Goal: Task Accomplishment & Management: Complete application form

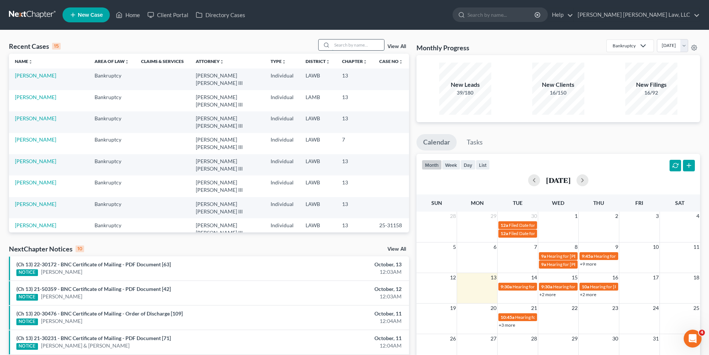
click at [343, 43] on input "search" at bounding box center [358, 44] width 52 height 11
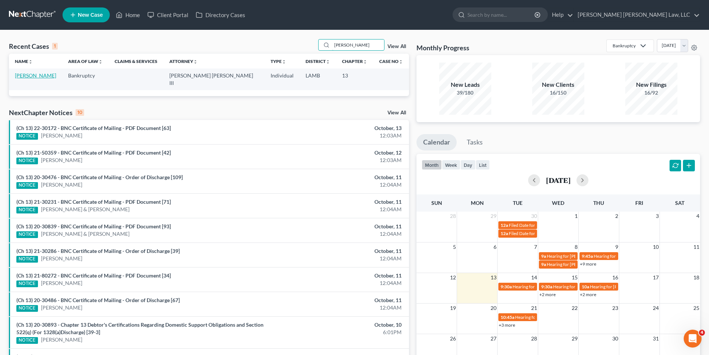
type input "billeaud"
click at [41, 73] on link "[PERSON_NAME]" at bounding box center [35, 75] width 41 height 6
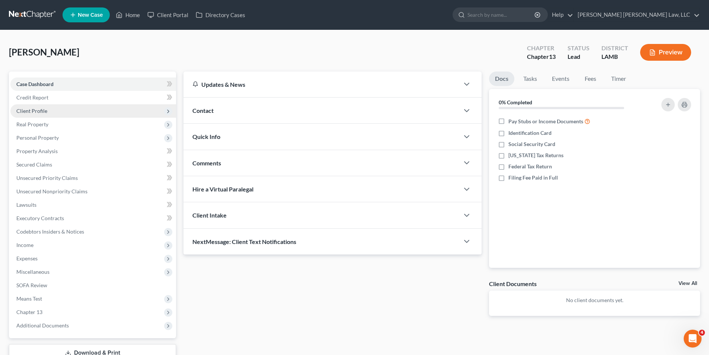
click at [32, 115] on span "Client Profile" at bounding box center [93, 110] width 166 height 13
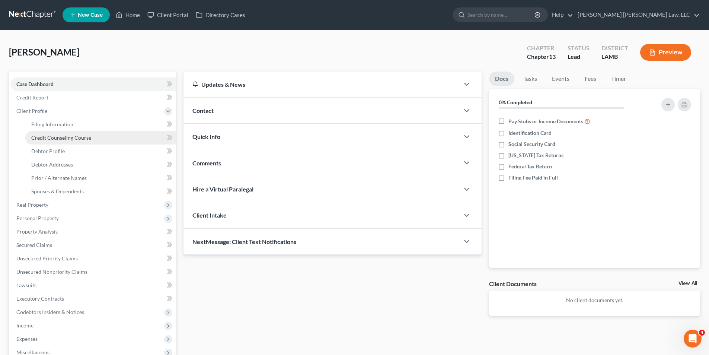
click at [44, 134] on span "Credit Counseling Course" at bounding box center [61, 137] width 60 height 6
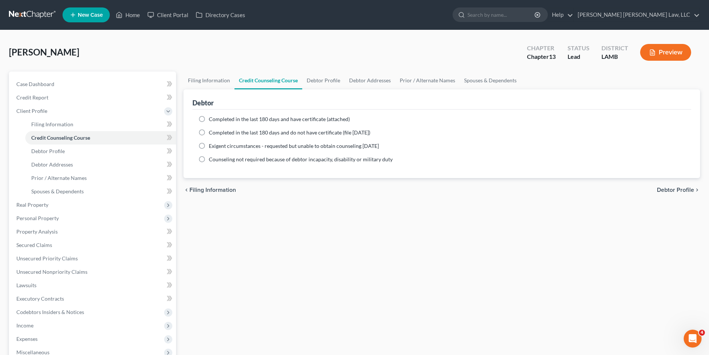
click at [209, 133] on label "Completed in the last 180 days and do not have certificate (file within 14 days)" at bounding box center [289, 132] width 161 height 7
click at [212, 133] on input "Completed in the last 180 days and do not have certificate (file within 14 days)" at bounding box center [214, 131] width 5 height 5
radio input "true"
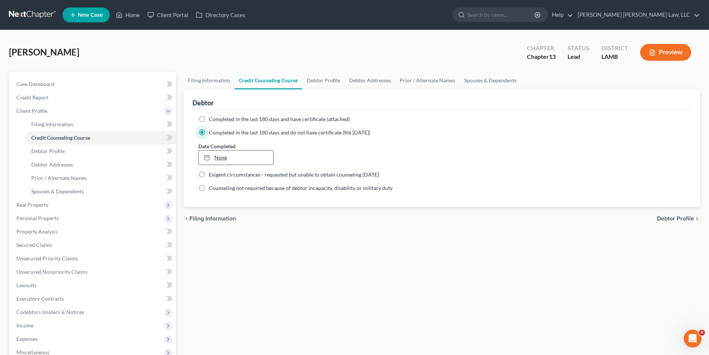
click at [215, 160] on link "None" at bounding box center [236, 157] width 74 height 14
click at [295, 84] on link "Credit Counseling Course" at bounding box center [268, 80] width 68 height 18
click at [322, 79] on link "Debtor Profile" at bounding box center [323, 80] width 42 height 18
select select "0"
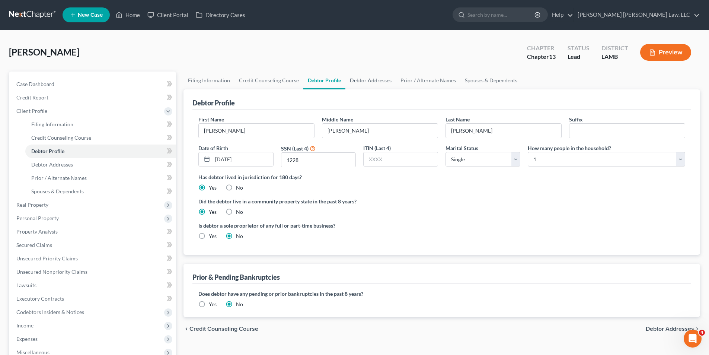
click at [365, 85] on link "Debtor Addresses" at bounding box center [370, 80] width 51 height 18
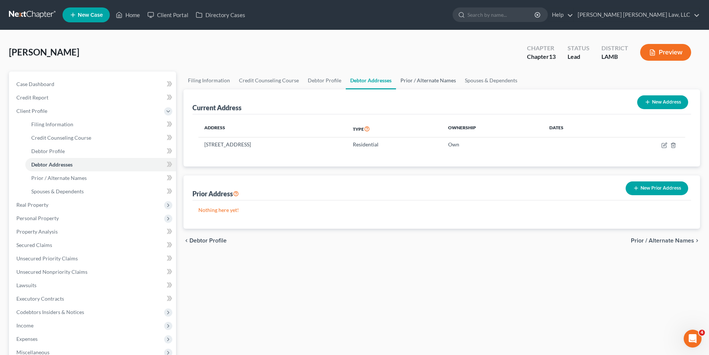
click at [424, 81] on link "Prior / Alternate Names" at bounding box center [428, 80] width 64 height 18
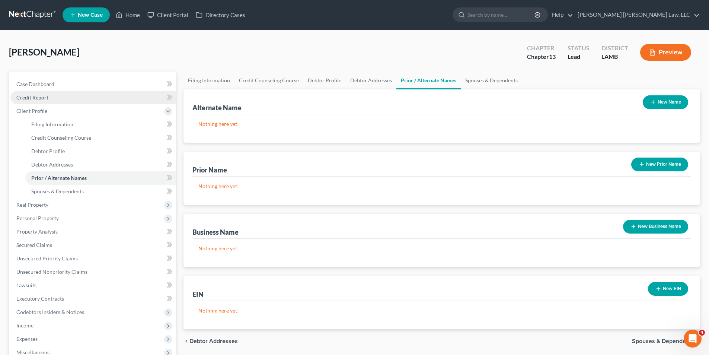
click at [37, 97] on span "Credit Report" at bounding box center [32, 97] width 32 height 6
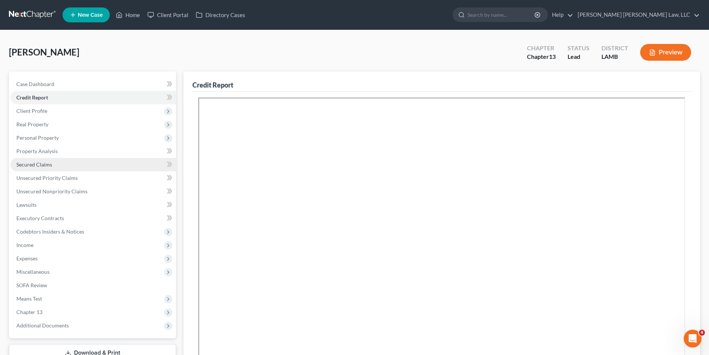
click at [31, 164] on span "Secured Claims" at bounding box center [34, 164] width 36 height 6
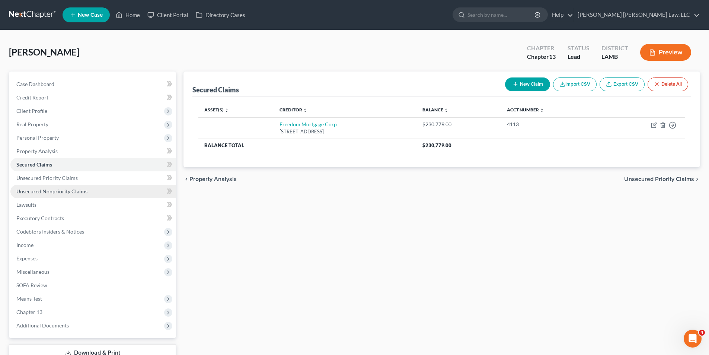
click at [28, 192] on span "Unsecured Nonpriority Claims" at bounding box center [51, 191] width 71 height 6
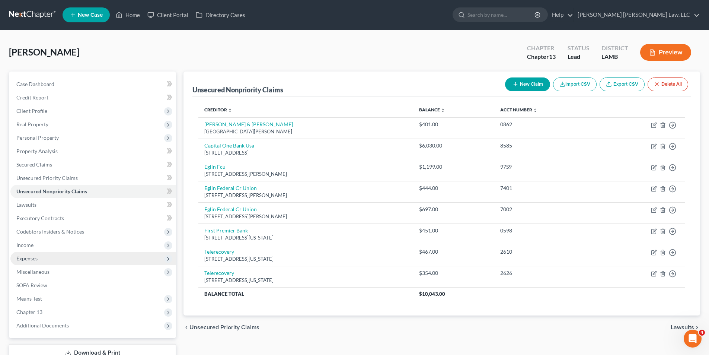
click at [21, 257] on span "Expenses" at bounding box center [26, 258] width 21 height 6
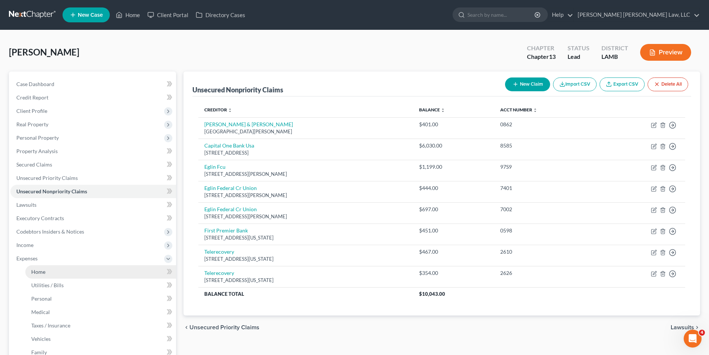
click at [34, 271] on span "Home" at bounding box center [38, 271] width 14 height 6
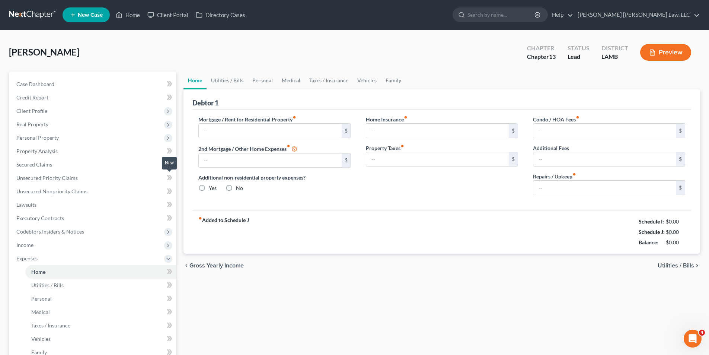
type input "0.00"
radio input "true"
type input "0.00"
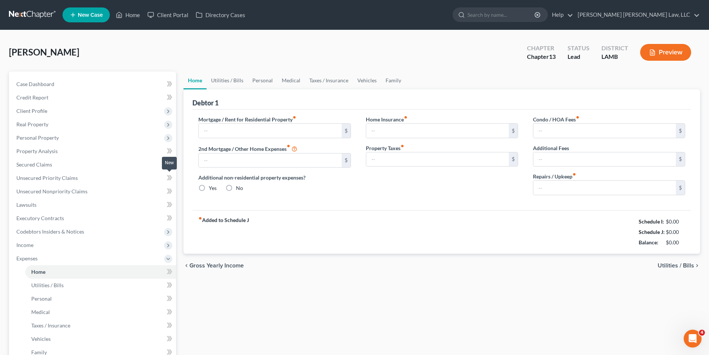
type input "0.00"
click at [224, 81] on link "Utilities / Bills" at bounding box center [226, 80] width 41 height 18
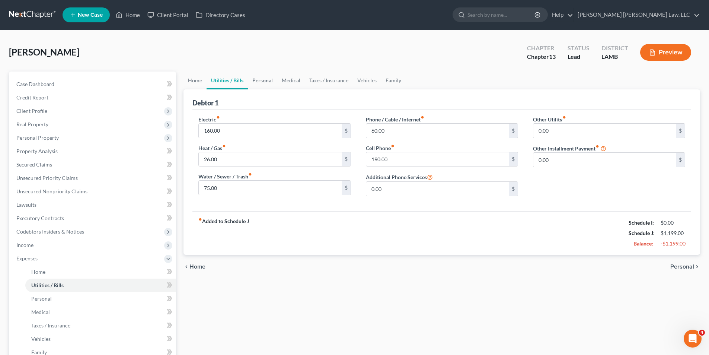
click at [266, 78] on link "Personal" at bounding box center [262, 80] width 29 height 18
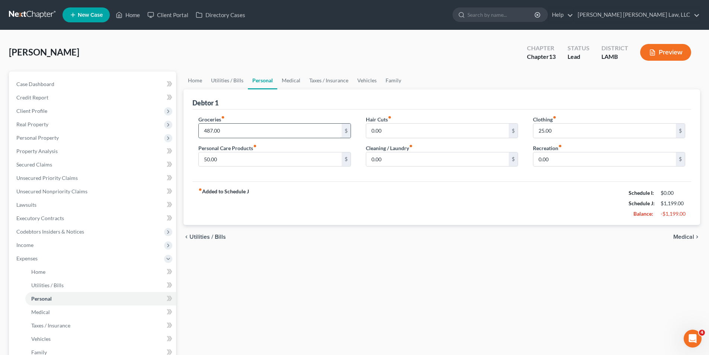
click at [228, 132] on input "487.00" at bounding box center [270, 131] width 142 height 14
type input "863.00"
click at [196, 81] on link "Home" at bounding box center [194, 80] width 23 height 18
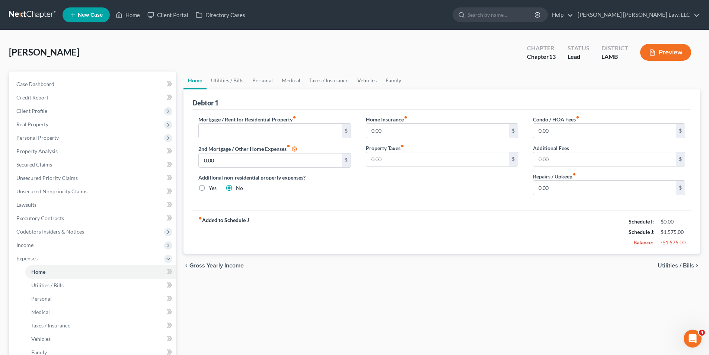
click at [377, 73] on link "Vehicles" at bounding box center [367, 80] width 28 height 18
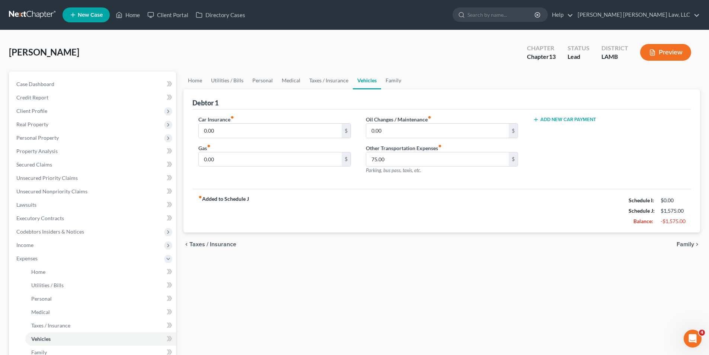
click at [365, 80] on link "Vehicles" at bounding box center [367, 80] width 28 height 18
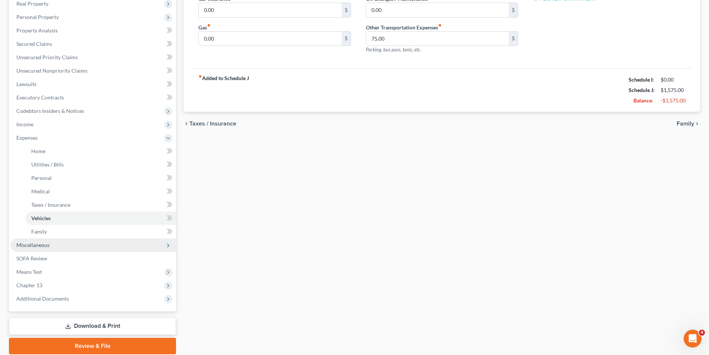
scroll to position [148, 0]
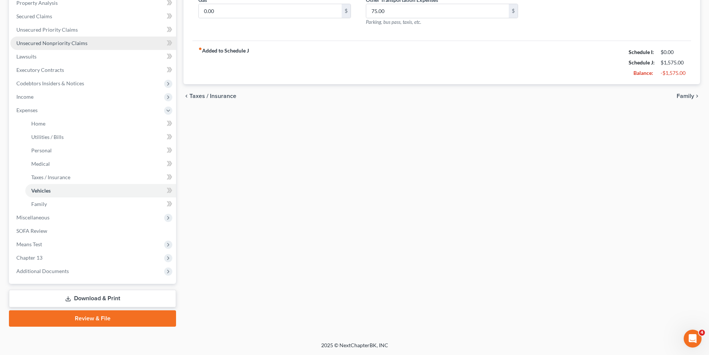
click at [51, 45] on span "Unsecured Nonpriority Claims" at bounding box center [51, 43] width 71 height 6
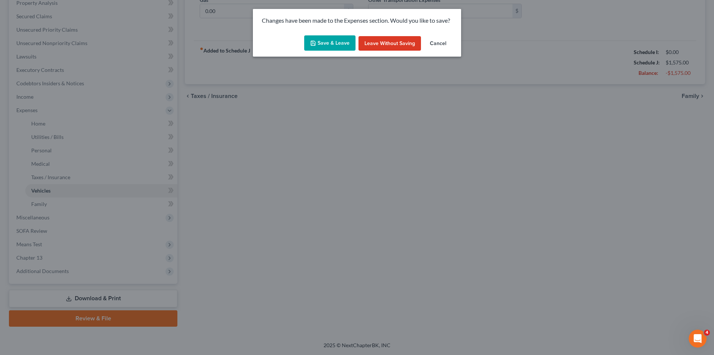
drag, startPoint x: 334, startPoint y: 38, endPoint x: 330, endPoint y: 42, distance: 5.6
click at [334, 38] on button "Save & Leave" at bounding box center [329, 43] width 51 height 16
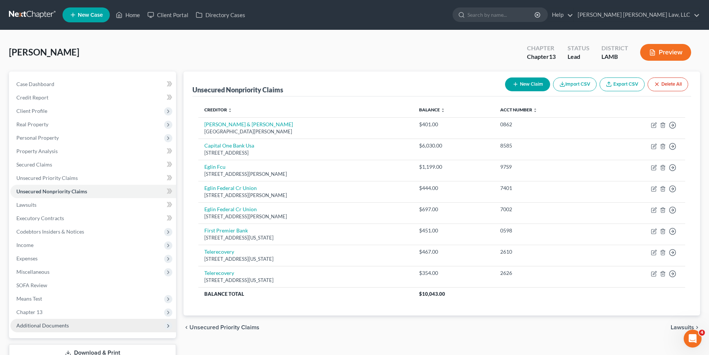
click at [52, 323] on span "Additional Documents" at bounding box center [42, 325] width 52 height 6
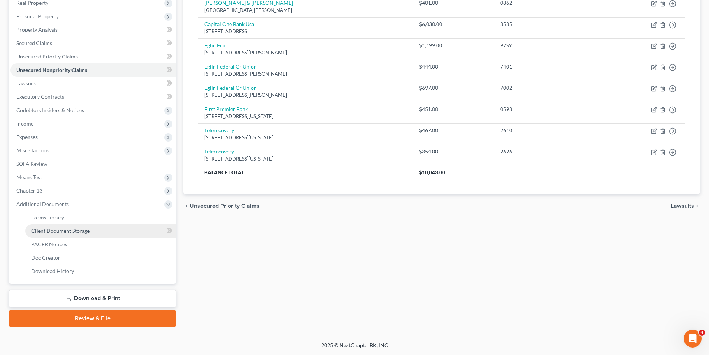
click at [79, 231] on span "Client Document Storage" at bounding box center [60, 230] width 58 height 6
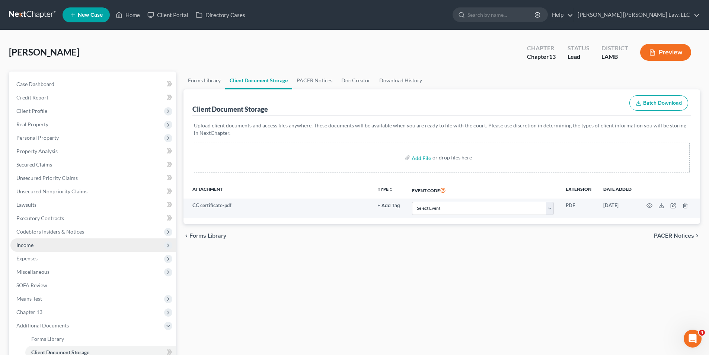
click at [22, 245] on span "Income" at bounding box center [24, 244] width 17 height 6
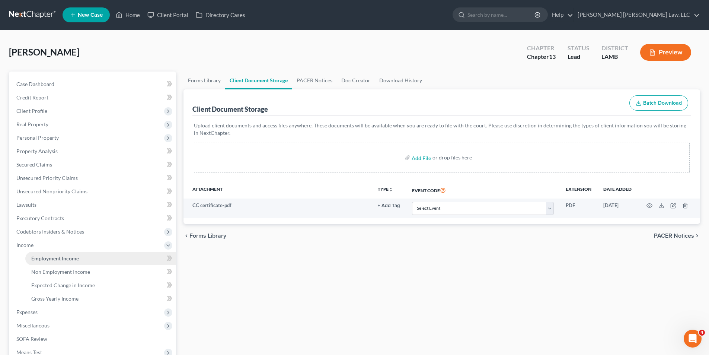
click at [47, 255] on span "Employment Income" at bounding box center [55, 258] width 48 height 6
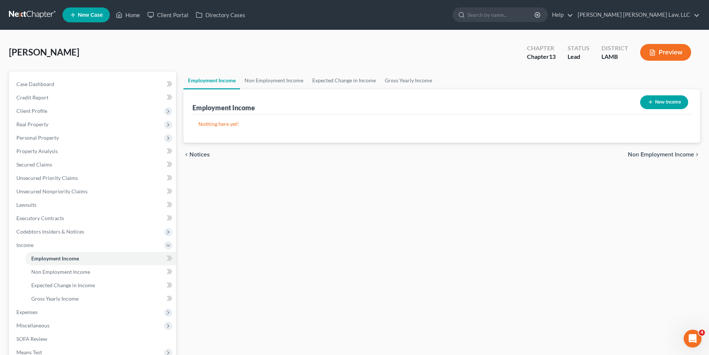
click at [674, 108] on button "New Income" at bounding box center [664, 102] width 48 height 14
select select "0"
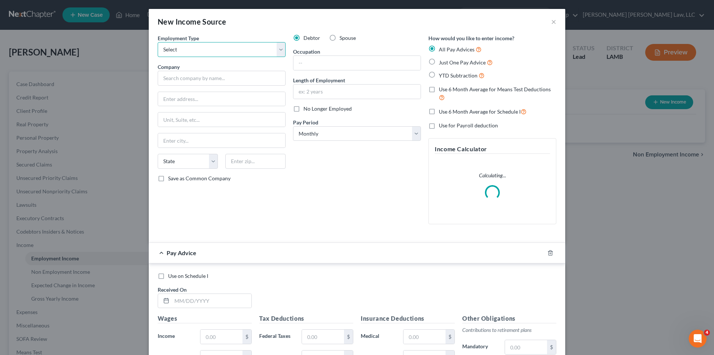
click at [164, 53] on select "Select Full or [DEMOGRAPHIC_DATA] Employment Self Employment" at bounding box center [222, 49] width 128 height 15
select select "1"
click at [158, 42] on select "Select Full or [DEMOGRAPHIC_DATA] Employment Self Employment" at bounding box center [222, 49] width 128 height 15
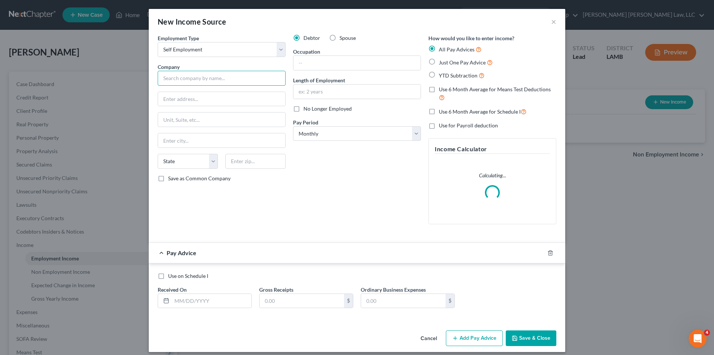
click at [168, 78] on input "text" at bounding box center [222, 78] width 128 height 15
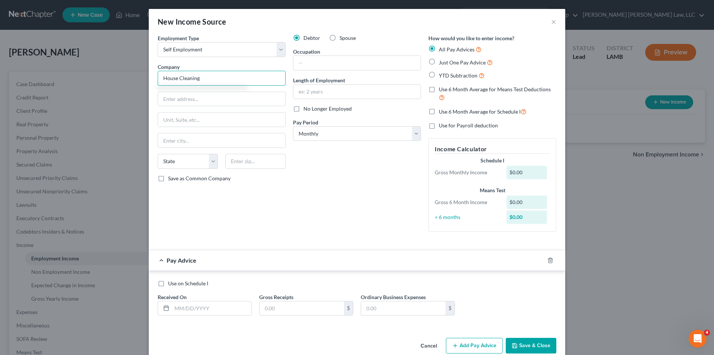
type input "House Cleaning"
type input "42584 Baystone Ave"
type input "70769"
type input "Prairieville"
select select "19"
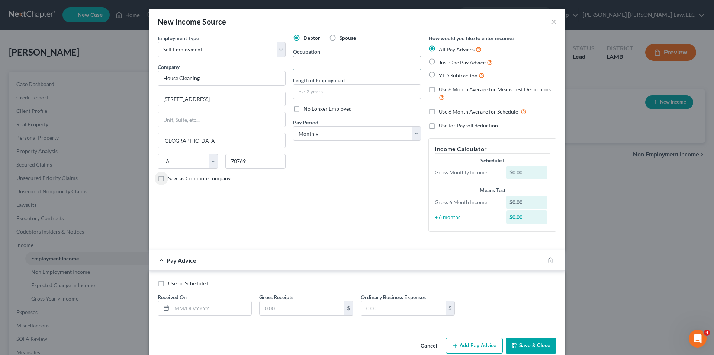
click at [312, 62] on input "text" at bounding box center [357, 63] width 127 height 14
type input "1099 Housecleaning"
click at [306, 90] on input "text" at bounding box center [357, 91] width 127 height 14
type input "1 year"
click at [439, 63] on label "Just One Pay Advice" at bounding box center [466, 62] width 54 height 9
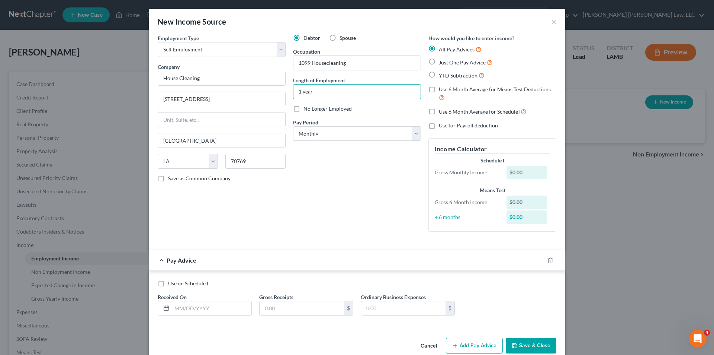
click at [442, 63] on input "Just One Pay Advice" at bounding box center [444, 60] width 5 height 5
radio input "true"
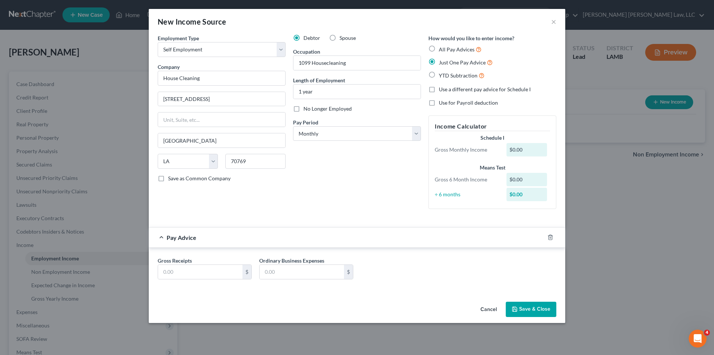
click at [439, 62] on label "Just One Pay Advice" at bounding box center [466, 62] width 54 height 9
click at [442, 62] on input "Just One Pay Advice" at bounding box center [444, 60] width 5 height 5
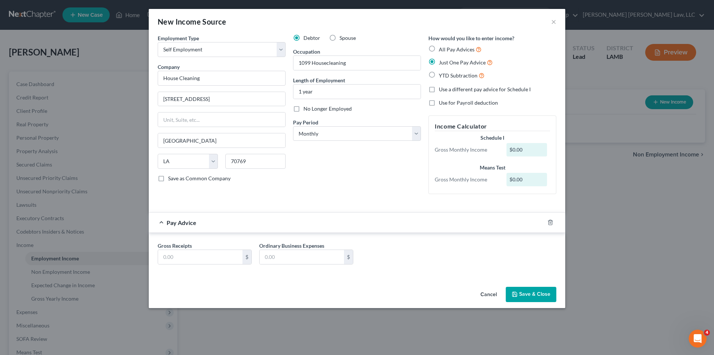
click at [439, 47] on label "All Pay Advices" at bounding box center [460, 49] width 43 height 9
click at [442, 47] on input "All Pay Advices" at bounding box center [444, 47] width 5 height 5
radio input "true"
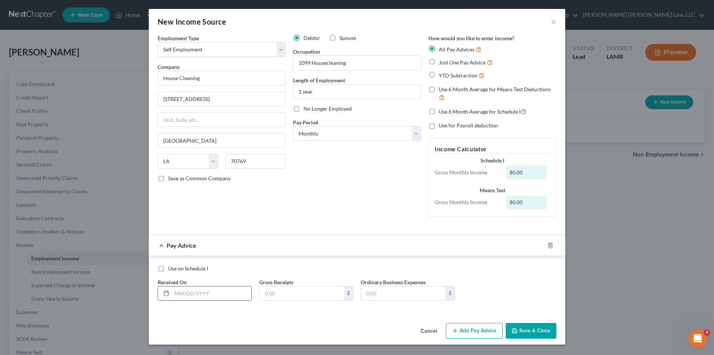
click at [187, 292] on input "text" at bounding box center [212, 293] width 80 height 14
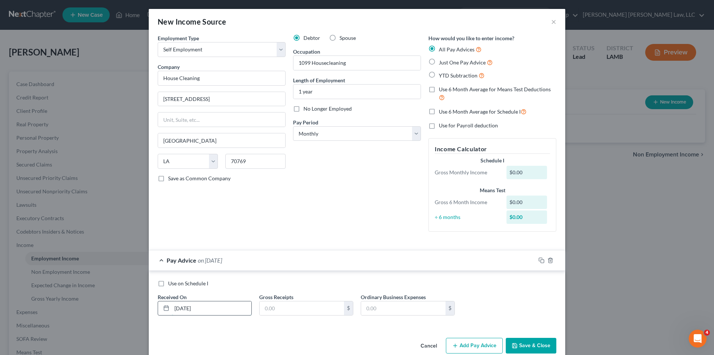
type input "04/30/2025"
type input "300.00"
click at [459, 349] on button "Add Pay Advice" at bounding box center [474, 345] width 57 height 16
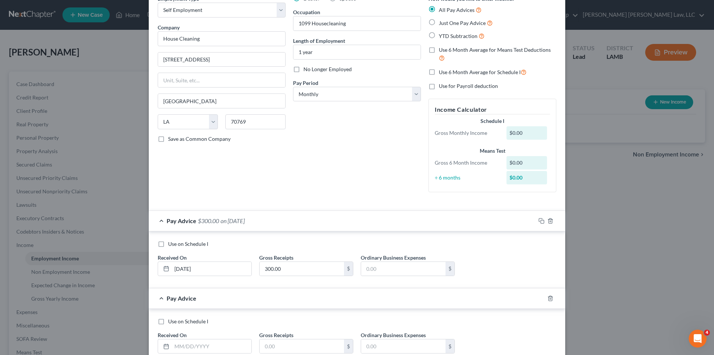
scroll to position [91, 0]
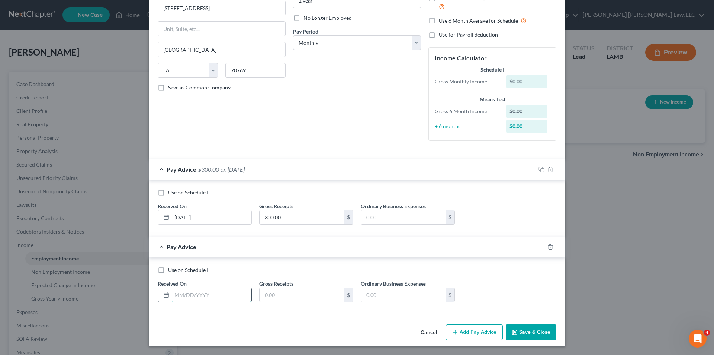
click at [175, 294] on input "text" at bounding box center [212, 295] width 80 height 14
type input "05/31/2025"
type input "300.00"
click at [469, 336] on button "Add Pay Advice" at bounding box center [474, 332] width 57 height 16
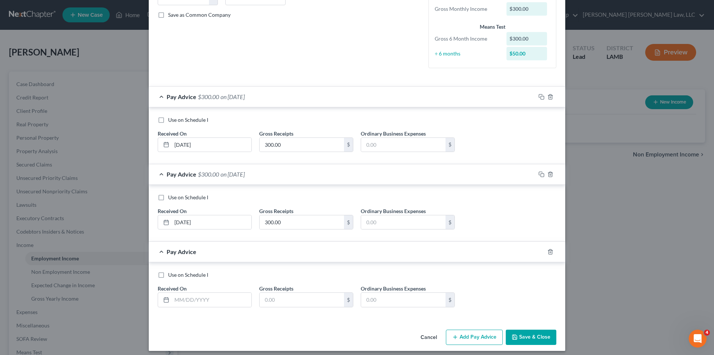
scroll to position [168, 0]
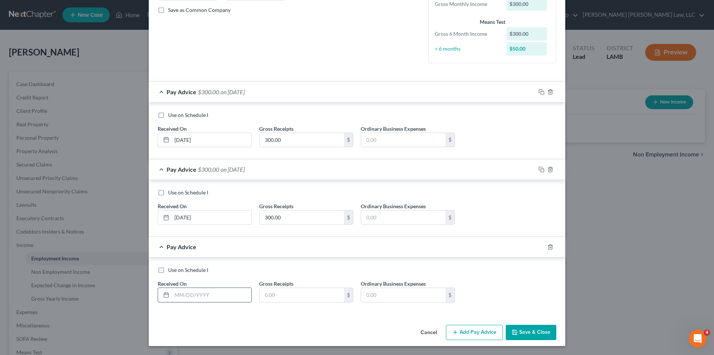
click at [178, 296] on input "text" at bounding box center [212, 295] width 80 height 14
type input "06/30/2025"
type input "300.00"
click at [462, 329] on button "Add Pay Advice" at bounding box center [474, 332] width 57 height 16
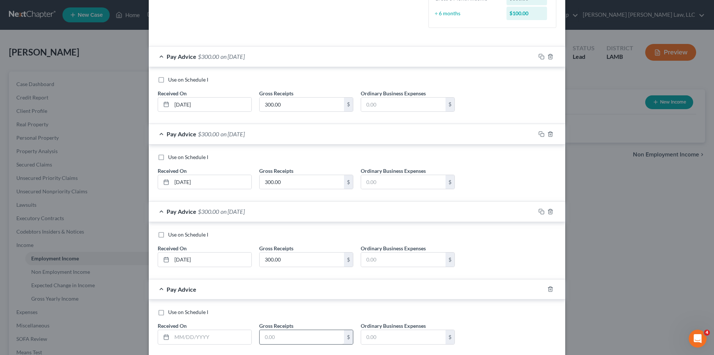
scroll to position [246, 0]
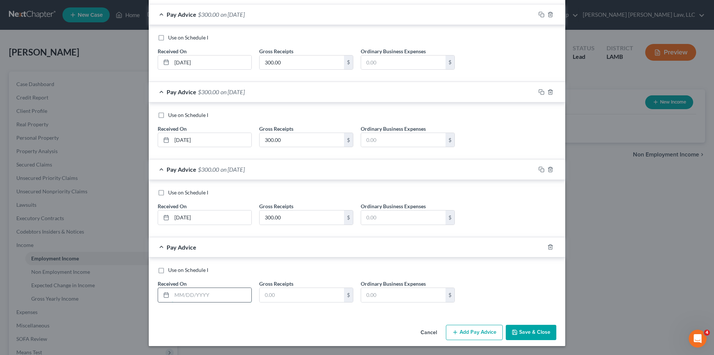
click at [189, 294] on input "text" at bounding box center [212, 295] width 80 height 14
type input "07/31/2025"
type input "300.00"
click at [467, 328] on button "Add Pay Advice" at bounding box center [474, 332] width 57 height 16
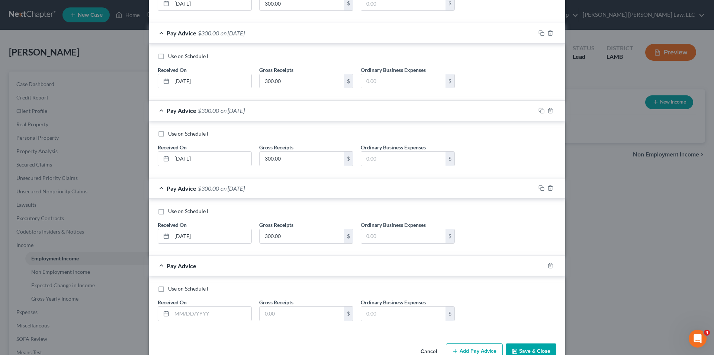
scroll to position [323, 0]
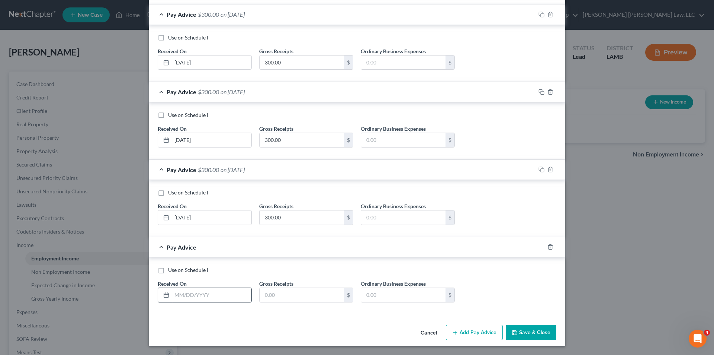
click at [192, 296] on input "text" at bounding box center [212, 295] width 80 height 14
type input "08/30/2025"
type input "300.00"
click at [536, 331] on button "Save & Close" at bounding box center [531, 332] width 51 height 16
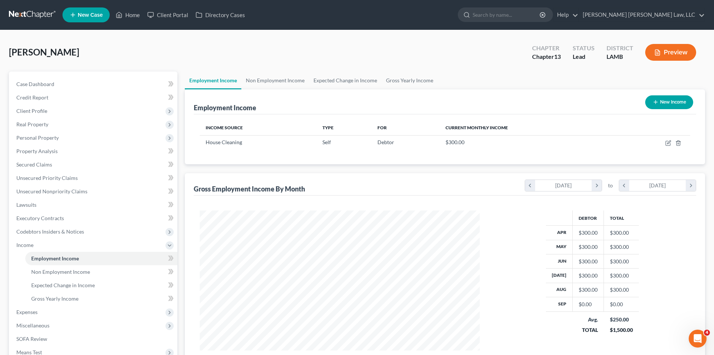
scroll to position [139, 292]
click at [661, 101] on button "New Income" at bounding box center [664, 102] width 48 height 14
select select "0"
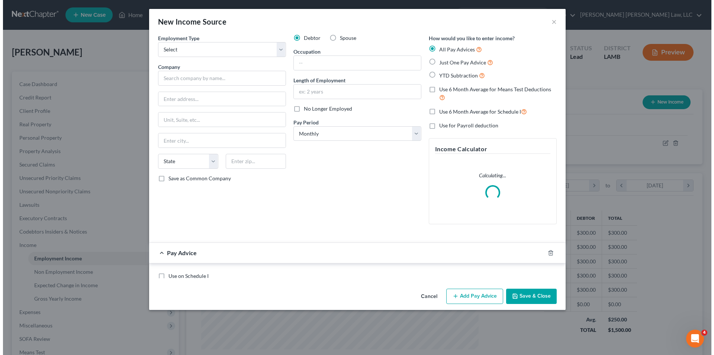
scroll to position [140, 295]
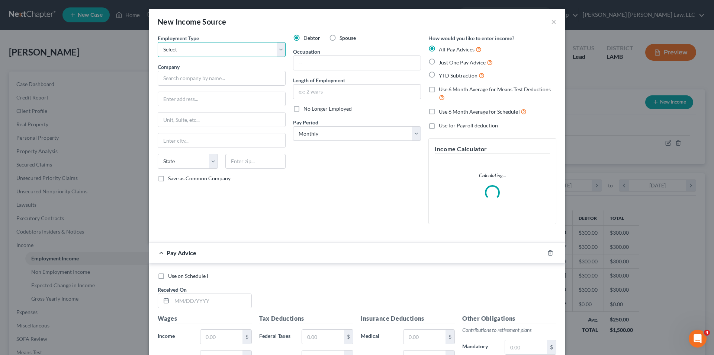
click at [185, 51] on select "Select Full or [DEMOGRAPHIC_DATA] Employment Self Employment" at bounding box center [222, 49] width 128 height 15
select select "0"
click at [158, 42] on select "Select Full or [DEMOGRAPHIC_DATA] Employment Self Employment" at bounding box center [222, 49] width 128 height 15
click at [176, 80] on input "text" at bounding box center [222, 78] width 128 height 15
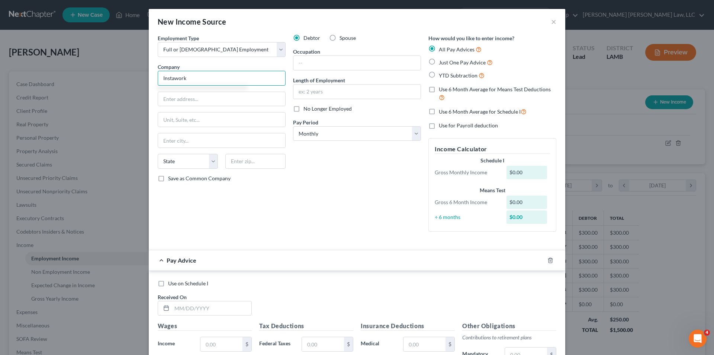
type input "Instawork"
type input "42584 Baystone Ave"
click at [242, 165] on input "text" at bounding box center [255, 161] width 60 height 15
type input "70769"
type input "Prairieville"
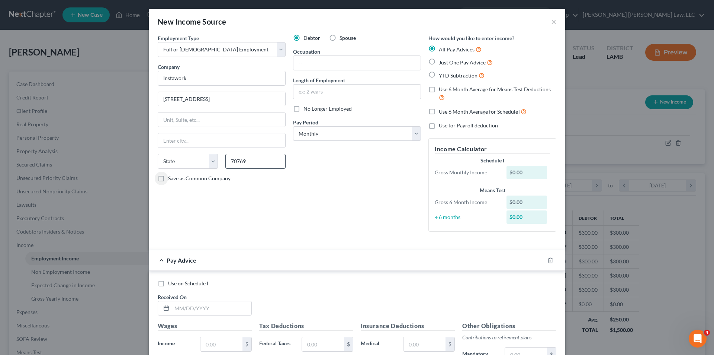
select select "19"
click at [310, 61] on input "text" at bounding box center [357, 63] width 127 height 14
type input "C"
type input "1099 Contract employee"
click at [324, 91] on input "text" at bounding box center [357, 91] width 127 height 14
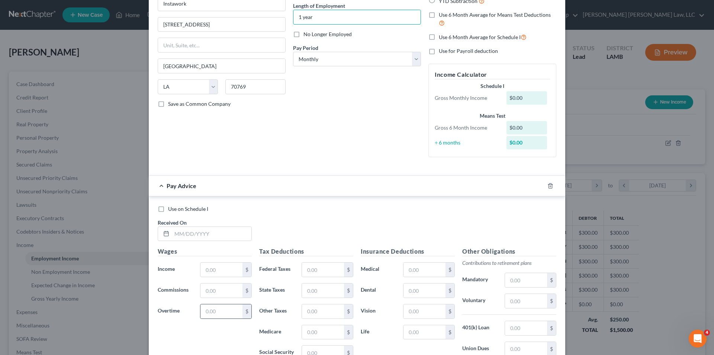
scroll to position [149, 0]
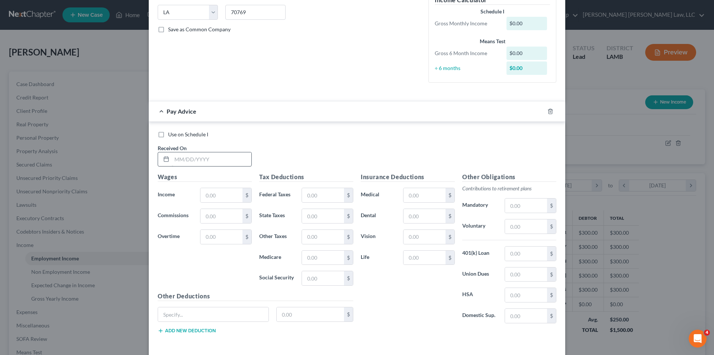
type input "1 year"
click at [183, 158] on input "text" at bounding box center [212, 159] width 80 height 14
type input "04/30/2025"
click at [215, 192] on input "text" at bounding box center [222, 195] width 42 height 14
type input "0"
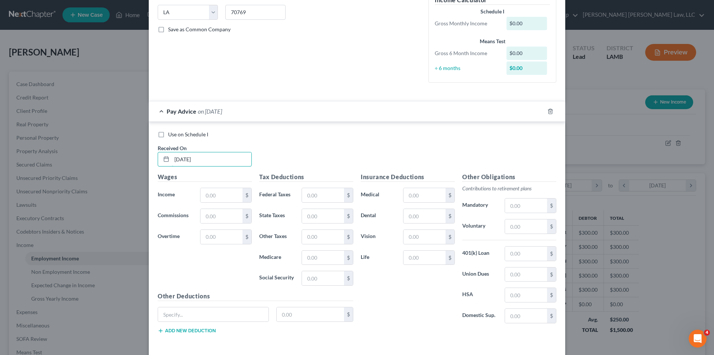
drag, startPoint x: 211, startPoint y: 160, endPoint x: 110, endPoint y: 171, distance: 101.4
click at [110, 171] on div "New Income Source × Employment Type * Select Full or Part Time Employment Self …" at bounding box center [357, 177] width 714 height 355
type input "05/31/2025"
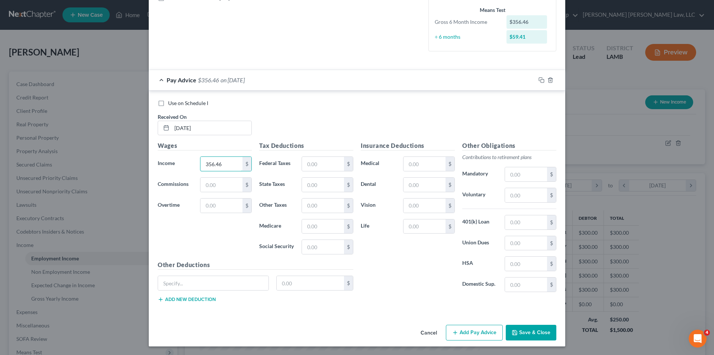
scroll to position [180, 0]
type input "356.46"
click at [470, 329] on button "Add Pay Advice" at bounding box center [474, 332] width 57 height 16
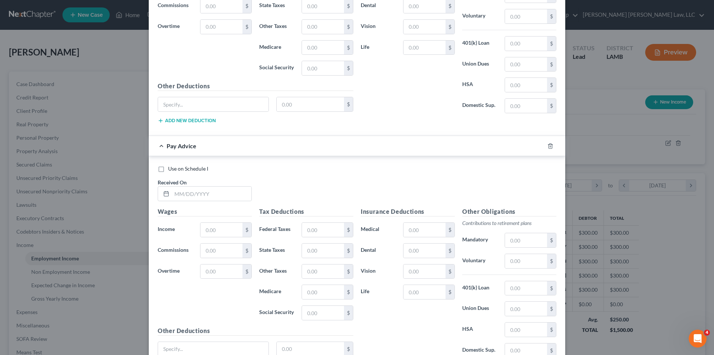
scroll to position [366, 0]
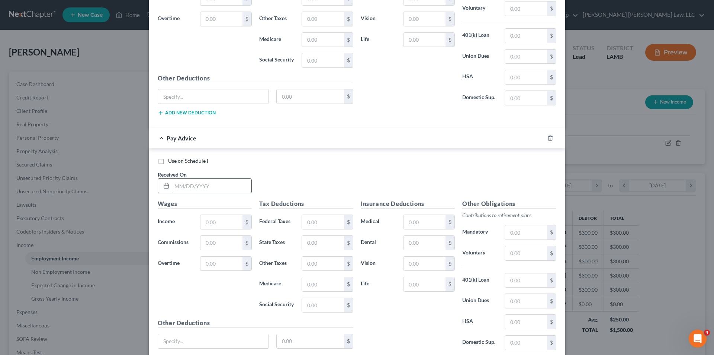
click at [198, 191] on input "text" at bounding box center [212, 186] width 80 height 14
type input "06/30/2025"
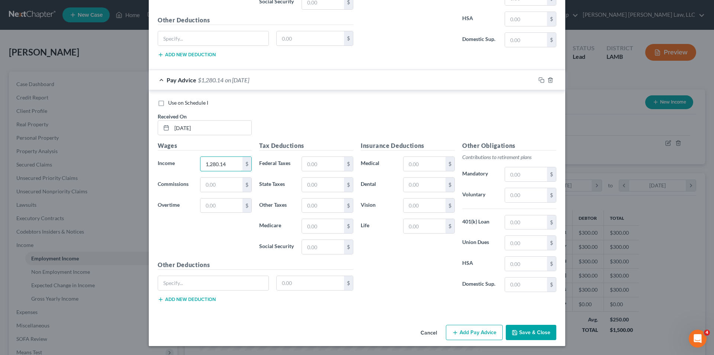
type input "1,280.14"
click at [470, 335] on button "Add Pay Advice" at bounding box center [474, 332] width 57 height 16
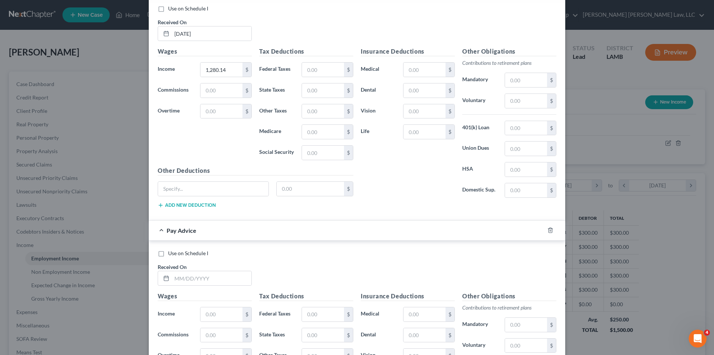
scroll to position [669, 0]
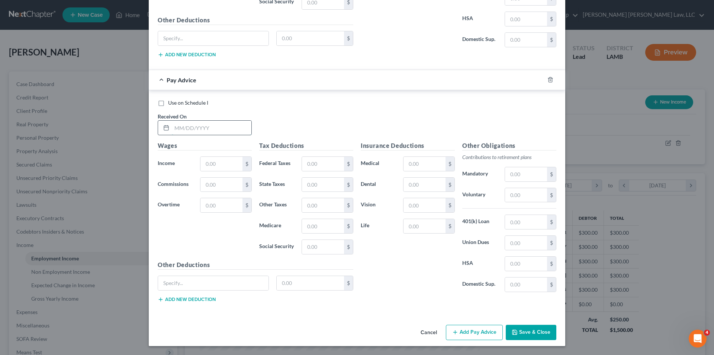
click at [186, 128] on input "text" at bounding box center [212, 128] width 80 height 14
type input "07/31/2025"
type input "327.83"
click at [464, 333] on button "Add Pay Advice" at bounding box center [474, 332] width 57 height 16
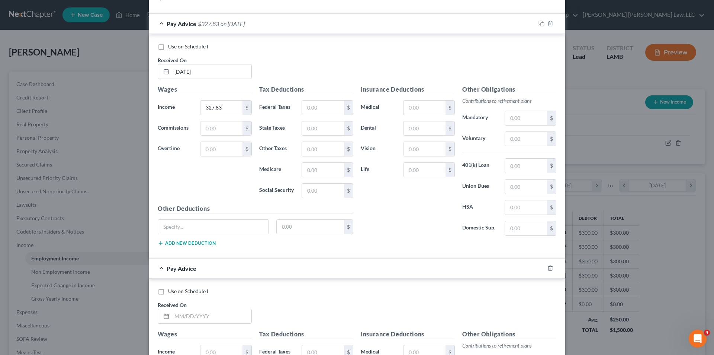
scroll to position [855, 0]
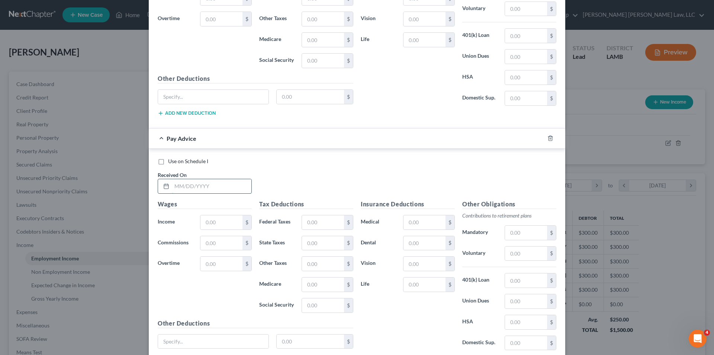
click at [187, 180] on input "text" at bounding box center [212, 186] width 80 height 14
type input "08/31/2025"
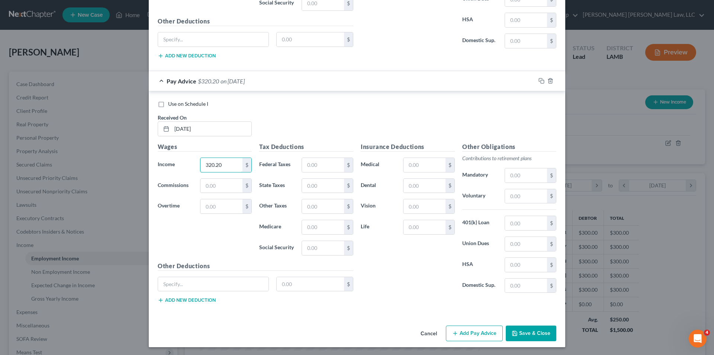
scroll to position [913, 0]
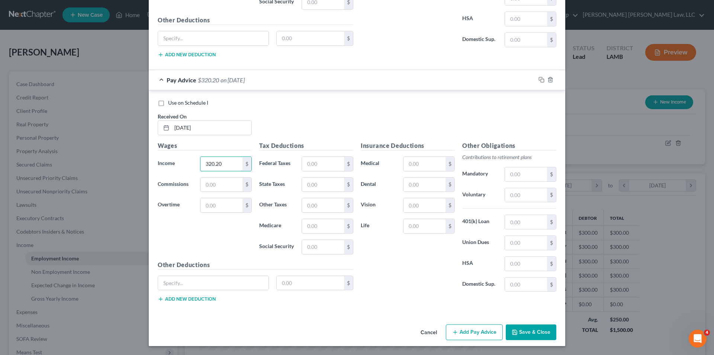
type input "320.20"
click at [466, 331] on button "Add Pay Advice" at bounding box center [474, 332] width 57 height 16
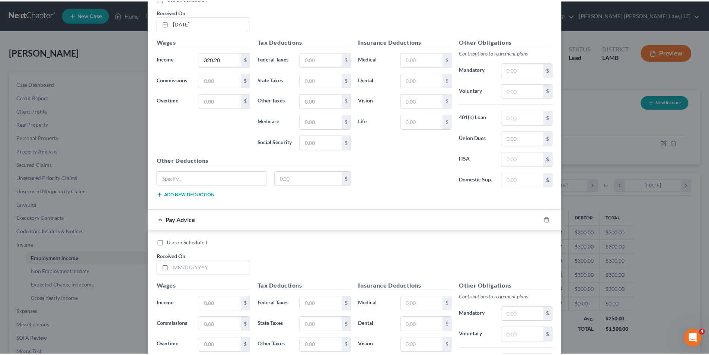
scroll to position [1158, 0]
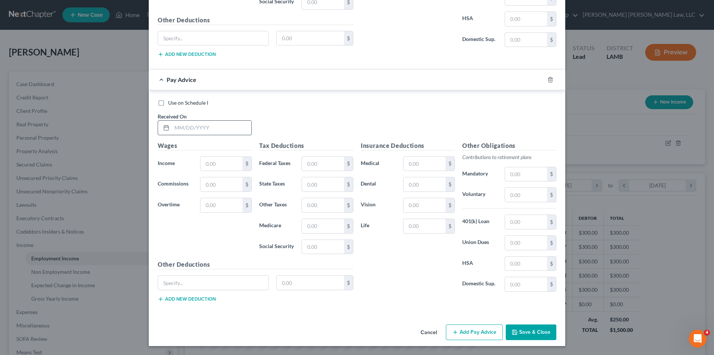
click at [190, 127] on input "text" at bounding box center [212, 128] width 80 height 14
type input "09/30/2025"
type input "2,366.41"
click at [525, 329] on button "Save & Close" at bounding box center [531, 332] width 51 height 16
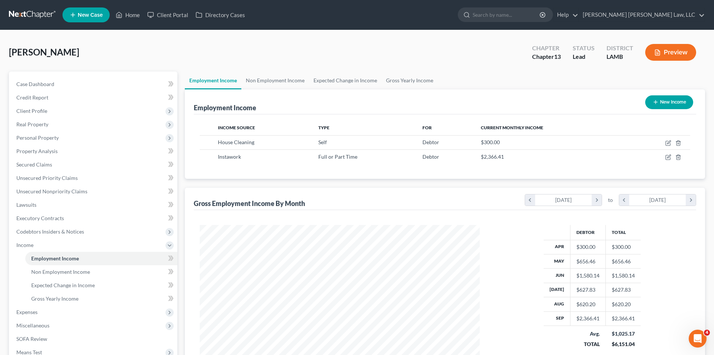
scroll to position [371876, 371722]
click at [663, 100] on button "New Income" at bounding box center [664, 102] width 48 height 14
select select "0"
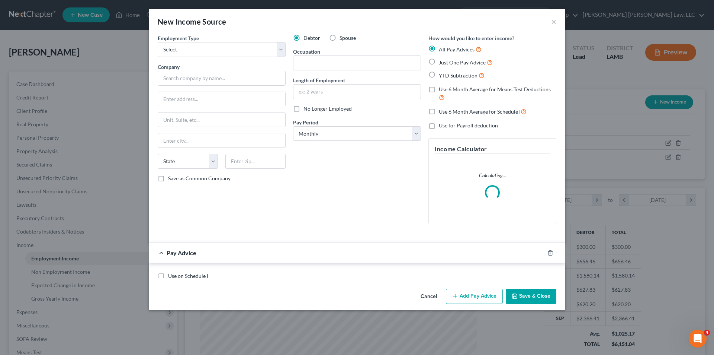
scroll to position [140, 295]
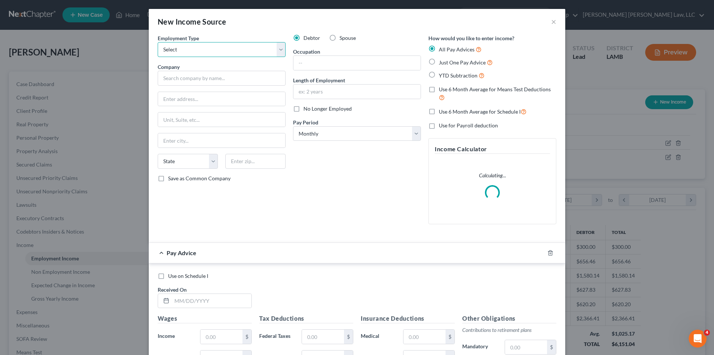
click at [198, 52] on select "Select Full or [DEMOGRAPHIC_DATA] Employment Self Employment" at bounding box center [222, 49] width 128 height 15
select select "1"
click at [158, 42] on select "Select Full or [DEMOGRAPHIC_DATA] Employment Self Employment" at bounding box center [222, 49] width 128 height 15
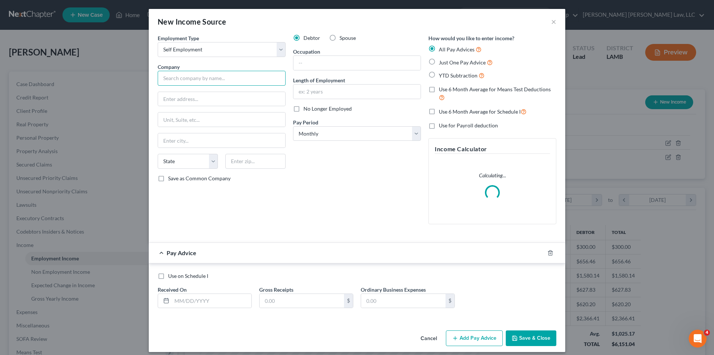
click at [176, 79] on input "text" at bounding box center [222, 78] width 128 height 15
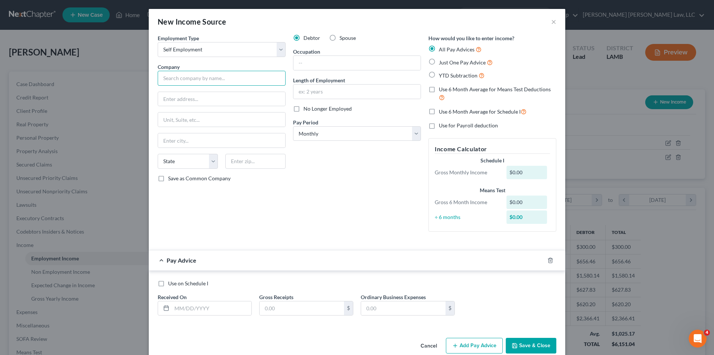
click at [168, 75] on input "text" at bounding box center [222, 78] width 128 height 15
type input "Gigsmart"
click at [193, 102] on input "text" at bounding box center [221, 99] width 127 height 14
type input "42584 Baystone Ave"
click at [238, 169] on div "State [US_STATE] AK AR AZ CA CO CT DE DC [GEOGRAPHIC_DATA] [GEOGRAPHIC_DATA] GU…" at bounding box center [221, 164] width 135 height 21
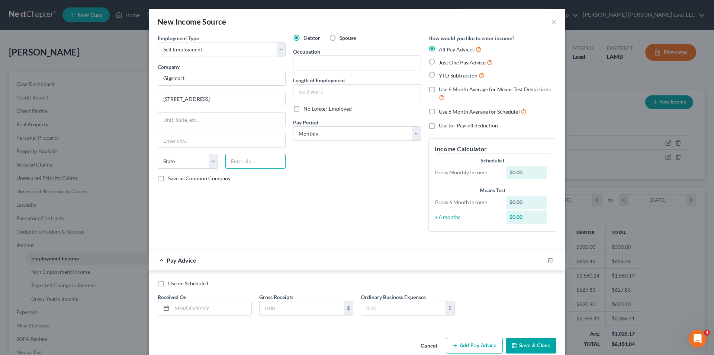
click at [237, 164] on input "text" at bounding box center [255, 161] width 60 height 15
type input "70769"
type input "Prairieville"
select select "19"
click at [317, 61] on input "text" at bounding box center [357, 63] width 127 height 14
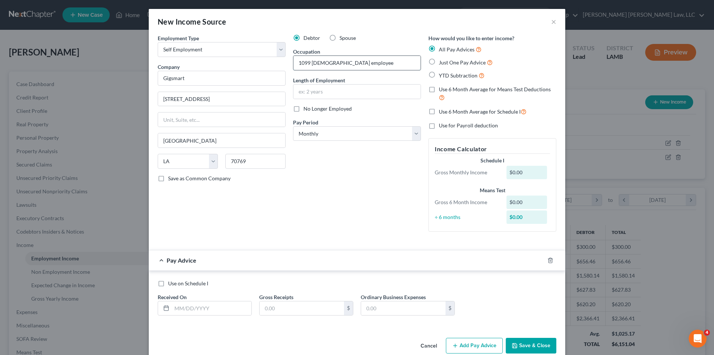
type input "1099 contract employee"
type input "1 year"
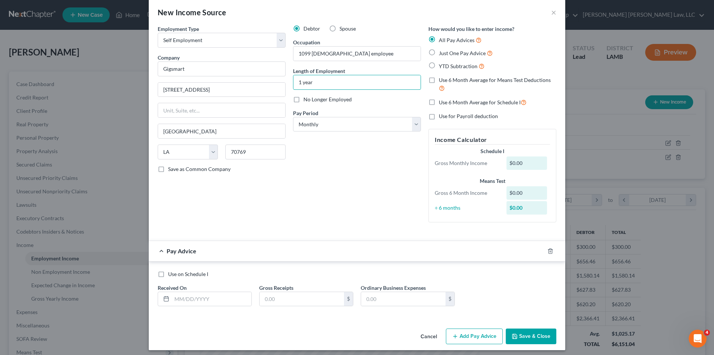
scroll to position [13, 0]
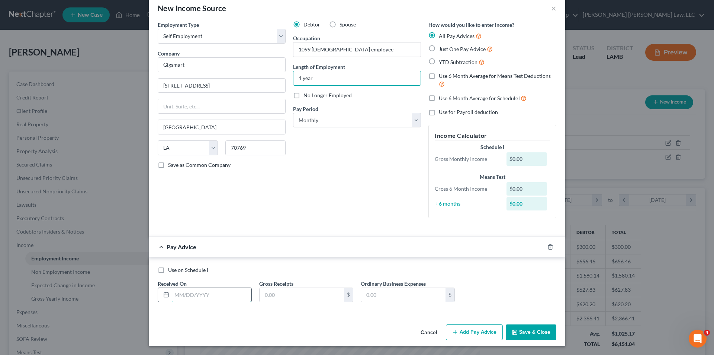
click at [192, 293] on input "text" at bounding box center [212, 295] width 80 height 14
type input "07/31/2025"
type input "286.40"
click at [386, 292] on input "text" at bounding box center [403, 295] width 84 height 14
type input "8.59"
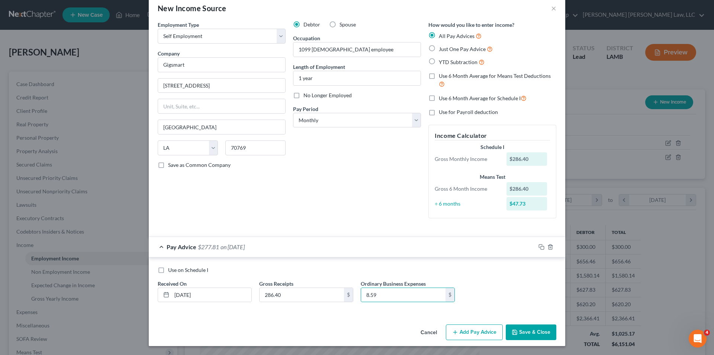
click at [458, 331] on button "Add Pay Advice" at bounding box center [474, 332] width 57 height 16
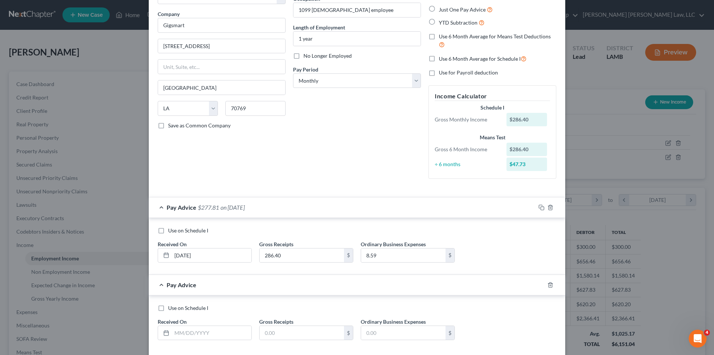
scroll to position [91, 0]
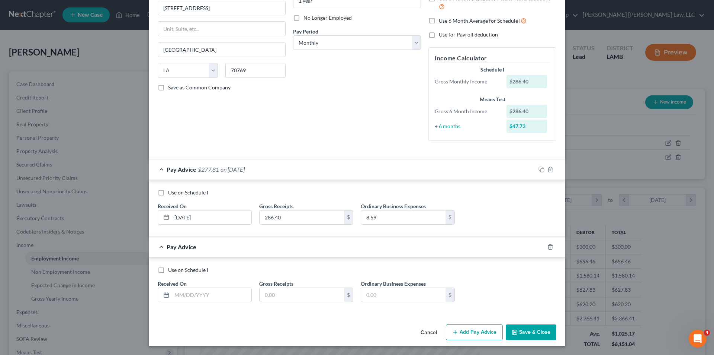
click at [531, 337] on button "Save & Close" at bounding box center [531, 332] width 51 height 16
click at [548, 245] on icon "button" at bounding box center [551, 247] width 6 height 6
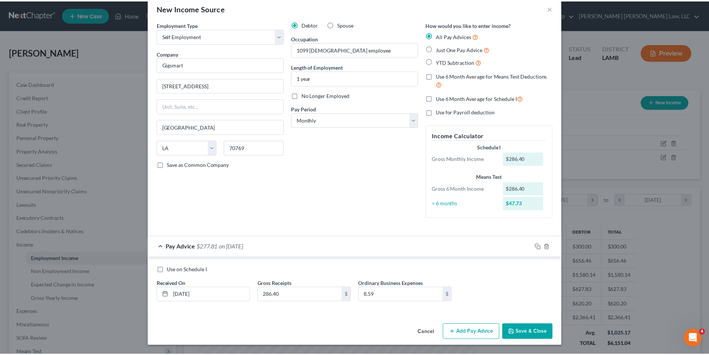
scroll to position [13, 0]
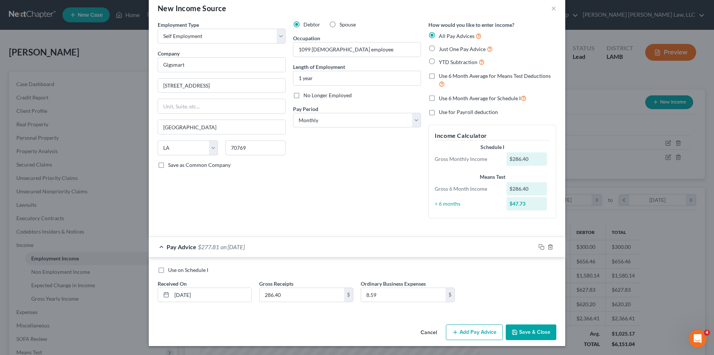
click at [525, 333] on button "Save & Close" at bounding box center [531, 332] width 51 height 16
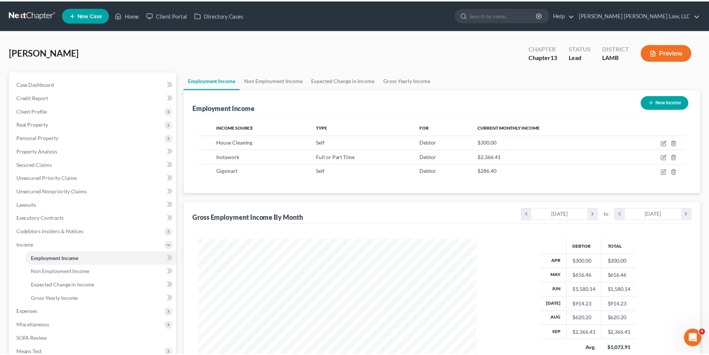
scroll to position [371876, 371722]
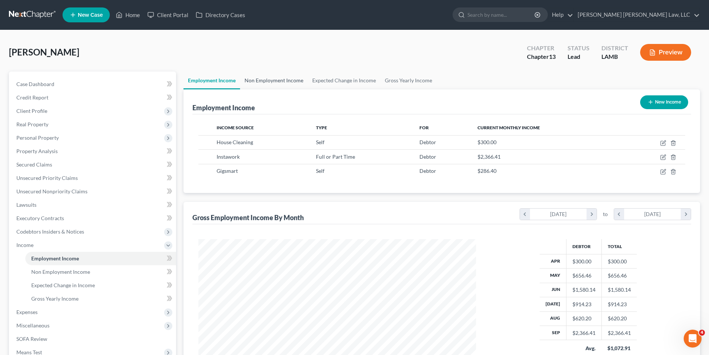
click at [279, 83] on link "Non Employment Income" at bounding box center [274, 80] width 68 height 18
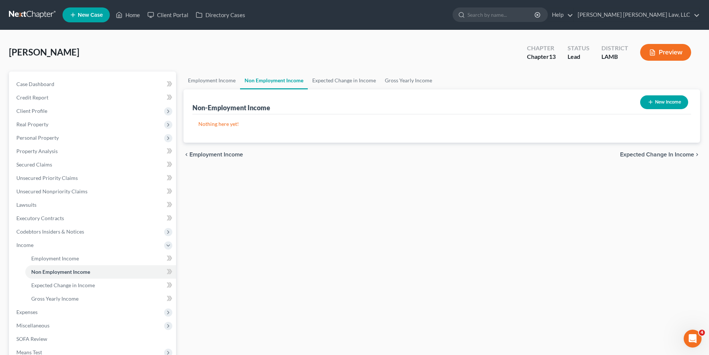
click at [654, 97] on button "New Income" at bounding box center [664, 102] width 48 height 14
select select "0"
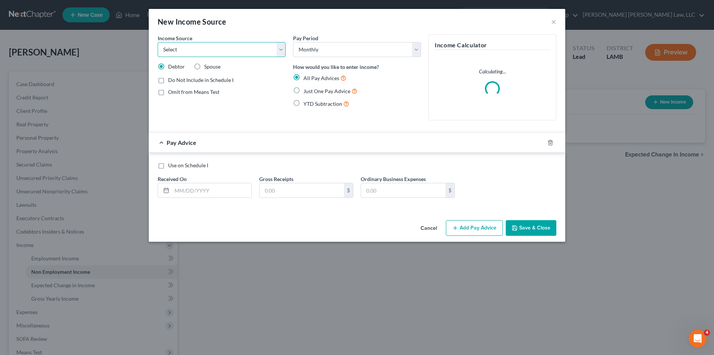
click at [173, 51] on select "Select Unemployment Disability (from employer) Pension Retirement Social Securi…" at bounding box center [222, 49] width 128 height 15
select select "13"
click at [158, 42] on select "Select Unemployment Disability (from employer) Pension Retirement Social Securi…" at bounding box center [222, 49] width 128 height 15
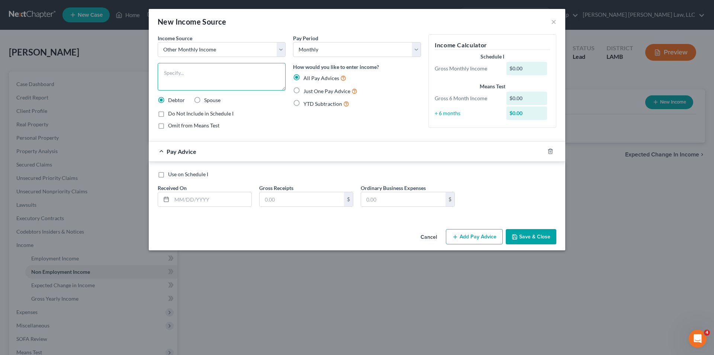
click at [170, 77] on textarea at bounding box center [222, 77] width 128 height 28
type textarea "Fiance April P&L"
click at [304, 92] on label "Just One Pay Advice" at bounding box center [331, 91] width 54 height 9
click at [307, 92] on input "Just One Pay Advice" at bounding box center [309, 89] width 5 height 5
radio input "true"
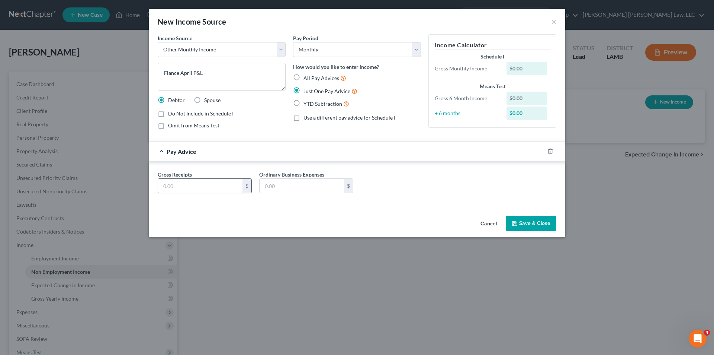
click at [182, 190] on input "text" at bounding box center [200, 186] width 84 height 14
type input "2,800.00"
click at [525, 224] on button "Save & Close" at bounding box center [531, 223] width 51 height 16
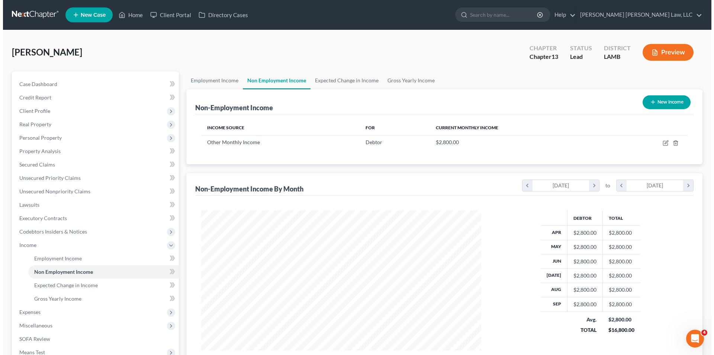
scroll to position [371876, 371722]
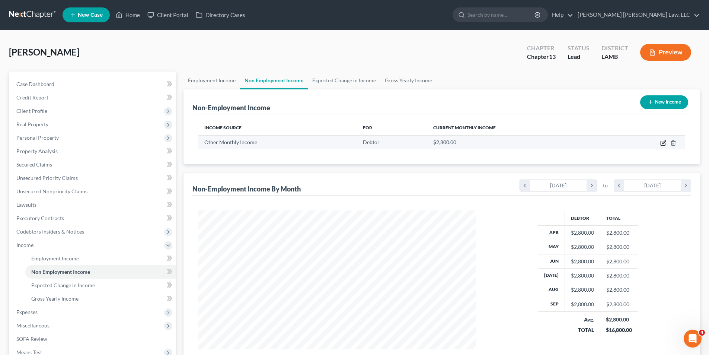
click at [661, 143] on icon "button" at bounding box center [663, 143] width 6 height 6
select select "13"
select select "0"
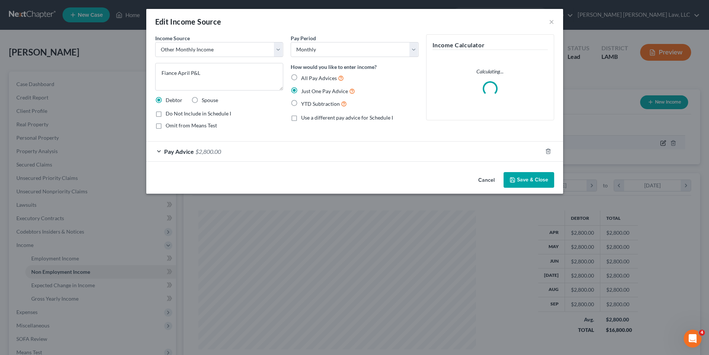
scroll to position [140, 295]
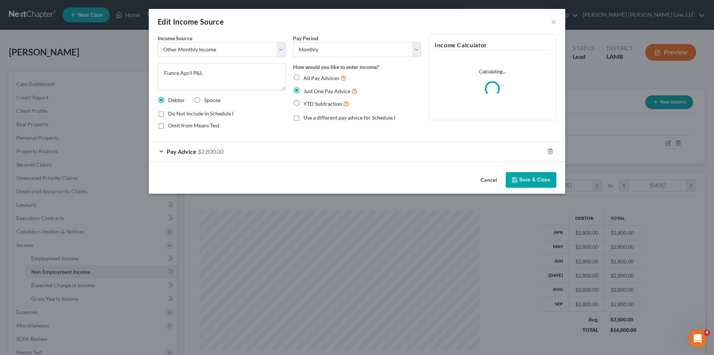
click at [204, 100] on label "Spouse" at bounding box center [212, 99] width 16 height 7
click at [207, 100] on input "Spouse" at bounding box center [209, 98] width 5 height 5
radio input "true"
click at [525, 182] on button "Save & Close" at bounding box center [531, 180] width 51 height 16
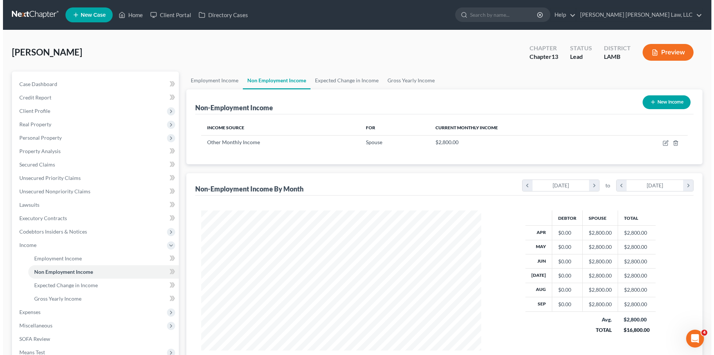
scroll to position [371876, 371722]
click at [661, 98] on button "New Income" at bounding box center [664, 102] width 48 height 14
select select "0"
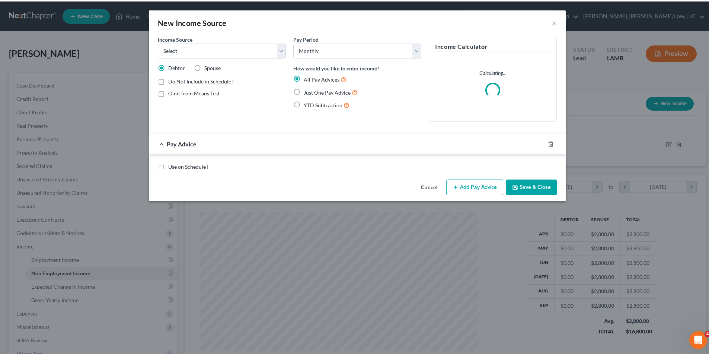
scroll to position [140, 295]
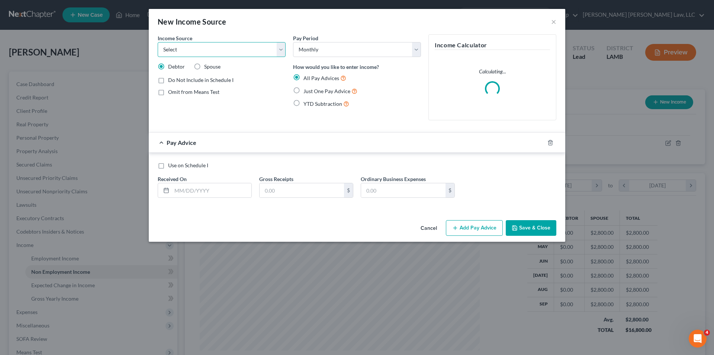
click at [190, 48] on select "Select Unemployment Disability (from employer) Pension Retirement Social Securi…" at bounding box center [222, 49] width 128 height 15
select select "13"
click at [158, 42] on select "Select Unemployment Disability (from employer) Pension Retirement Social Securi…" at bounding box center [222, 49] width 128 height 15
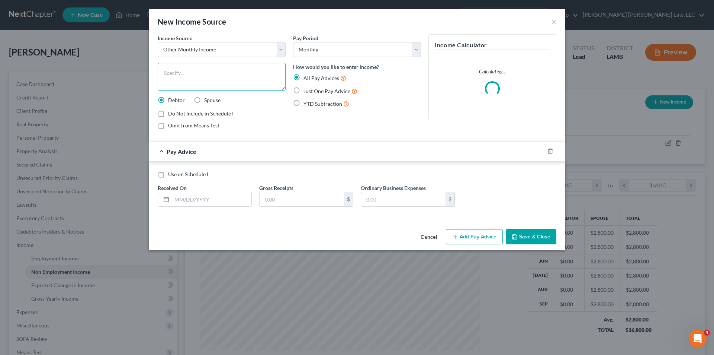
click at [170, 76] on textarea at bounding box center [222, 77] width 128 height 28
type textarea "Fiance May P&L"
click at [304, 91] on label "Just One Pay Advice" at bounding box center [331, 91] width 54 height 9
click at [307, 91] on input "Just One Pay Advice" at bounding box center [309, 89] width 5 height 5
radio input "true"
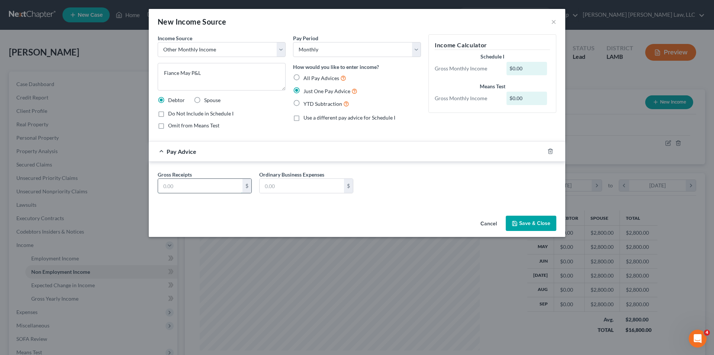
click at [188, 185] on input "text" at bounding box center [200, 186] width 84 height 14
type input "130.00"
click at [526, 224] on button "Save & Close" at bounding box center [531, 223] width 51 height 16
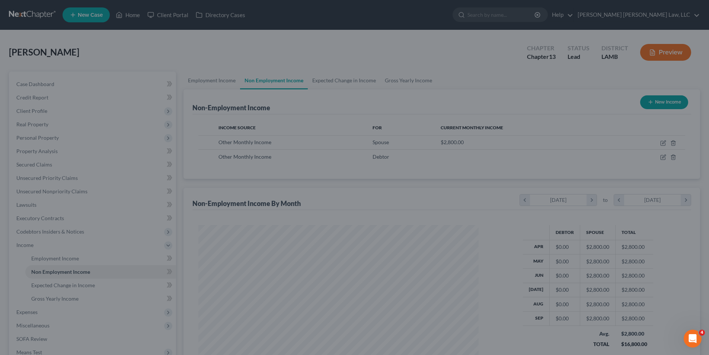
scroll to position [139, 292]
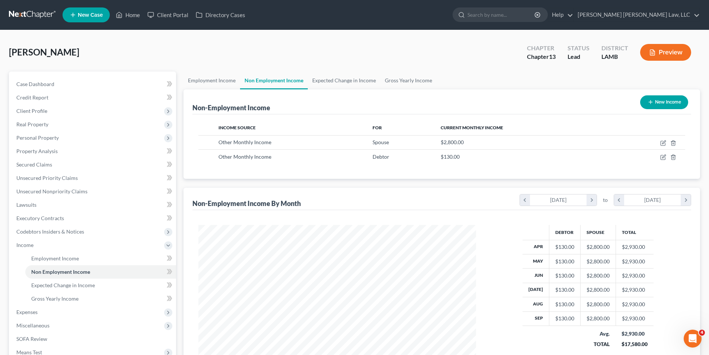
click at [665, 99] on button "New Income" at bounding box center [664, 102] width 48 height 14
select select "0"
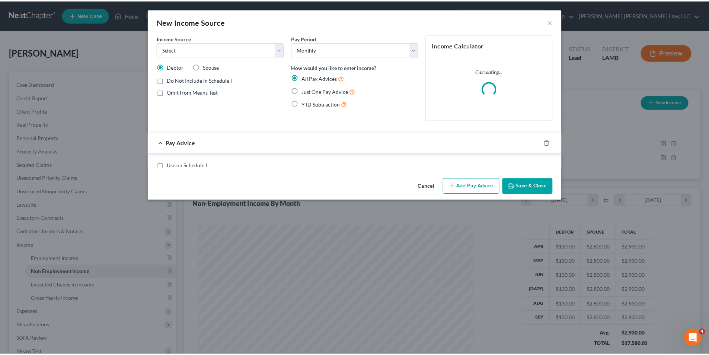
scroll to position [140, 295]
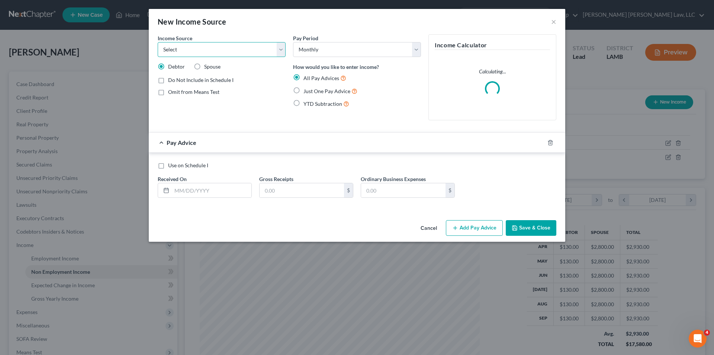
click at [195, 48] on select "Select Unemployment Disability (from employer) Pension Retirement Social Securi…" at bounding box center [222, 49] width 128 height 15
select select "13"
click at [158, 42] on select "Select Unemployment Disability (from employer) Pension Retirement Social Securi…" at bounding box center [222, 49] width 128 height 15
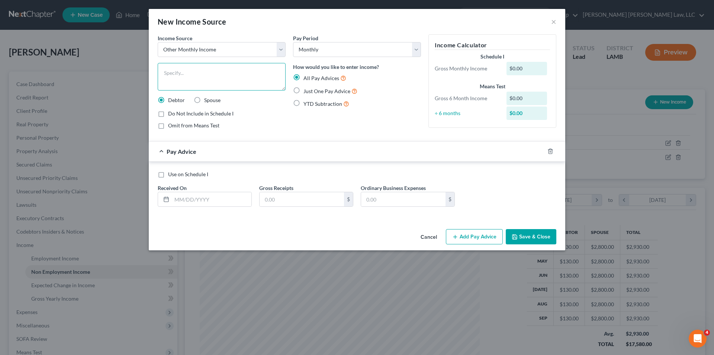
click at [180, 74] on textarea at bounding box center [222, 77] width 128 height 28
type textarea "Fiance June P&L"
click at [304, 91] on label "Just One Pay Advice" at bounding box center [331, 91] width 54 height 9
click at [307, 91] on input "Just One Pay Advice" at bounding box center [309, 89] width 5 height 5
radio input "true"
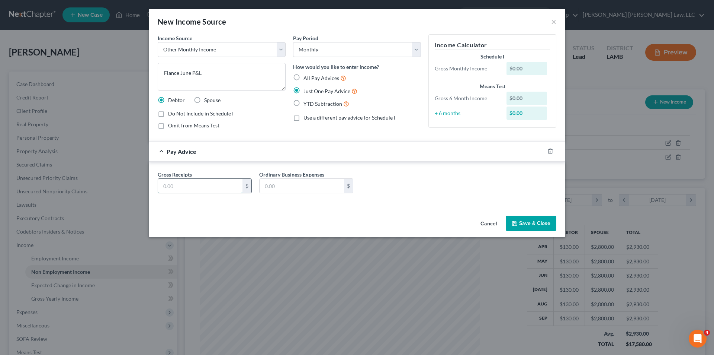
click at [169, 187] on input "text" at bounding box center [200, 186] width 84 height 14
type input "883.07"
click at [535, 225] on button "Save & Close" at bounding box center [531, 223] width 51 height 16
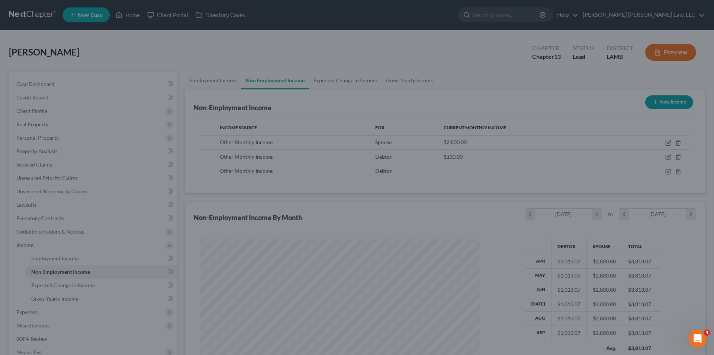
scroll to position [371876, 371722]
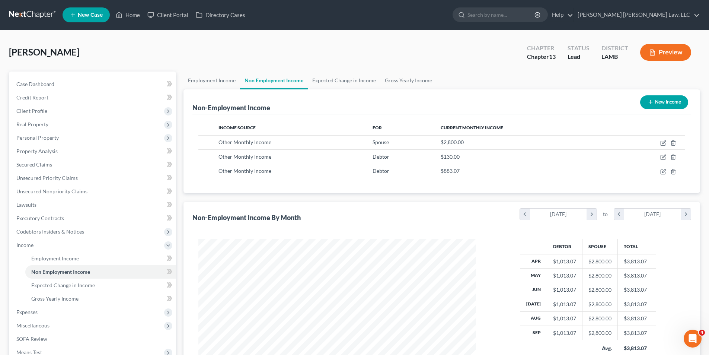
click at [655, 102] on button "New Income" at bounding box center [664, 102] width 48 height 14
select select "0"
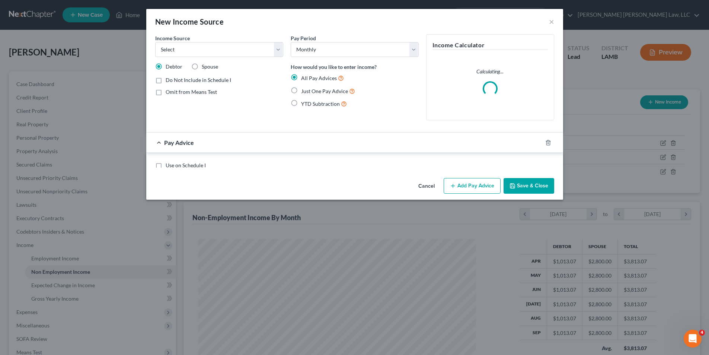
scroll to position [140, 295]
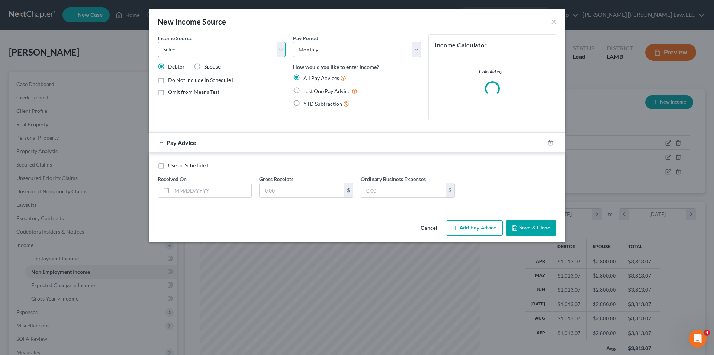
click at [180, 49] on select "Select Unemployment Disability (from employer) Pension Retirement Social Securi…" at bounding box center [222, 49] width 128 height 15
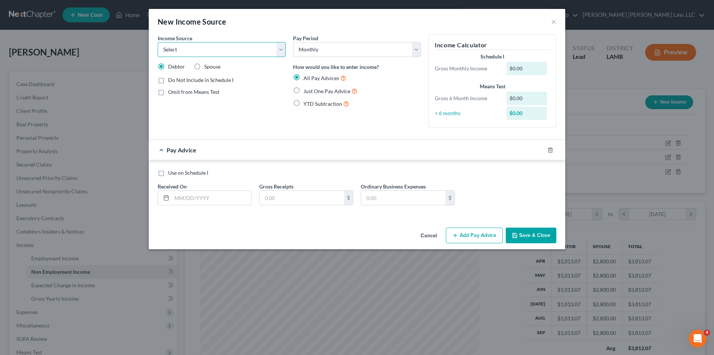
select select "13"
click at [158, 42] on select "Select Unemployment Disability (from employer) Pension Retirement Social Securi…" at bounding box center [222, 49] width 128 height 15
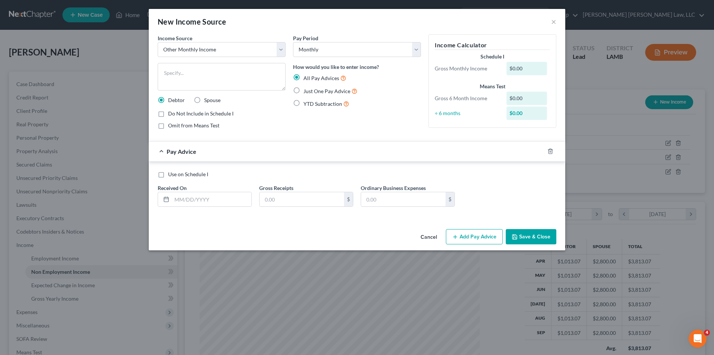
click at [304, 92] on label "Just One Pay Advice" at bounding box center [331, 91] width 54 height 9
click at [307, 92] on input "Just One Pay Advice" at bounding box center [309, 89] width 5 height 5
radio input "true"
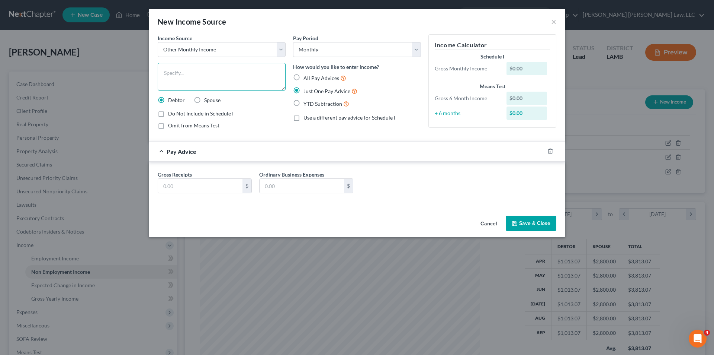
click at [190, 73] on textarea at bounding box center [222, 77] width 128 height 28
type textarea "Fiance July P&L"
click at [174, 183] on input "text" at bounding box center [200, 186] width 84 height 14
type input "862.61"
click at [514, 223] on icon "button" at bounding box center [515, 223] width 6 height 6
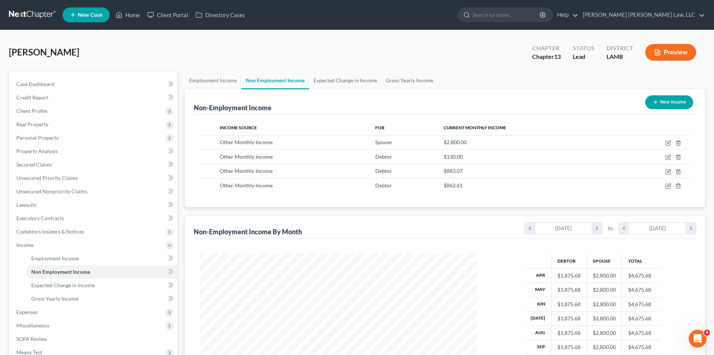
scroll to position [371876, 371722]
click at [671, 101] on button "New Income" at bounding box center [664, 102] width 48 height 14
select select "0"
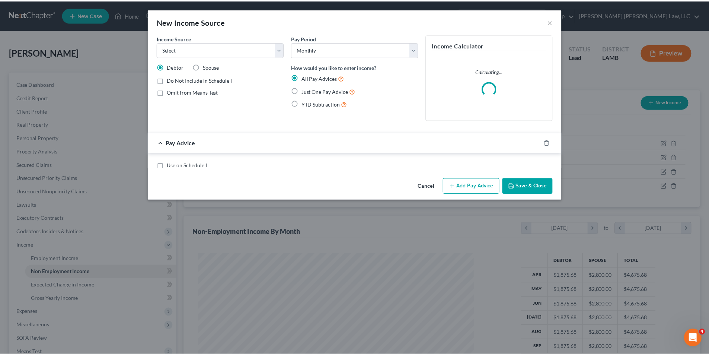
scroll to position [140, 295]
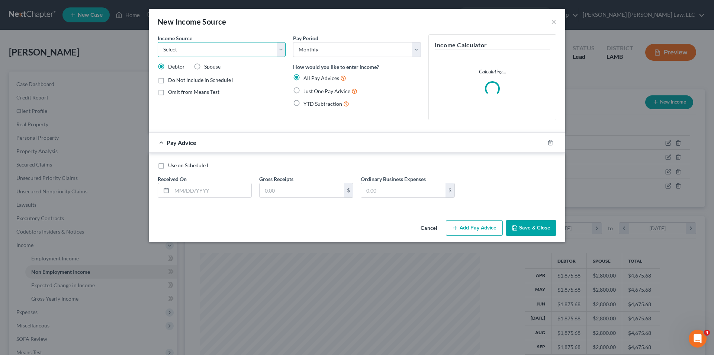
click at [172, 50] on select "Select Unemployment Disability (from employer) Pension Retirement Social Securi…" at bounding box center [222, 49] width 128 height 15
select select "13"
click at [158, 42] on select "Select Unemployment Disability (from employer) Pension Retirement Social Securi…" at bounding box center [222, 49] width 128 height 15
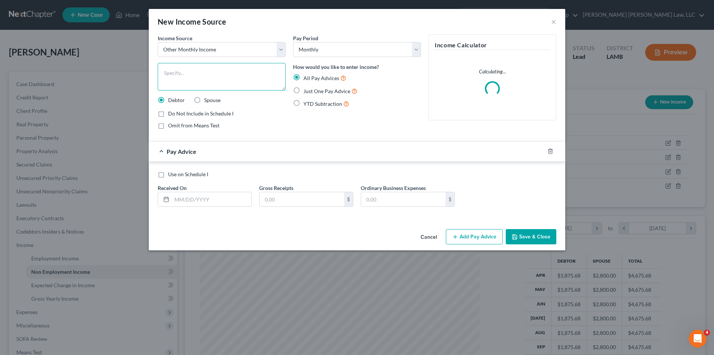
click at [169, 77] on textarea at bounding box center [222, 77] width 128 height 28
type textarea "Fiance August P&l"
click at [304, 90] on label "Just One Pay Advice" at bounding box center [331, 91] width 54 height 9
click at [307, 90] on input "Just One Pay Advice" at bounding box center [309, 89] width 5 height 5
radio input "true"
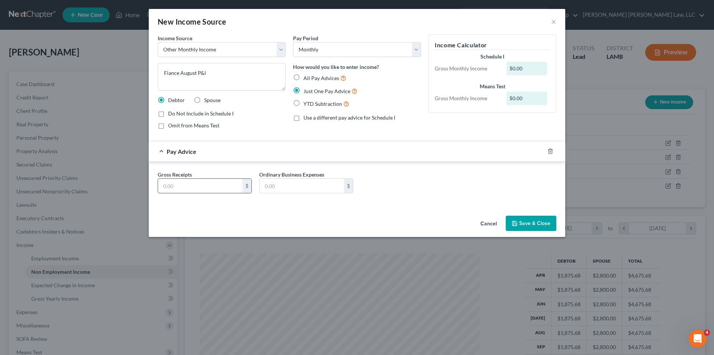
click at [178, 187] on input "text" at bounding box center [200, 186] width 84 height 14
type input "1,041.18"
click at [522, 221] on button "Save & Close" at bounding box center [531, 223] width 51 height 16
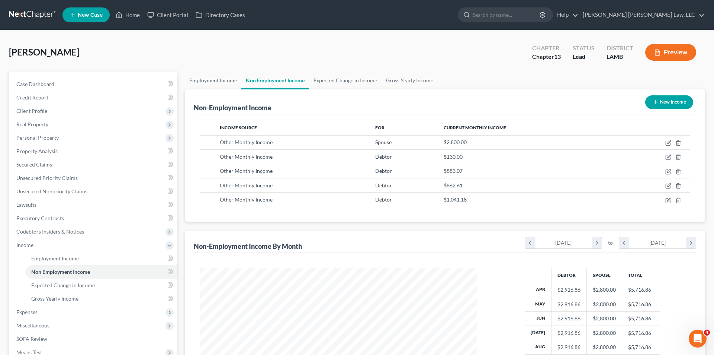
scroll to position [371876, 371722]
click at [663, 100] on button "New Income" at bounding box center [664, 102] width 48 height 14
select select "0"
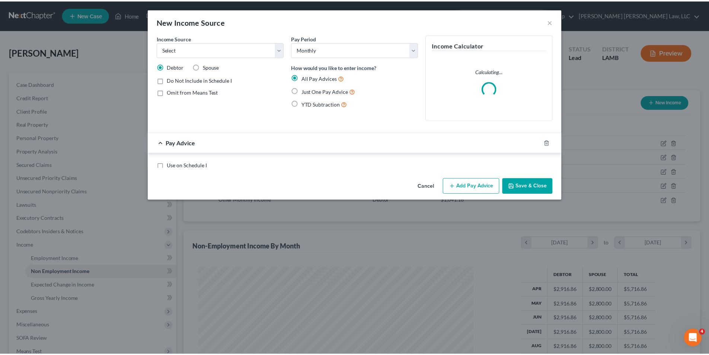
scroll to position [140, 295]
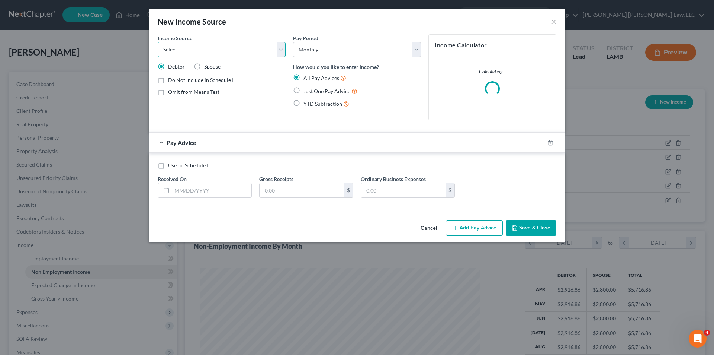
click at [212, 51] on select "Select Unemployment Disability (from employer) Pension Retirement Social Securi…" at bounding box center [222, 49] width 128 height 15
select select "13"
click at [158, 42] on select "Select Unemployment Disability (from employer) Pension Retirement Social Securi…" at bounding box center [222, 49] width 128 height 15
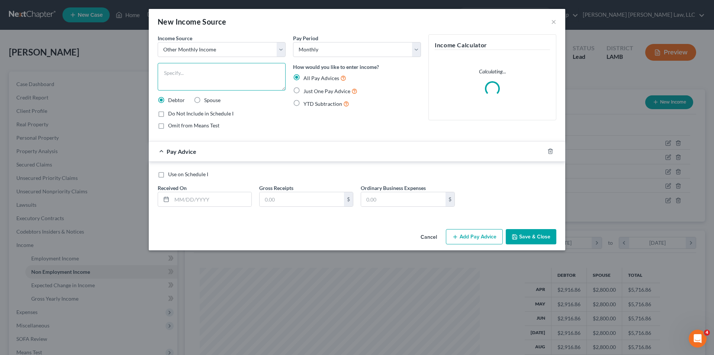
click at [169, 78] on textarea at bounding box center [222, 77] width 128 height 28
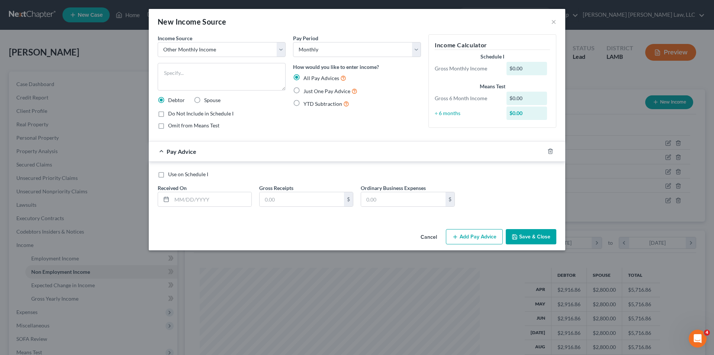
click at [533, 238] on button "Save & Close" at bounding box center [531, 237] width 51 height 16
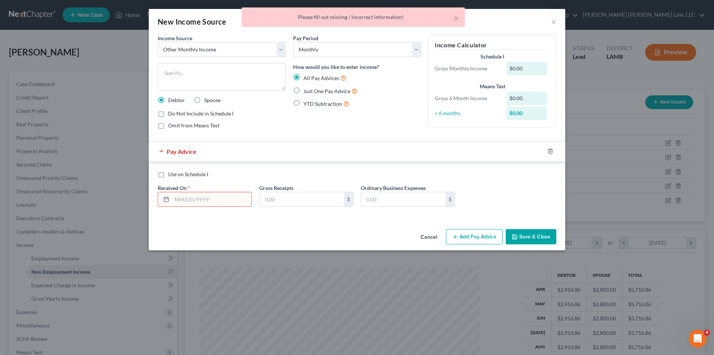
click at [552, 22] on div "× Please fill out missing / incorrect information!" at bounding box center [353, 18] width 714 height 23
drag, startPoint x: 419, startPoint y: 240, endPoint x: 431, endPoint y: 233, distance: 14.0
click at [419, 240] on button "Cancel" at bounding box center [429, 237] width 28 height 15
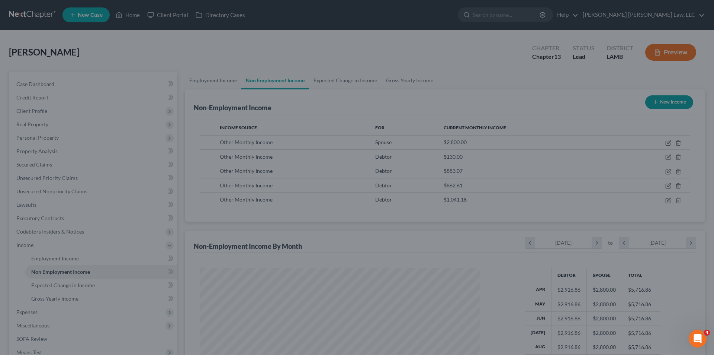
click at [431, 233] on div at bounding box center [357, 177] width 714 height 355
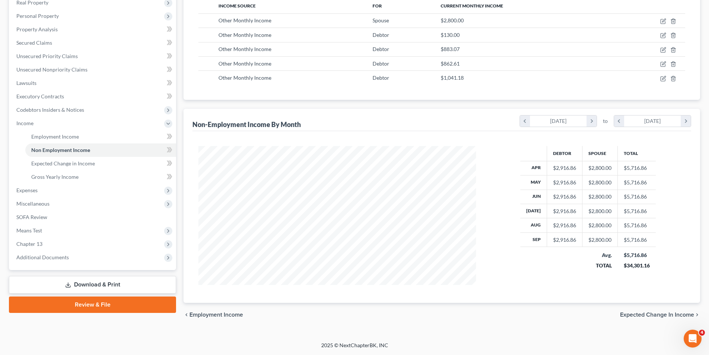
scroll to position [0, 0]
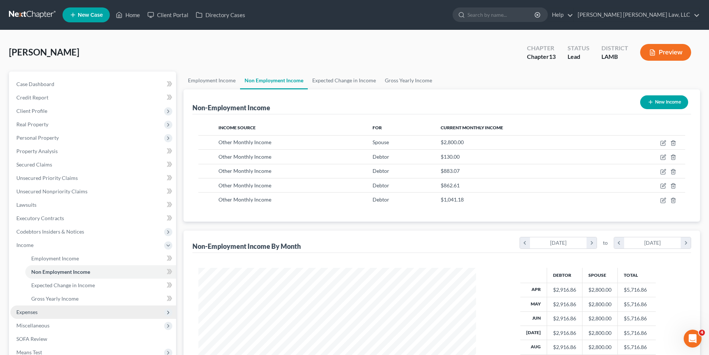
click at [27, 312] on span "Expenses" at bounding box center [26, 311] width 21 height 6
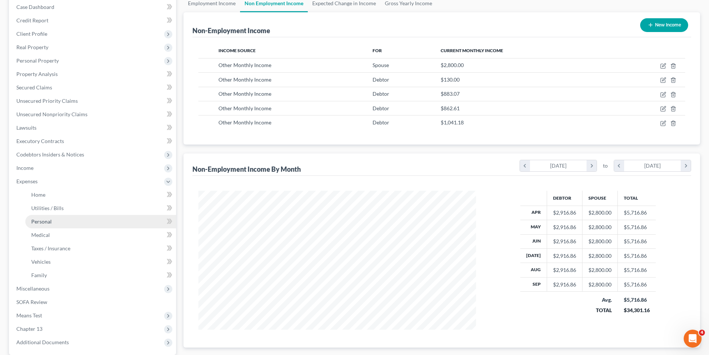
scroll to position [148, 0]
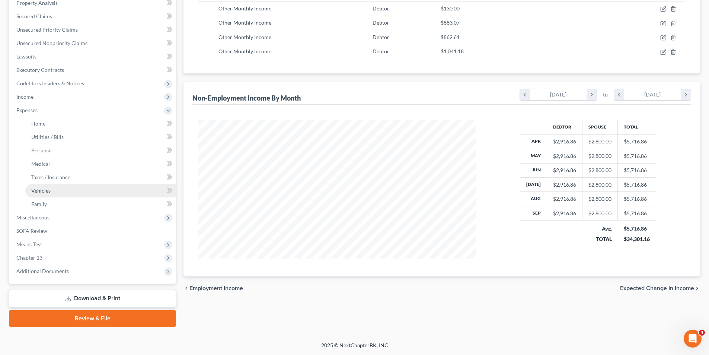
click at [37, 191] on span "Vehicles" at bounding box center [40, 190] width 19 height 6
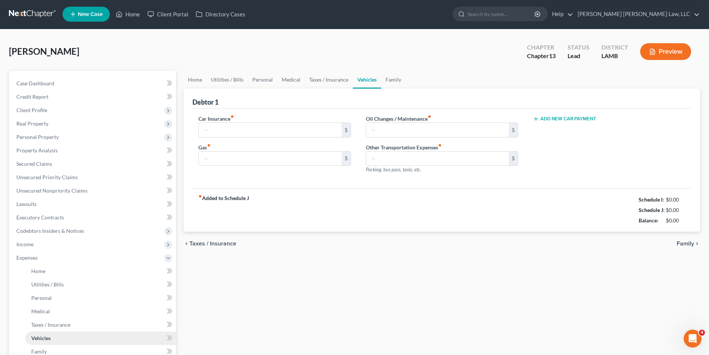
type input "0.00"
type input "75.00"
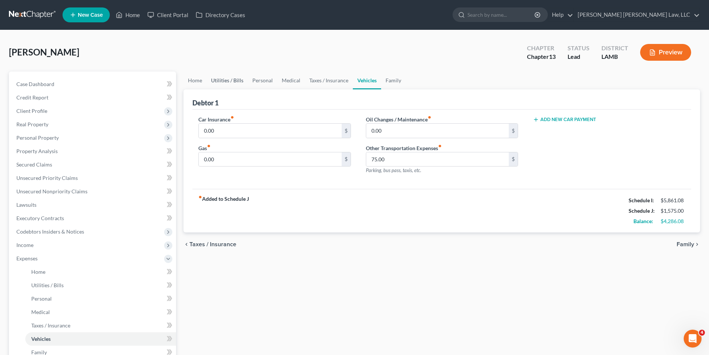
click at [229, 80] on link "Utilities / Bills" at bounding box center [226, 80] width 41 height 18
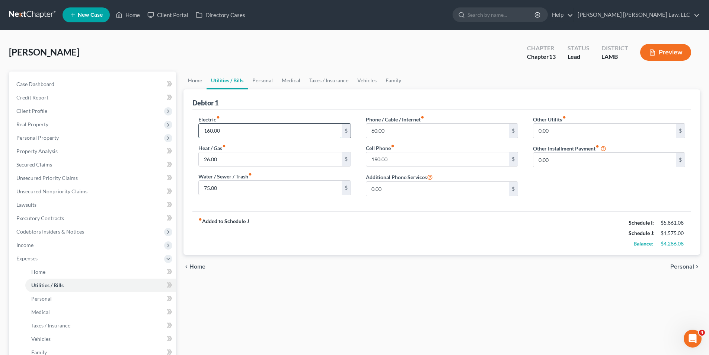
click at [220, 137] on input "160.00" at bounding box center [270, 131] width 142 height 14
type input "260.00"
type input "85.00"
type input "175.00"
type input "160.00"
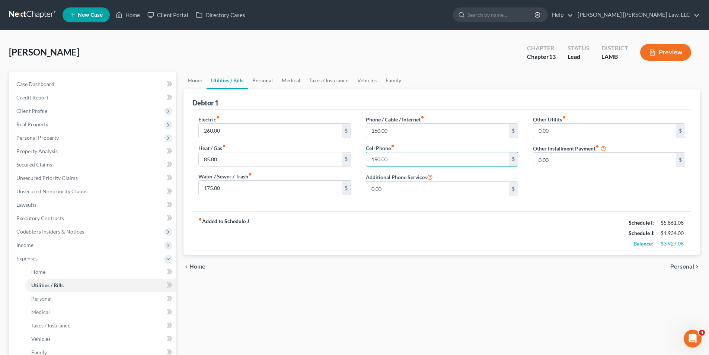
click at [262, 83] on link "Personal" at bounding box center [262, 80] width 29 height 18
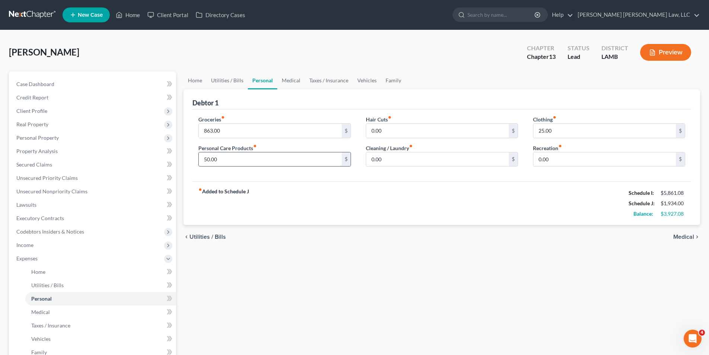
click at [224, 156] on input "50.00" at bounding box center [270, 159] width 142 height 14
type input "91.00"
type input "75.00"
type input "181.00"
click at [290, 80] on link "Medical" at bounding box center [291, 80] width 28 height 18
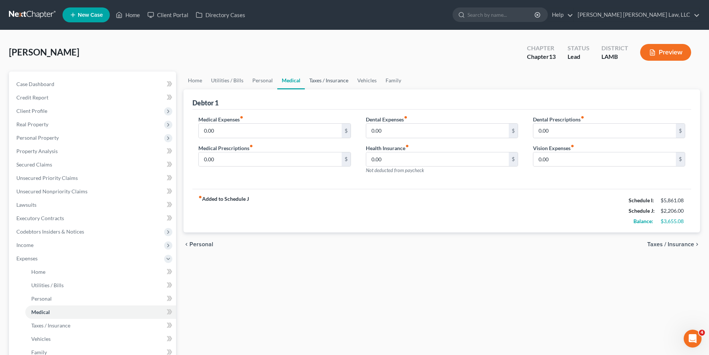
click at [333, 81] on link "Taxes / Insurance" at bounding box center [329, 80] width 48 height 18
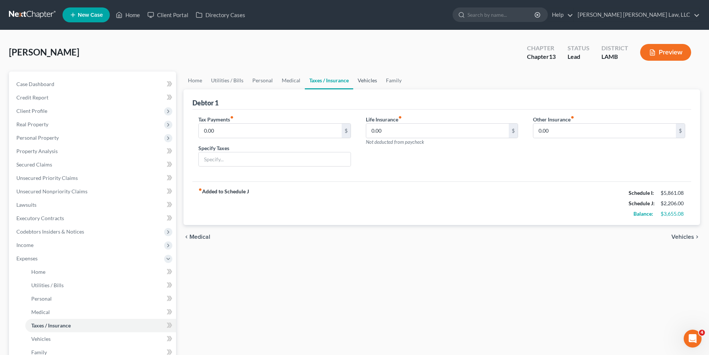
click at [366, 80] on link "Vehicles" at bounding box center [367, 80] width 28 height 18
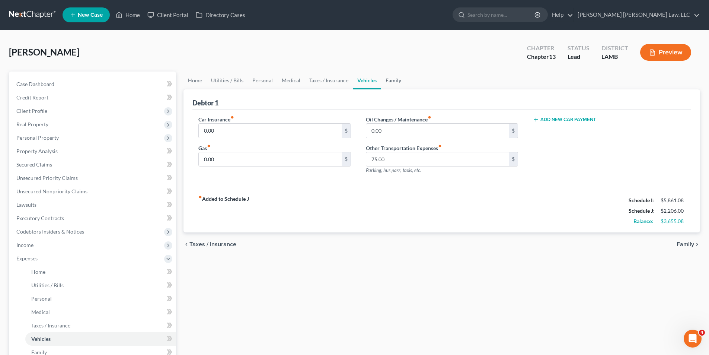
click at [393, 78] on link "Family" at bounding box center [393, 80] width 25 height 18
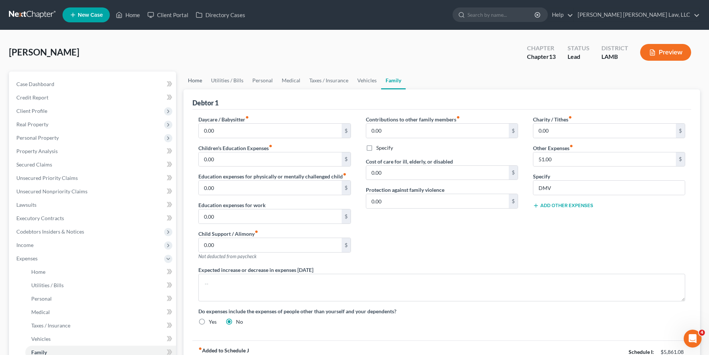
click at [191, 81] on link "Home" at bounding box center [194, 80] width 23 height 18
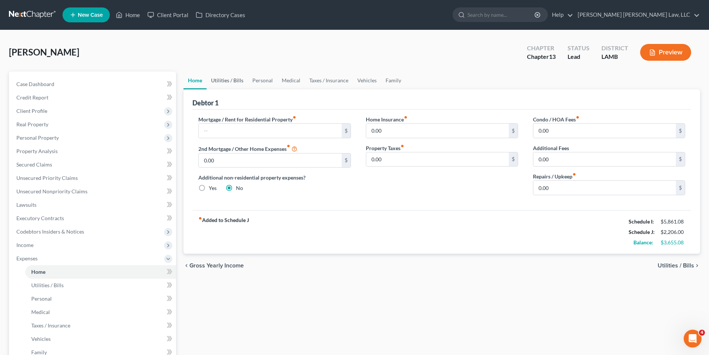
click at [214, 82] on link "Utilities / Bills" at bounding box center [226, 80] width 41 height 18
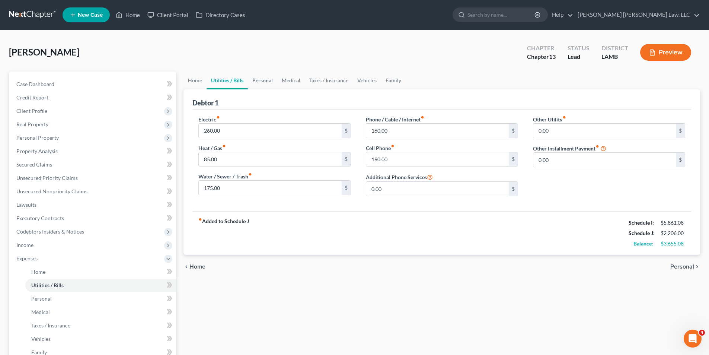
click at [265, 81] on link "Personal" at bounding box center [262, 80] width 29 height 18
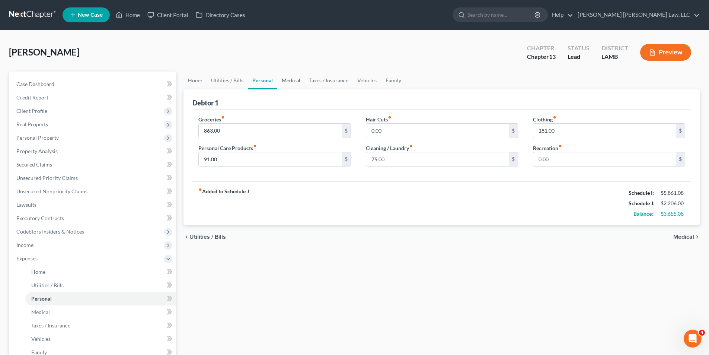
click at [286, 80] on link "Medical" at bounding box center [291, 80] width 28 height 18
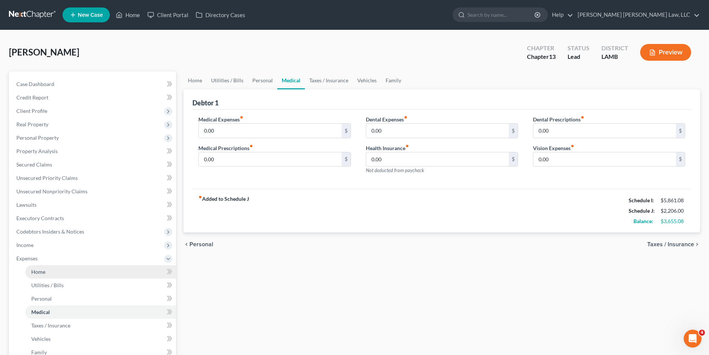
click at [38, 272] on span "Home" at bounding box center [38, 271] width 14 height 6
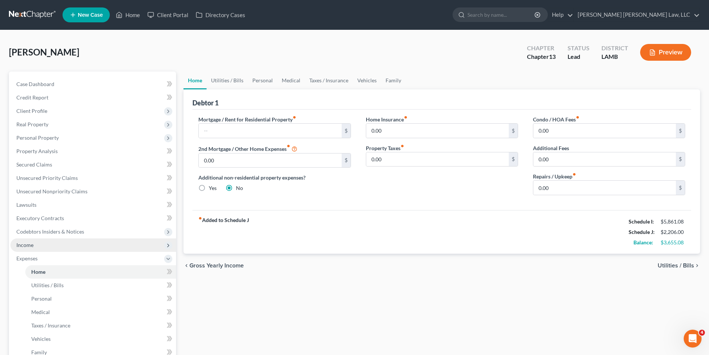
click at [26, 244] on span "Income" at bounding box center [24, 244] width 17 height 6
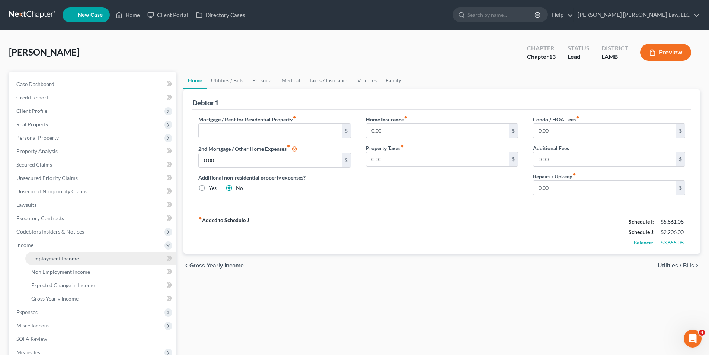
click at [46, 259] on span "Employment Income" at bounding box center [55, 258] width 48 height 6
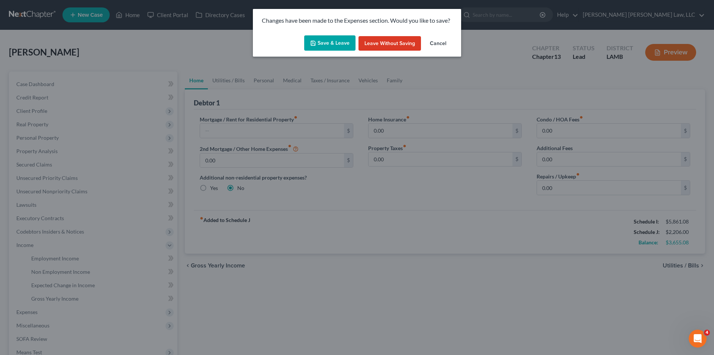
click at [321, 46] on button "Save & Leave" at bounding box center [329, 43] width 51 height 16
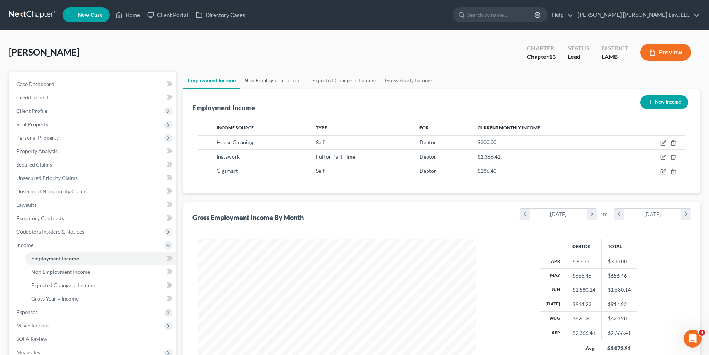
click at [259, 76] on link "Non Employment Income" at bounding box center [274, 80] width 68 height 18
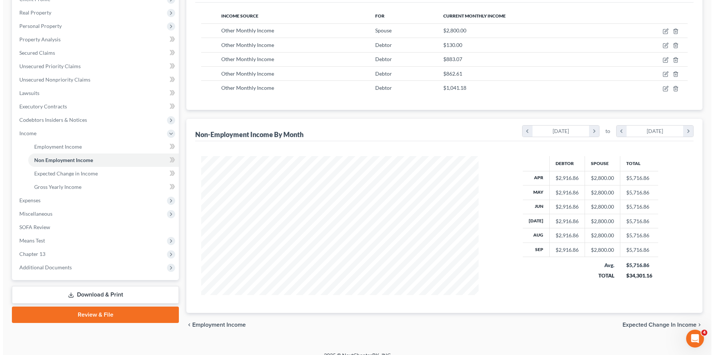
scroll to position [74, 0]
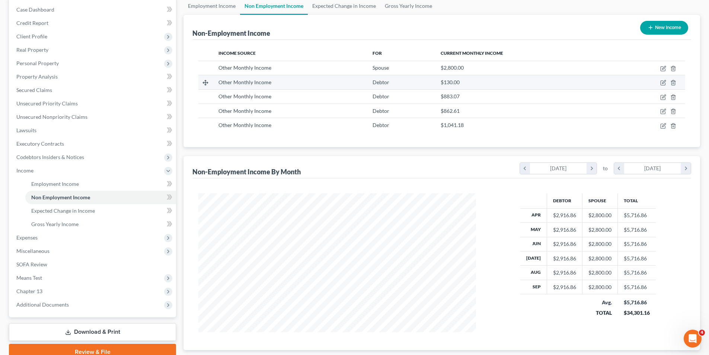
click at [660, 83] on td at bounding box center [648, 82] width 73 height 14
click at [660, 84] on icon "button" at bounding box center [662, 83] width 4 height 4
select select "13"
select select "0"
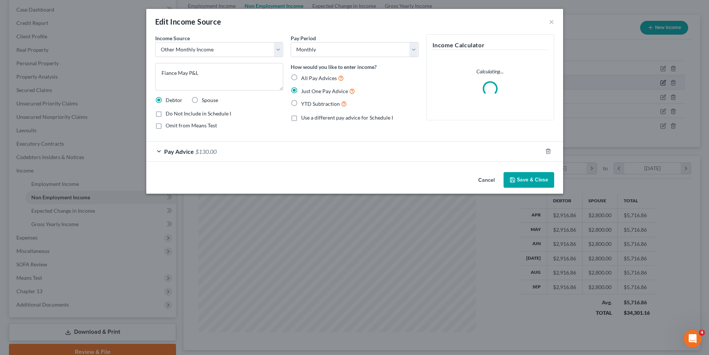
click at [663, 81] on div "Edit Income Source × Income Source * Select Unemployment Disability (from emplo…" at bounding box center [354, 177] width 709 height 355
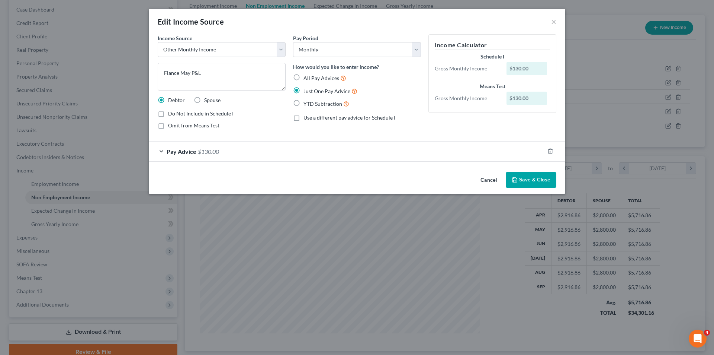
click at [530, 178] on button "Save & Close" at bounding box center [531, 180] width 51 height 16
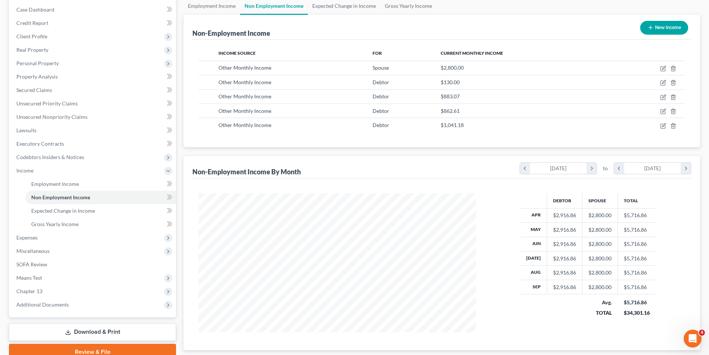
scroll to position [371876, 371722]
click at [27, 76] on span "Property Analysis" at bounding box center [36, 76] width 41 height 6
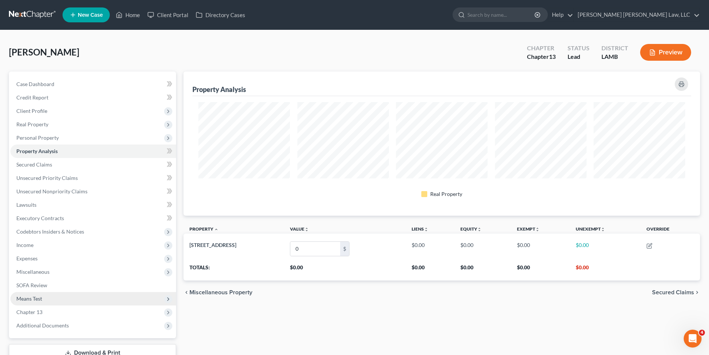
scroll to position [54, 0]
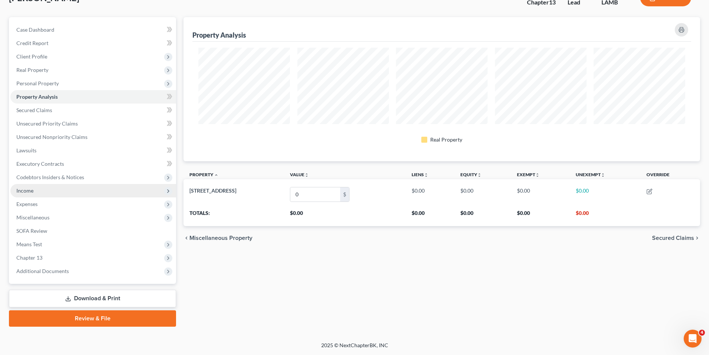
click at [32, 186] on span "Income" at bounding box center [93, 190] width 166 height 13
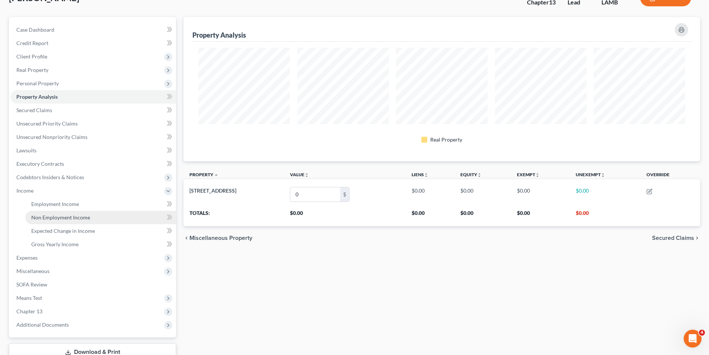
click at [45, 216] on span "Non Employment Income" at bounding box center [60, 217] width 59 height 6
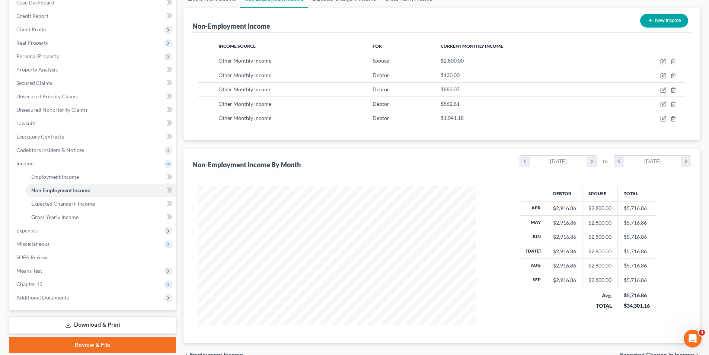
scroll to position [6, 0]
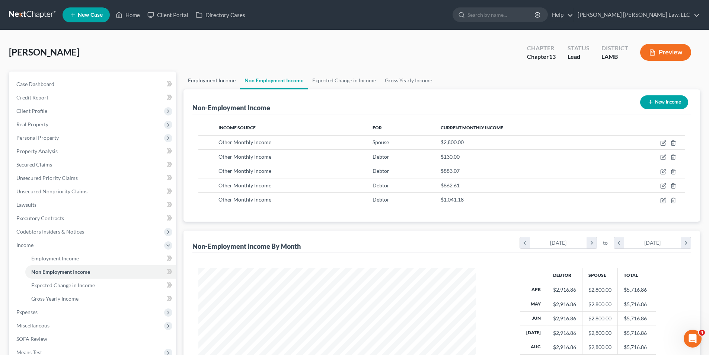
click at [196, 81] on link "Employment Income" at bounding box center [211, 80] width 57 height 18
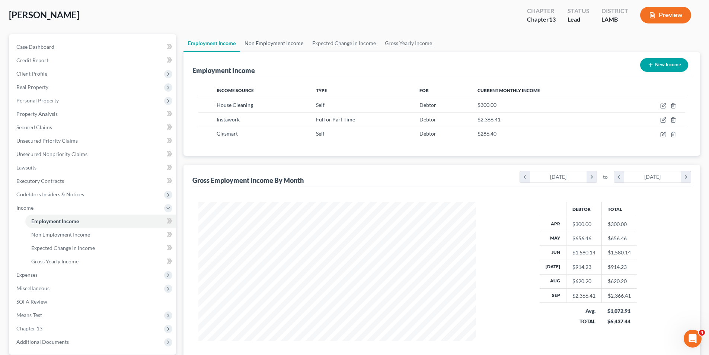
click at [259, 43] on link "Non Employment Income" at bounding box center [274, 43] width 68 height 18
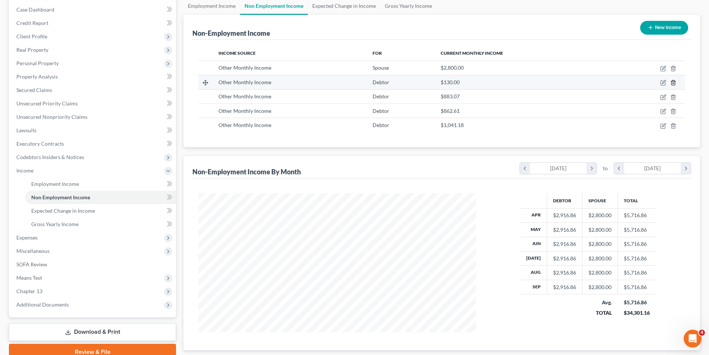
click at [673, 80] on icon "button" at bounding box center [672, 82] width 3 height 5
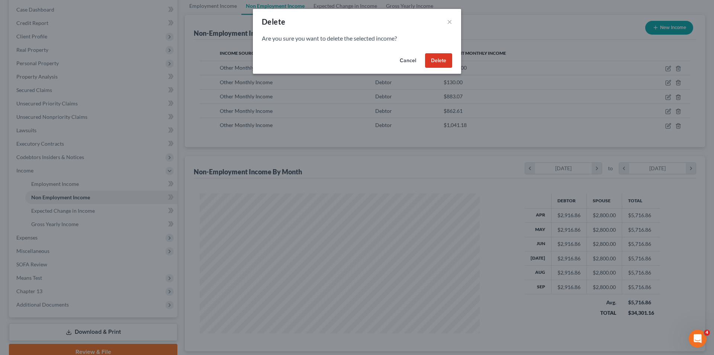
click at [445, 58] on button "Delete" at bounding box center [438, 60] width 27 height 15
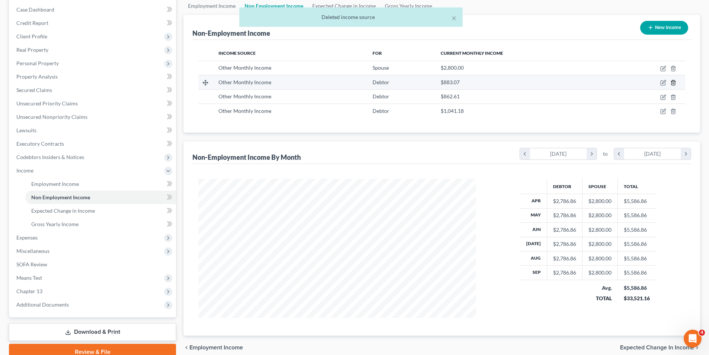
click at [673, 81] on polyline "button" at bounding box center [673, 81] width 4 height 0
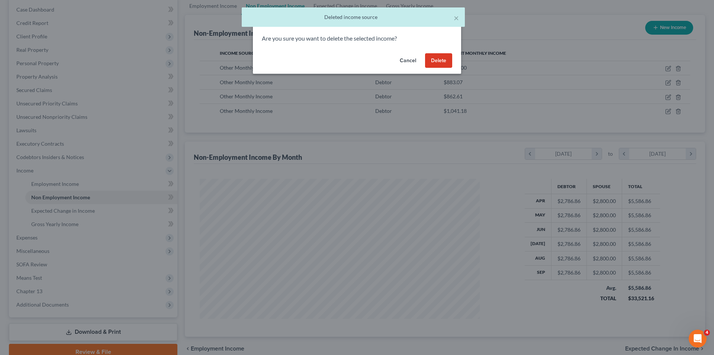
click at [448, 62] on button "Delete" at bounding box center [438, 60] width 27 height 15
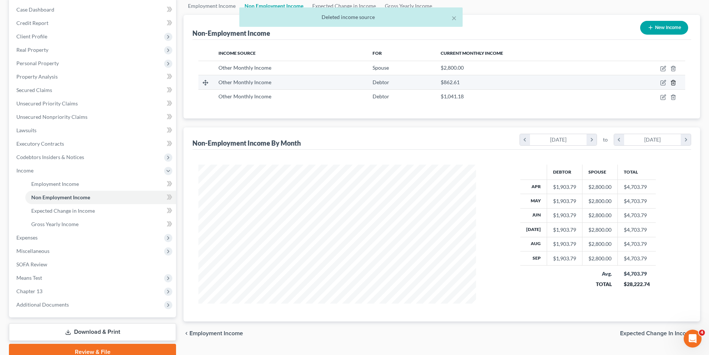
click at [675, 81] on icon "button" at bounding box center [673, 83] width 6 height 6
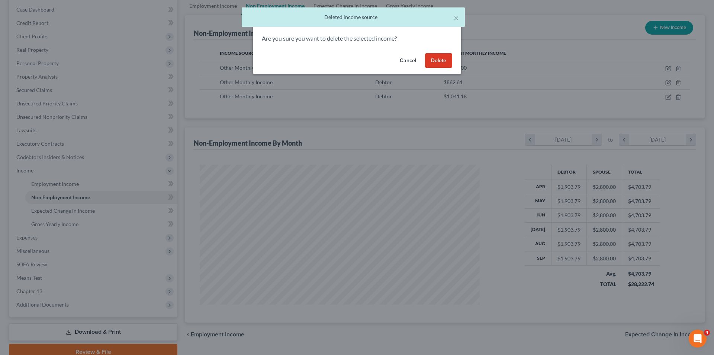
click at [429, 57] on button "Delete" at bounding box center [438, 60] width 27 height 15
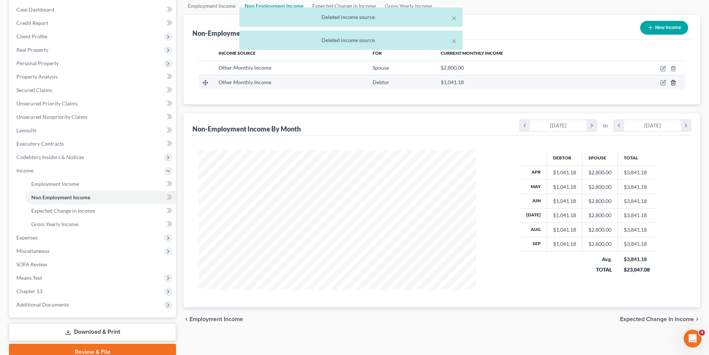
click at [673, 83] on icon "button" at bounding box center [673, 83] width 6 height 6
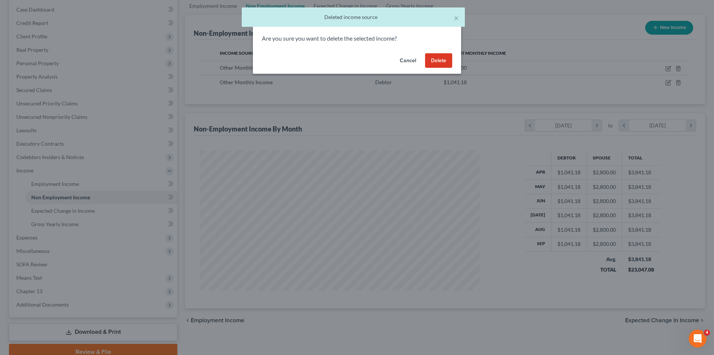
click at [445, 62] on button "Delete" at bounding box center [438, 60] width 27 height 15
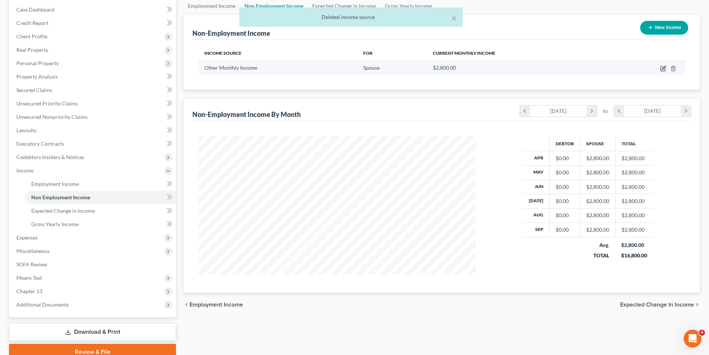
click at [664, 68] on icon "button" at bounding box center [663, 68] width 6 height 6
select select "13"
select select "0"
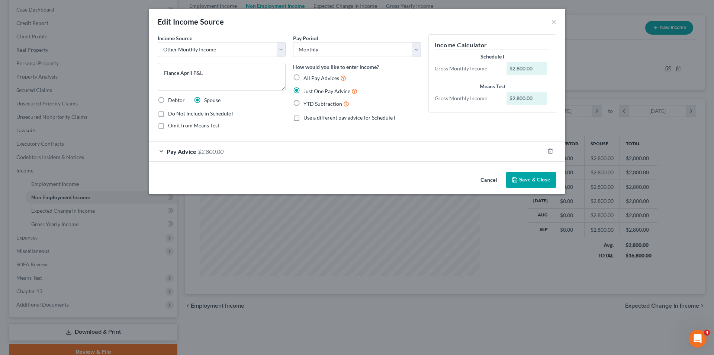
click at [530, 181] on button "Save & Close" at bounding box center [531, 180] width 51 height 16
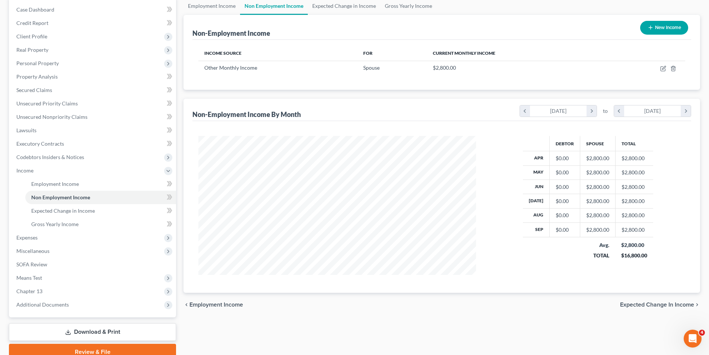
click at [663, 25] on button "New Income" at bounding box center [664, 28] width 48 height 14
select select "0"
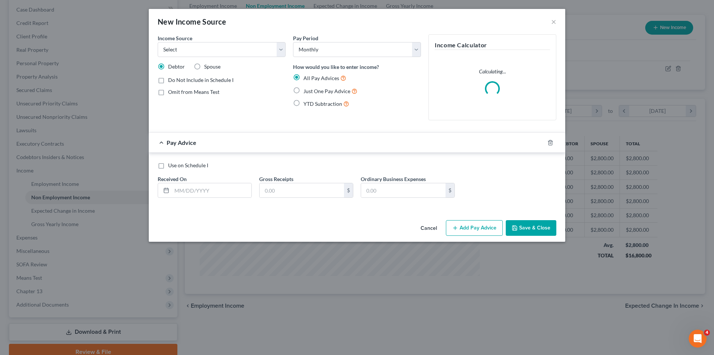
drag, startPoint x: 197, startPoint y: 64, endPoint x: 202, endPoint y: 74, distance: 11.3
click at [204, 64] on label "Spouse" at bounding box center [212, 66] width 16 height 7
click at [207, 64] on input "Spouse" at bounding box center [209, 65] width 5 height 5
radio input "true"
drag, startPoint x: 190, startPoint y: 51, endPoint x: 190, endPoint y: 56, distance: 4.9
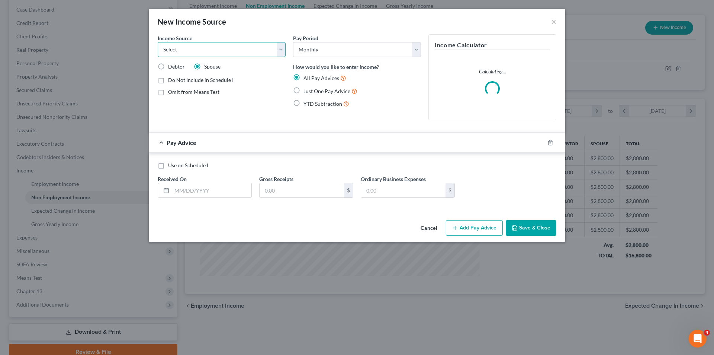
click at [190, 51] on select "Select Unemployment Disability (from employer) Pension Retirement Social Securi…" at bounding box center [222, 49] width 128 height 15
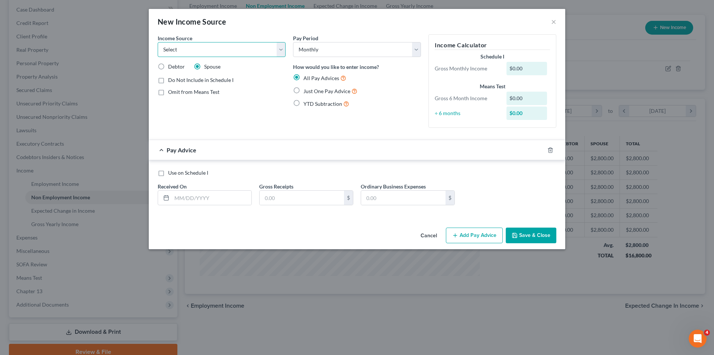
select select "13"
click at [158, 42] on select "Select Unemployment Disability (from employer) Pension Retirement Social Securi…" at bounding box center [222, 49] width 128 height 15
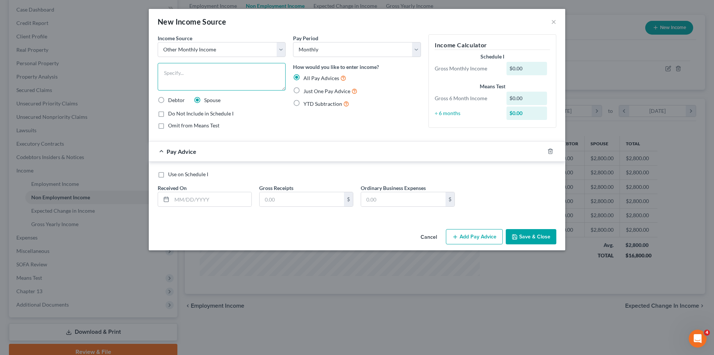
click at [172, 75] on textarea at bounding box center [222, 77] width 128 height 28
type textarea "Fiance May P&L"
drag, startPoint x: 298, startPoint y: 88, endPoint x: 321, endPoint y: 112, distance: 33.1
click at [304, 89] on label "Just One Pay Advice" at bounding box center [331, 91] width 54 height 9
click at [307, 89] on input "Just One Pay Advice" at bounding box center [309, 89] width 5 height 5
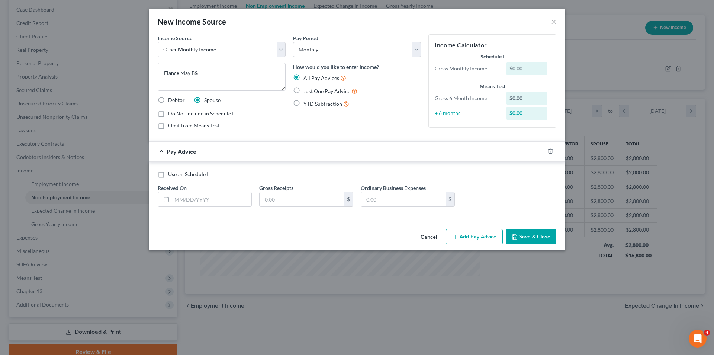
radio input "true"
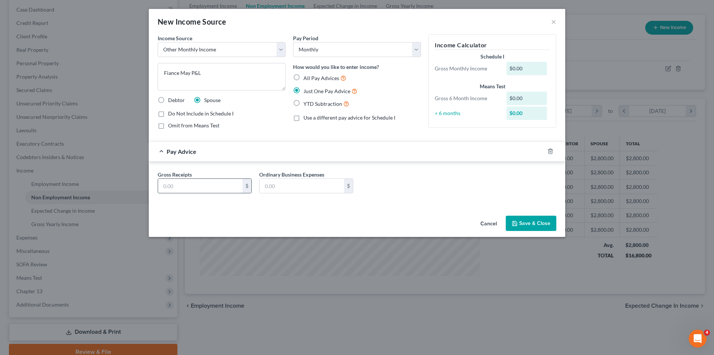
click at [189, 183] on input "text" at bounding box center [200, 186] width 84 height 14
type input "0"
click at [183, 192] on input "text" at bounding box center [200, 186] width 84 height 14
type input "130.00"
click at [533, 217] on button "Save & Close" at bounding box center [531, 223] width 51 height 16
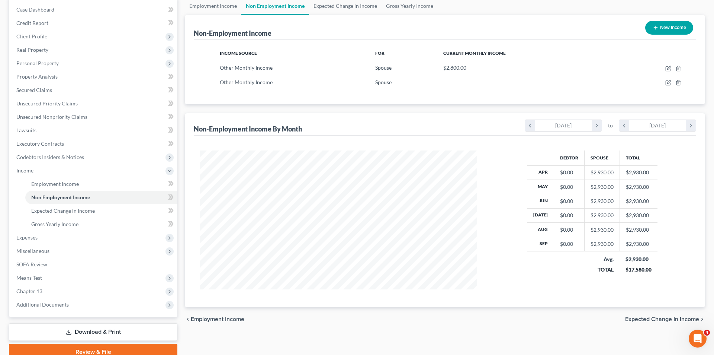
scroll to position [371876, 371722]
click at [668, 25] on button "New Income" at bounding box center [664, 28] width 48 height 14
select select "0"
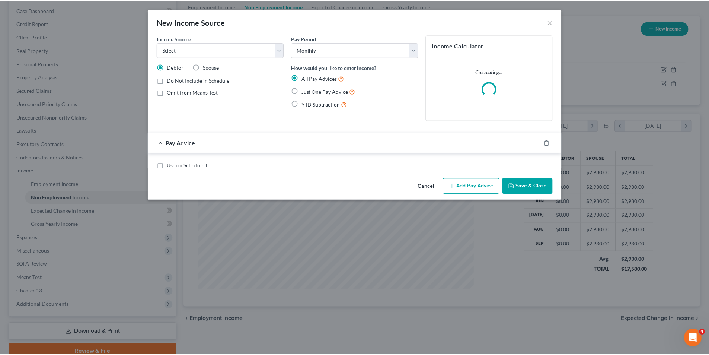
scroll to position [140, 295]
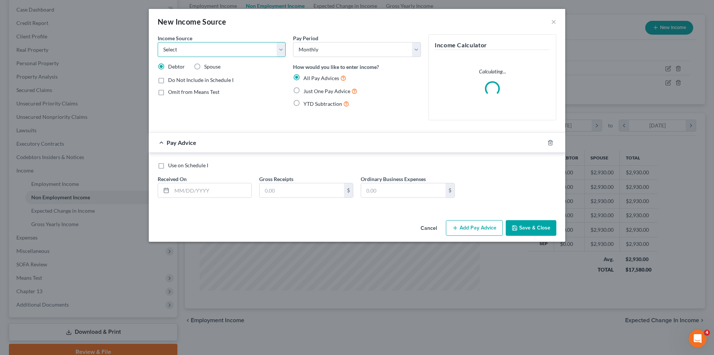
drag, startPoint x: 198, startPoint y: 52, endPoint x: 198, endPoint y: 57, distance: 4.8
click at [198, 52] on select "Select Unemployment Disability (from employer) Pension Retirement Social Securi…" at bounding box center [222, 49] width 128 height 15
select select "13"
click at [158, 42] on select "Select Unemployment Disability (from employer) Pension Retirement Social Securi…" at bounding box center [222, 49] width 128 height 15
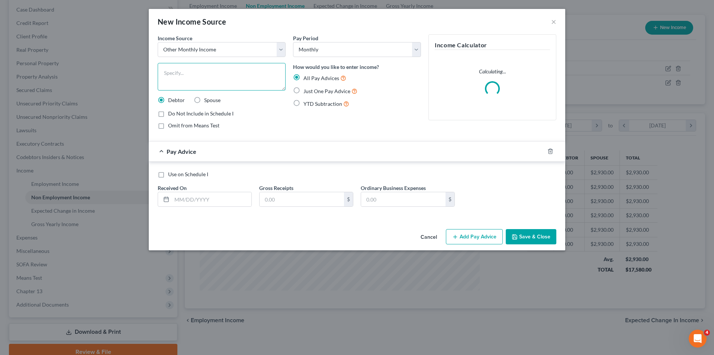
click at [189, 73] on textarea at bounding box center [222, 77] width 128 height 28
type textarea "Fiance June P&L"
drag, startPoint x: 295, startPoint y: 90, endPoint x: 211, endPoint y: 349, distance: 272.7
click at [304, 90] on label "Just One Pay Advice" at bounding box center [331, 91] width 54 height 9
click at [307, 90] on input "Just One Pay Advice" at bounding box center [309, 89] width 5 height 5
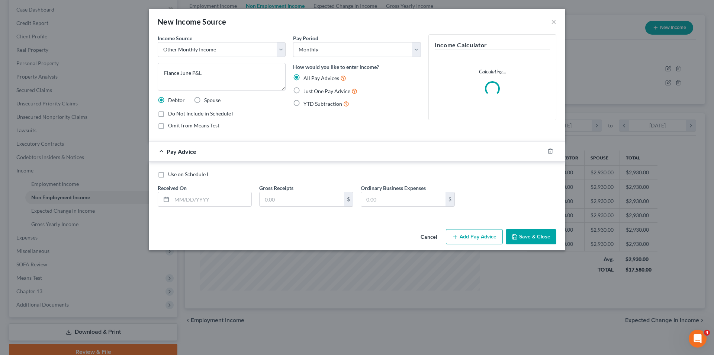
radio input "true"
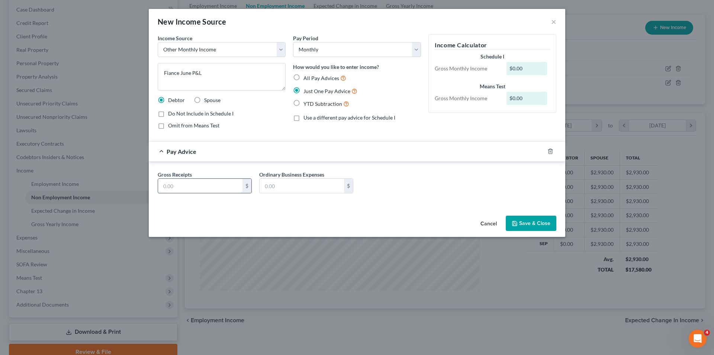
click at [183, 187] on input "text" at bounding box center [200, 186] width 84 height 14
type input "883.07"
click at [524, 224] on button "Save & Close" at bounding box center [531, 223] width 51 height 16
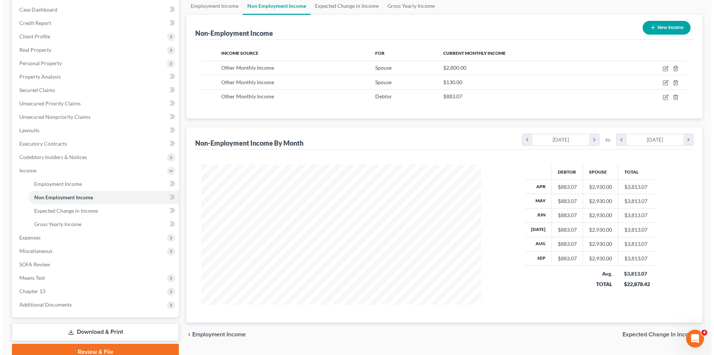
scroll to position [371876, 371722]
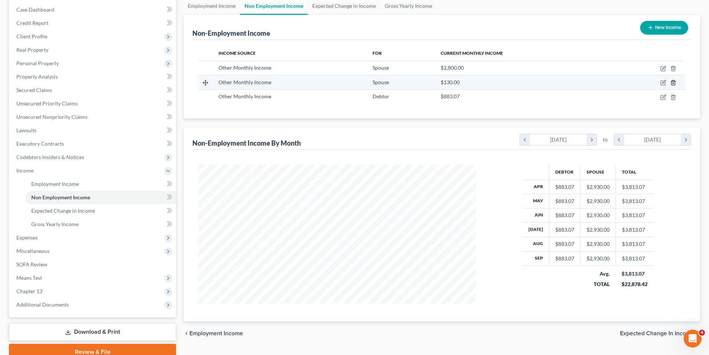
click at [671, 81] on icon "button" at bounding box center [673, 83] width 6 height 6
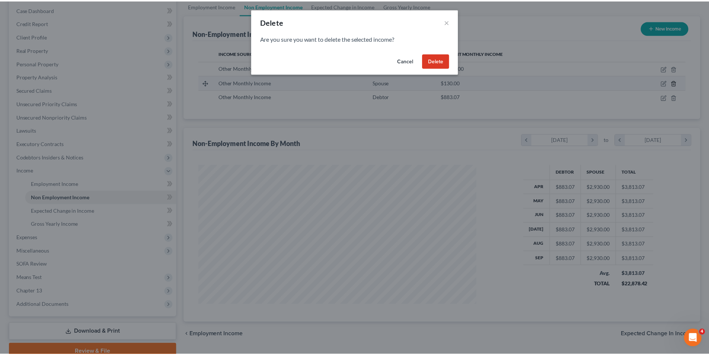
scroll to position [140, 295]
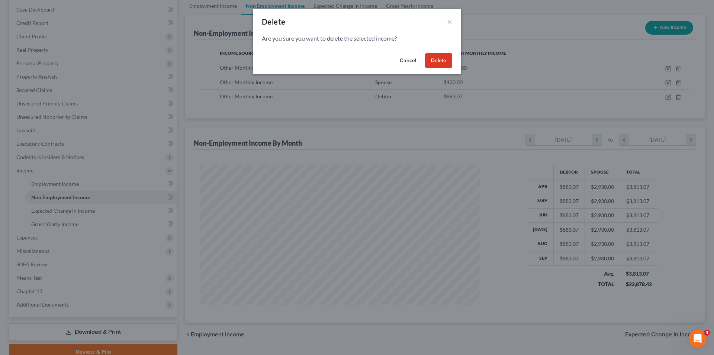
click at [436, 62] on button "Delete" at bounding box center [438, 60] width 27 height 15
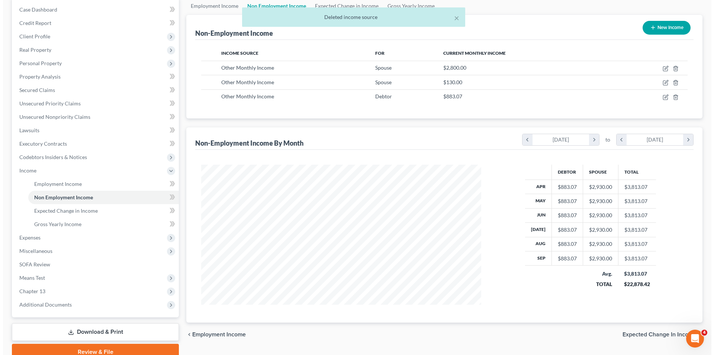
scroll to position [371876, 371722]
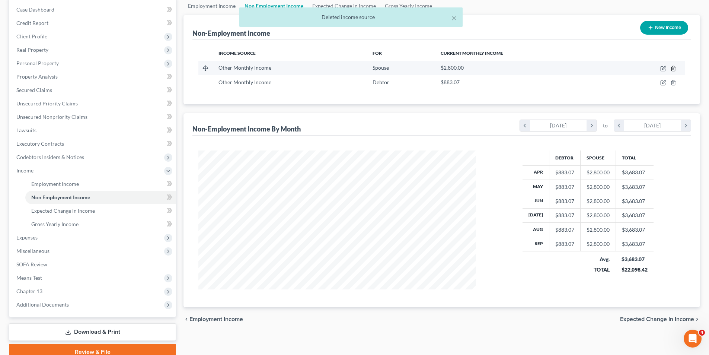
click at [673, 65] on icon "button" at bounding box center [673, 68] width 6 height 6
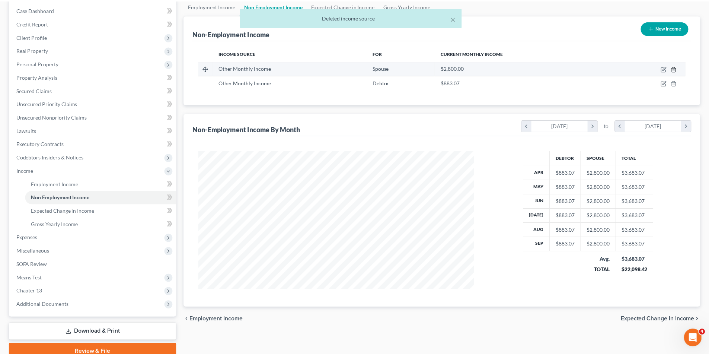
scroll to position [140, 295]
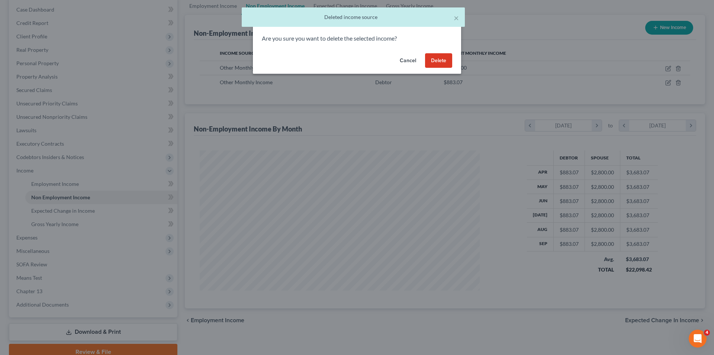
click at [429, 66] on button "Delete" at bounding box center [438, 60] width 27 height 15
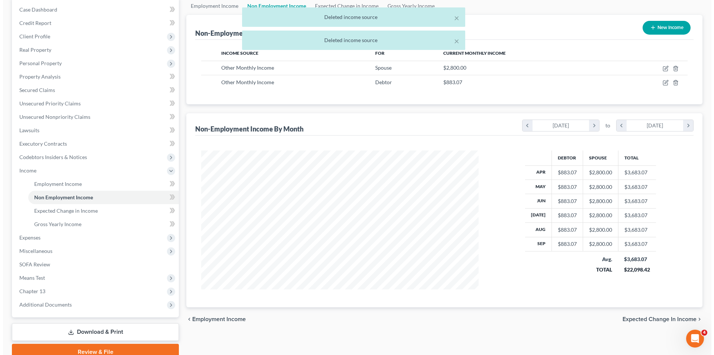
scroll to position [371876, 371722]
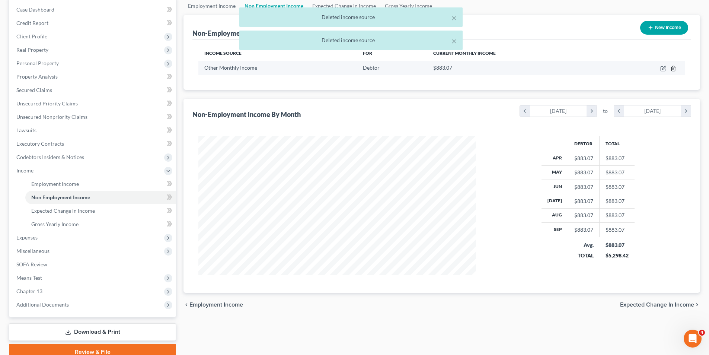
click at [673, 70] on icon "button" at bounding box center [673, 68] width 6 height 6
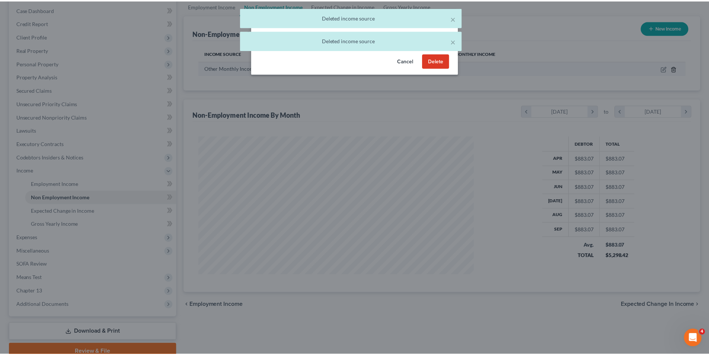
scroll to position [140, 295]
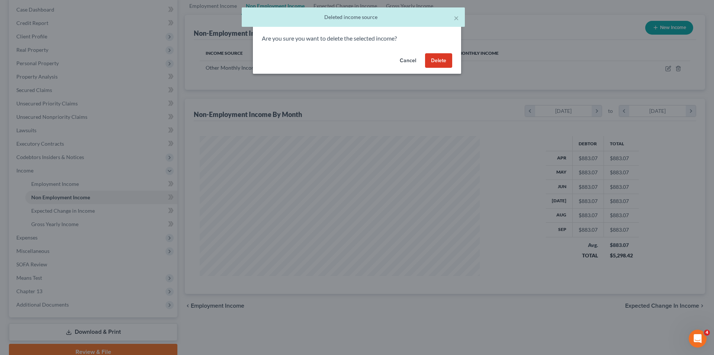
click at [444, 59] on button "Delete" at bounding box center [438, 60] width 27 height 15
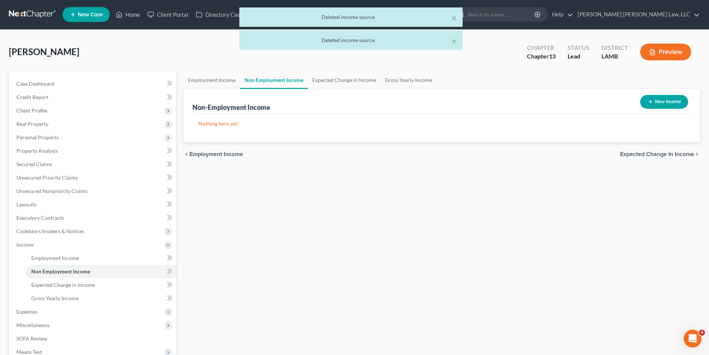
scroll to position [0, 0]
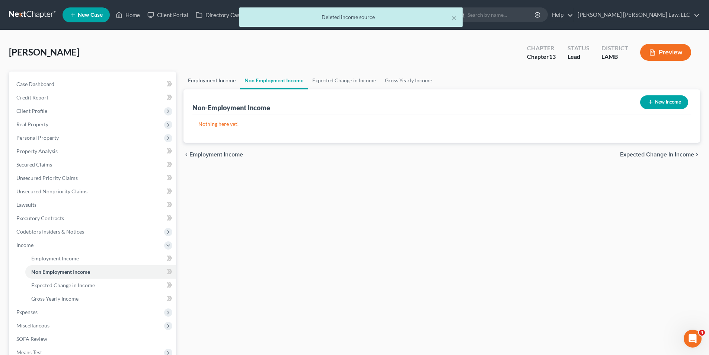
click at [201, 78] on link "Employment Income" at bounding box center [211, 80] width 57 height 18
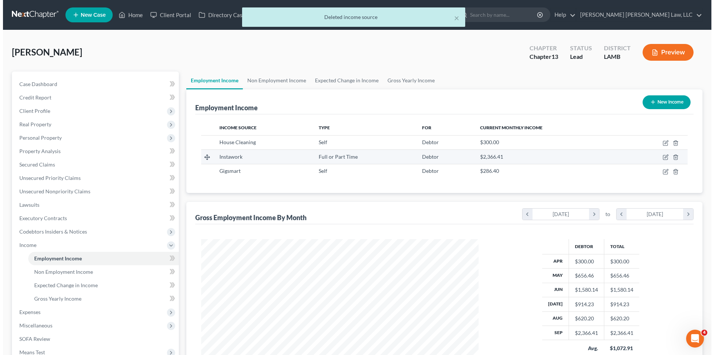
scroll to position [139, 292]
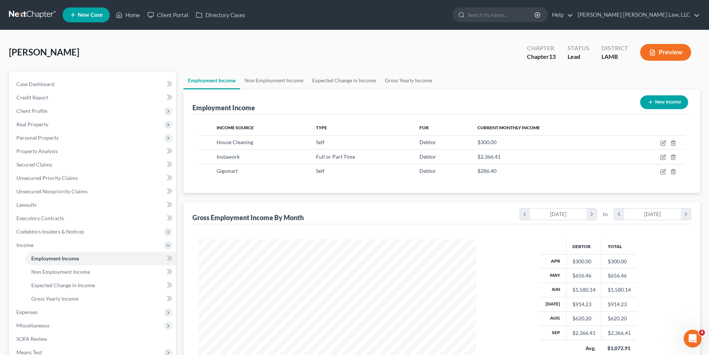
click at [666, 102] on button "New Income" at bounding box center [664, 102] width 48 height 14
select select "0"
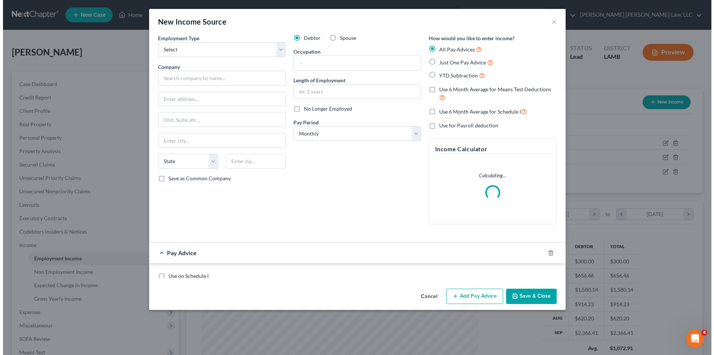
scroll to position [140, 295]
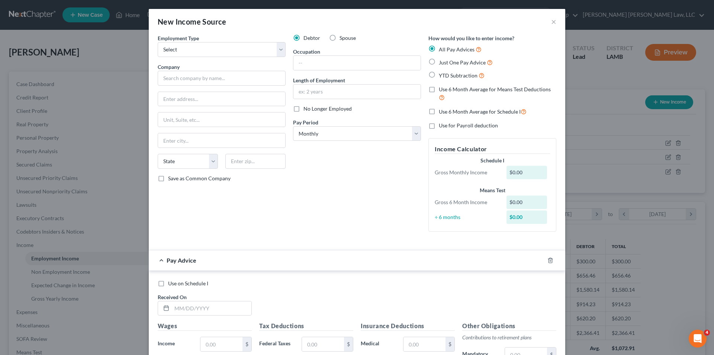
click at [340, 38] on label "Spouse" at bounding box center [348, 37] width 16 height 7
click at [343, 38] on input "Spouse" at bounding box center [345, 36] width 5 height 5
radio input "true"
click at [340, 37] on label "Spouse" at bounding box center [348, 37] width 16 height 7
click at [343, 37] on input "Spouse" at bounding box center [345, 36] width 5 height 5
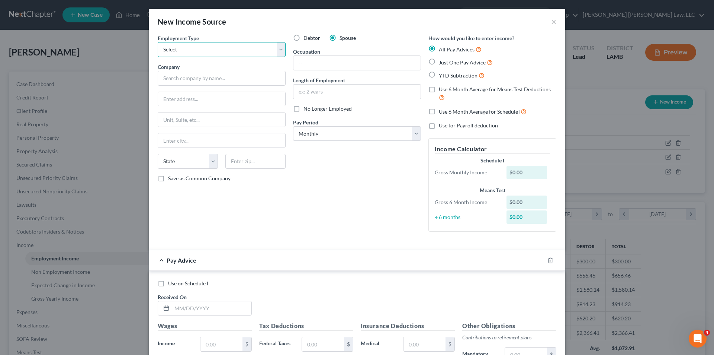
click at [212, 54] on select "Select Full or [DEMOGRAPHIC_DATA] Employment Self Employment" at bounding box center [222, 49] width 128 height 15
select select "1"
click at [158, 42] on select "Select Full or [DEMOGRAPHIC_DATA] Employment Self Employment" at bounding box center [222, 49] width 128 height 15
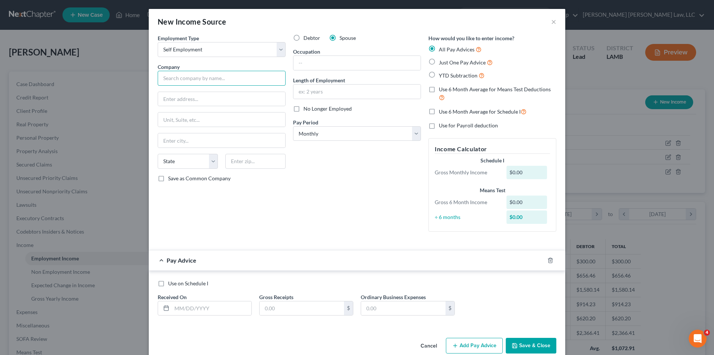
click at [172, 79] on input "text" at bounding box center [222, 78] width 128 height 15
type input "Inastawork"
type input "42584 Baystone Ave"
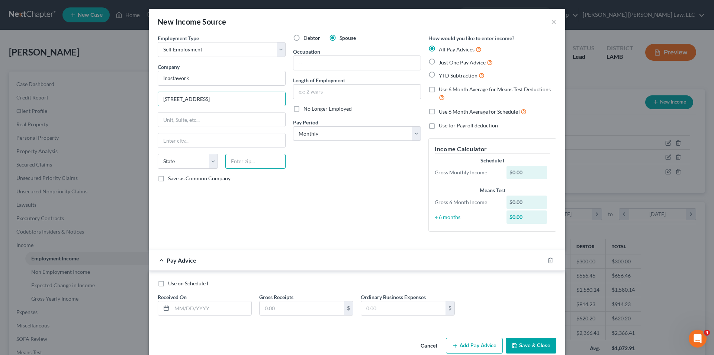
click at [243, 159] on input "text" at bounding box center [255, 161] width 60 height 15
type input "70769"
click at [305, 60] on input "text" at bounding box center [357, 63] width 127 height 14
type input "Prairieville"
select select "19"
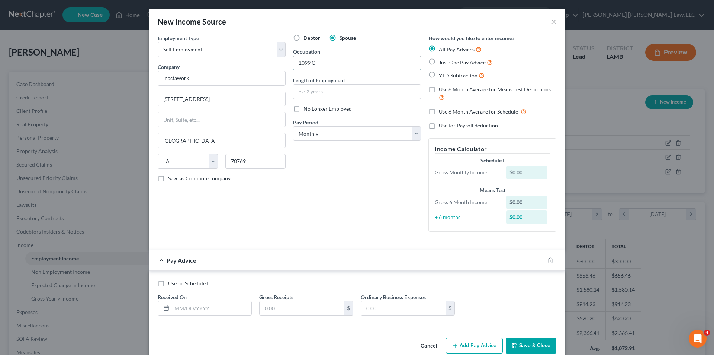
type input "1099 Contract employee"
click at [335, 89] on input "text" at bounding box center [357, 91] width 127 height 14
type input "1 year"
click at [439, 60] on label "Just One Pay Advice" at bounding box center [466, 62] width 54 height 9
click at [442, 60] on input "Just One Pay Advice" at bounding box center [444, 60] width 5 height 5
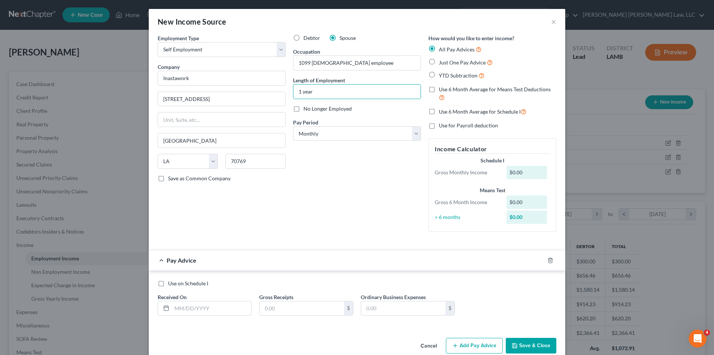
radio input "true"
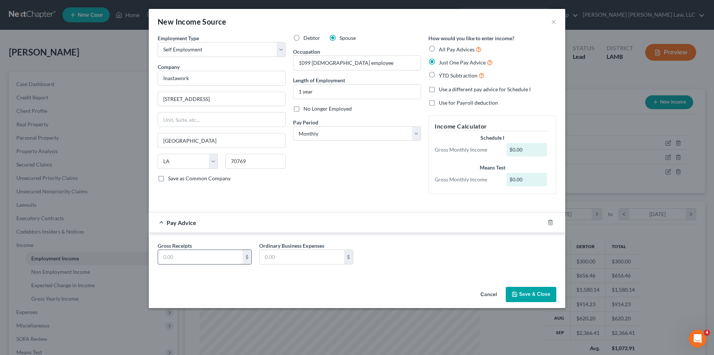
click at [186, 255] on input "text" at bounding box center [200, 257] width 84 height 14
type input "0"
click at [439, 47] on label "All Pay Advices" at bounding box center [460, 49] width 43 height 9
click at [442, 47] on input "All Pay Advices" at bounding box center [444, 47] width 5 height 5
radio input "true"
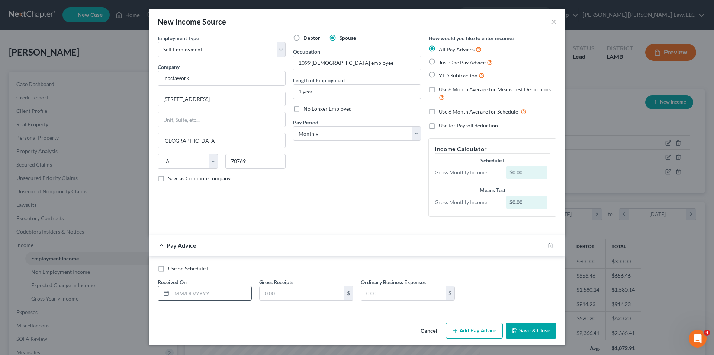
click at [181, 291] on input "text" at bounding box center [212, 293] width 80 height 14
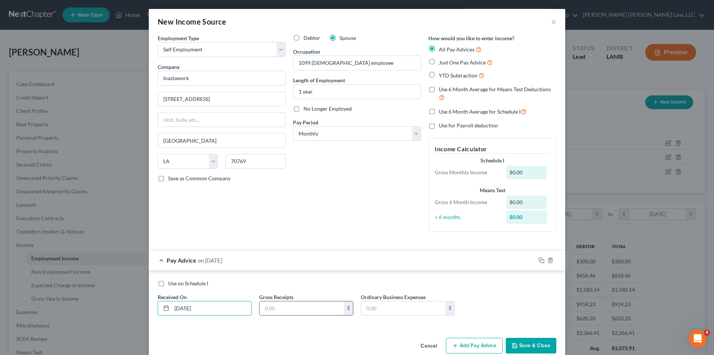
type input "04/30/2025"
click at [275, 310] on input "text" at bounding box center [302, 308] width 84 height 14
type input "2,800.00"
click at [484, 342] on button "Add Pay Advice" at bounding box center [474, 345] width 57 height 16
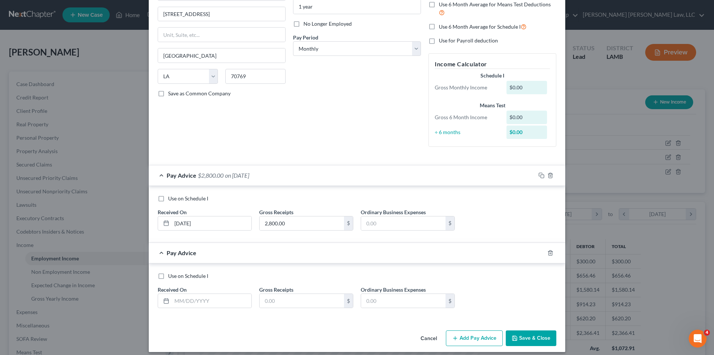
scroll to position [91, 0]
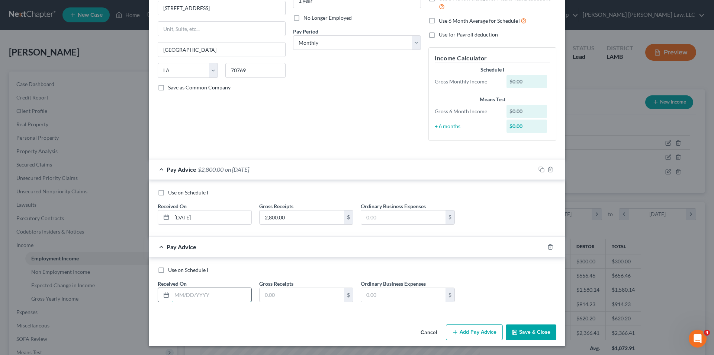
click at [180, 293] on input "text" at bounding box center [212, 295] width 80 height 14
type input "05/31/2025"
click at [274, 294] on input "text" at bounding box center [302, 295] width 84 height 14
type input "130.00"
click at [463, 333] on button "Add Pay Advice" at bounding box center [474, 332] width 57 height 16
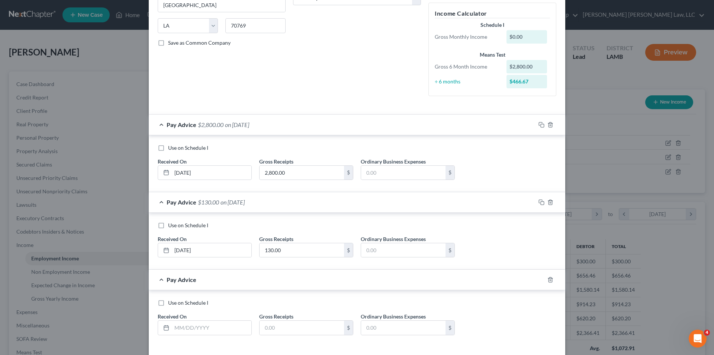
scroll to position [168, 0]
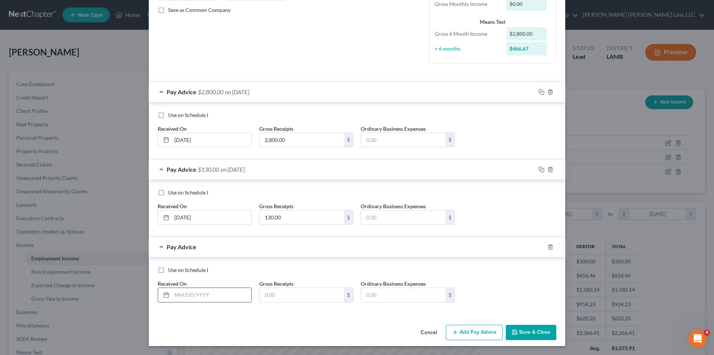
click at [183, 293] on input "text" at bounding box center [212, 295] width 80 height 14
type input "06/30/2025"
click at [275, 294] on input "text" at bounding box center [302, 295] width 84 height 14
type input "883.07"
click at [461, 334] on button "Add Pay Advice" at bounding box center [474, 332] width 57 height 16
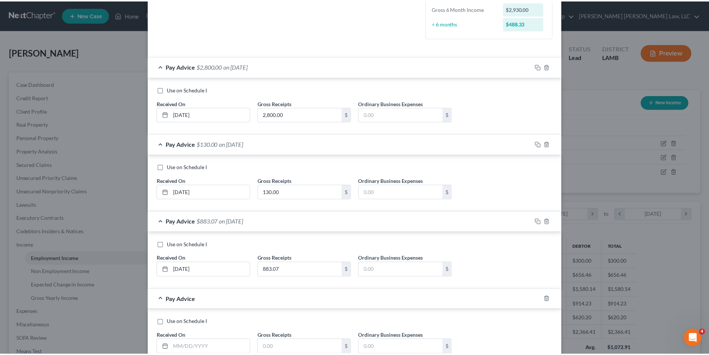
scroll to position [246, 0]
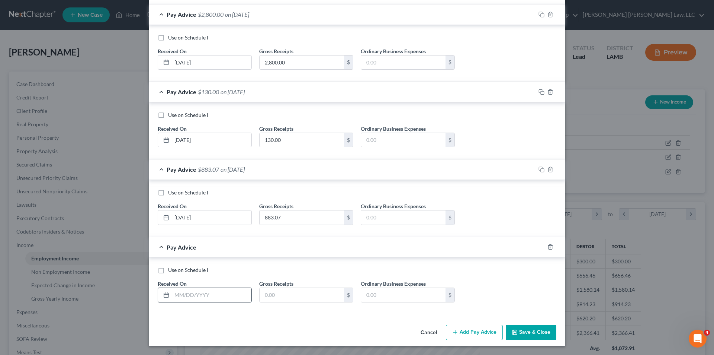
click at [180, 294] on input "text" at bounding box center [212, 295] width 80 height 14
type input "07/31/2025"
click at [270, 293] on input "text" at bounding box center [302, 295] width 84 height 14
type input "862.61"
click at [517, 337] on button "Save & Close" at bounding box center [531, 332] width 51 height 16
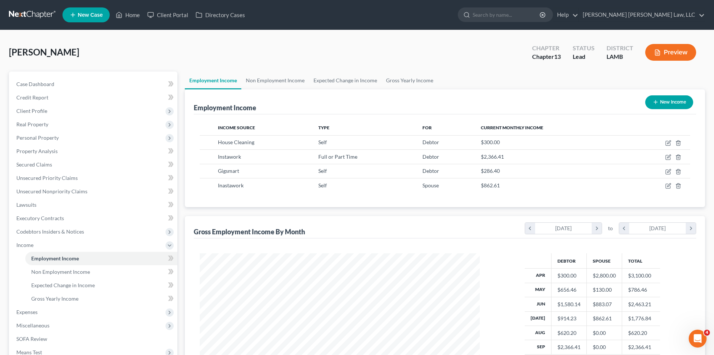
scroll to position [371876, 371722]
click at [661, 102] on button "New Income" at bounding box center [664, 102] width 48 height 14
select select "0"
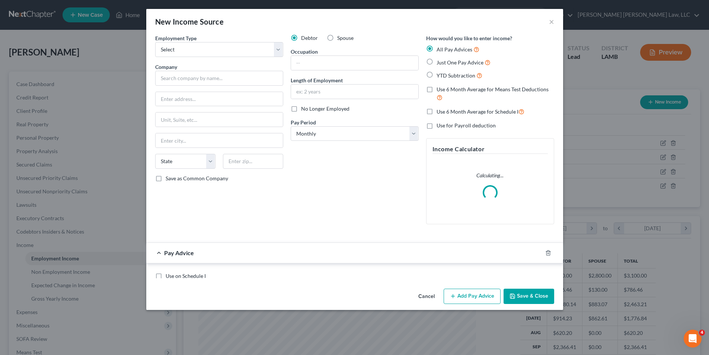
scroll to position [140, 295]
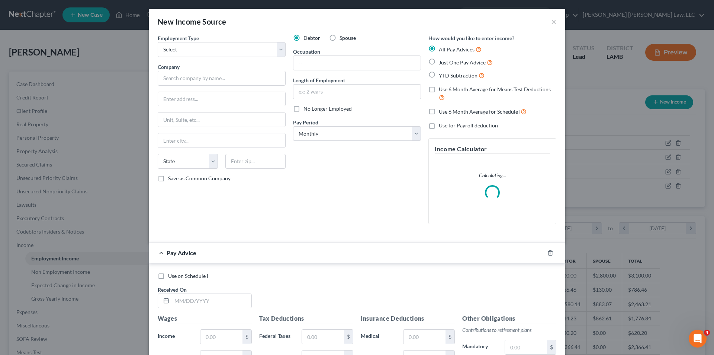
click at [340, 38] on label "Spouse" at bounding box center [348, 37] width 16 height 7
click at [343, 38] on input "Spouse" at bounding box center [345, 36] width 5 height 5
radio input "true"
click at [552, 22] on button "×" at bounding box center [553, 21] width 5 height 9
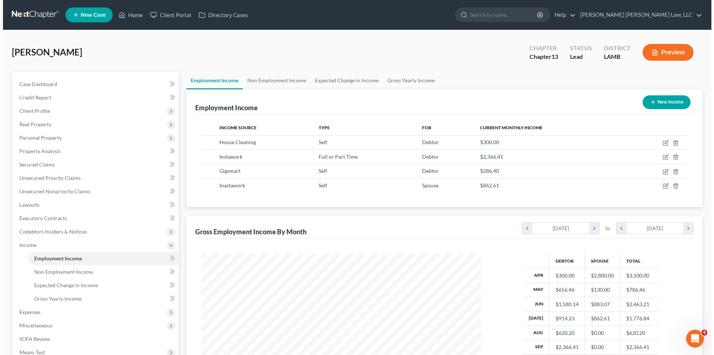
scroll to position [371876, 371722]
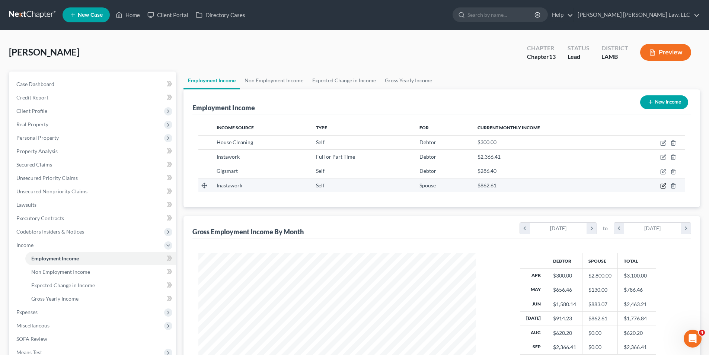
click at [663, 186] on icon "button" at bounding box center [663, 184] width 3 height 3
select select "1"
select select "19"
select select "0"
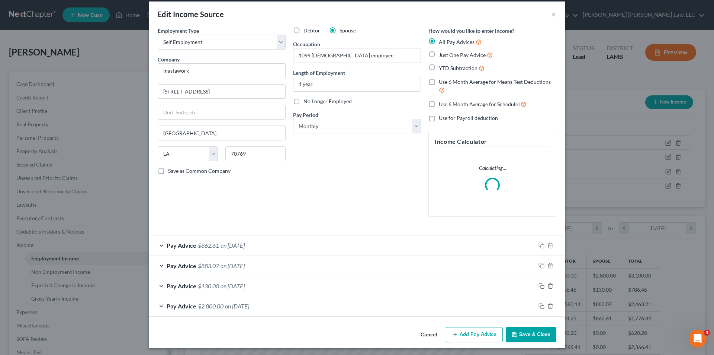
scroll to position [10, 0]
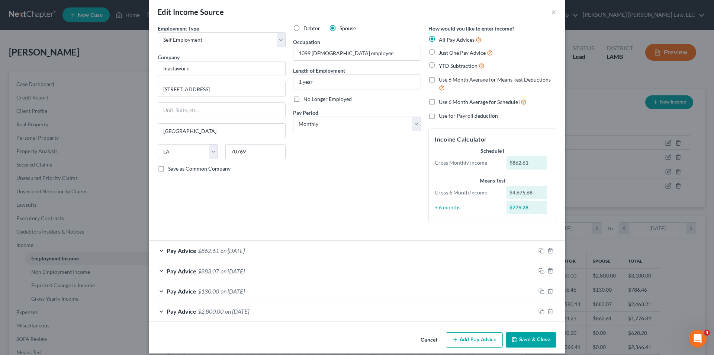
click at [475, 332] on button "Add Pay Advice" at bounding box center [474, 340] width 57 height 16
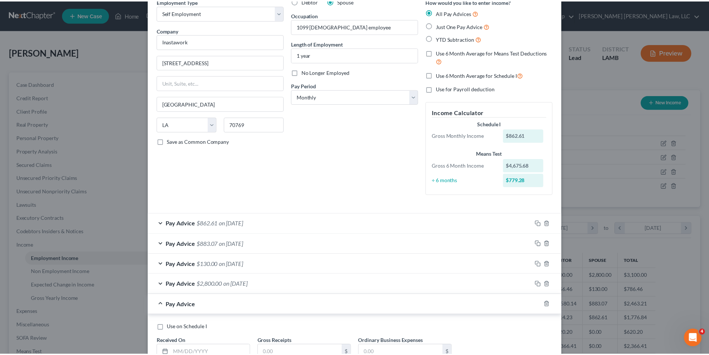
scroll to position [94, 0]
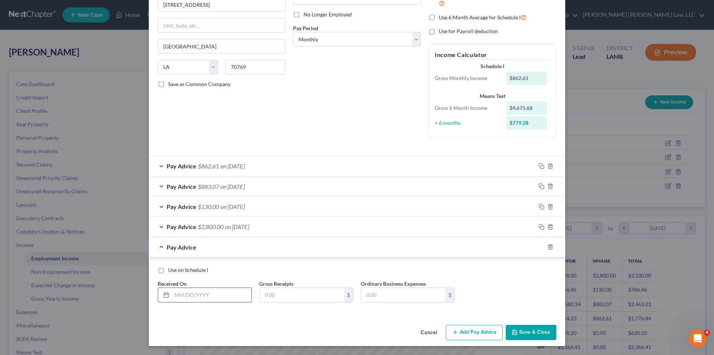
click at [178, 297] on input "text" at bounding box center [212, 295] width 80 height 14
type input "08/30/2025"
click at [276, 297] on input "text" at bounding box center [302, 295] width 84 height 14
type input "1,041.18"
click at [535, 328] on button "Save & Close" at bounding box center [531, 332] width 51 height 16
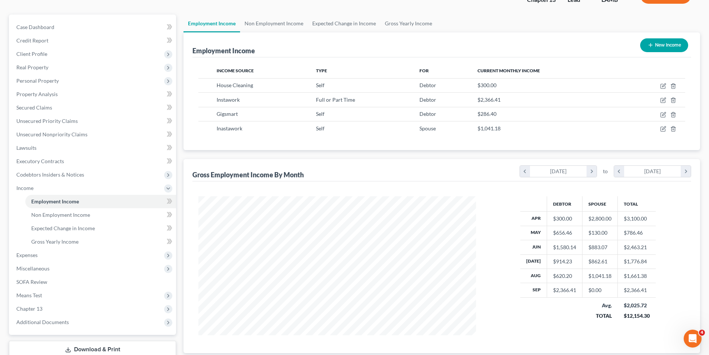
scroll to position [108, 0]
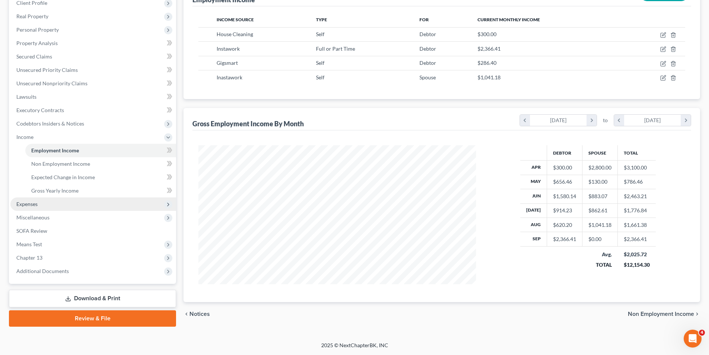
click at [27, 203] on span "Expenses" at bounding box center [26, 204] width 21 height 6
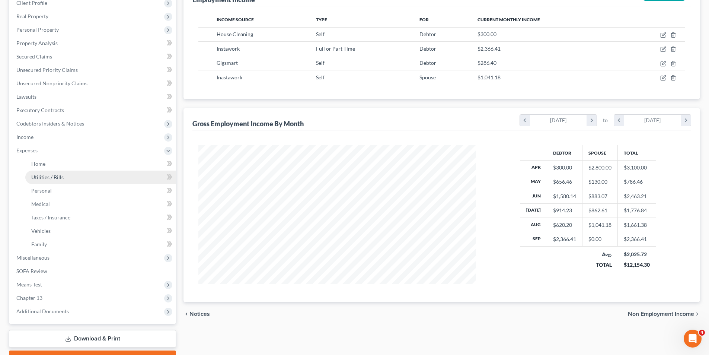
click at [51, 176] on span "Utilities / Bills" at bounding box center [47, 177] width 32 height 6
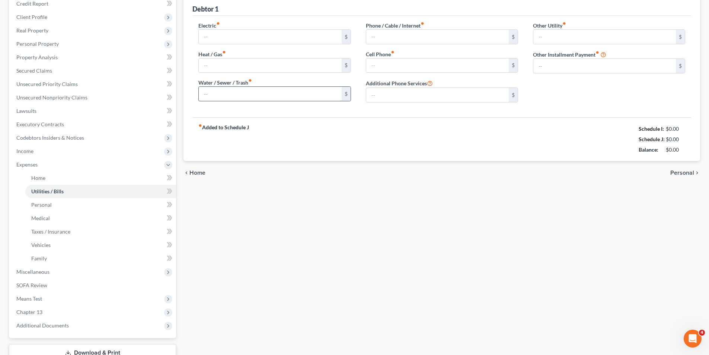
type input "260.00"
type input "85.00"
type input "175.00"
type input "160.00"
type input "190.00"
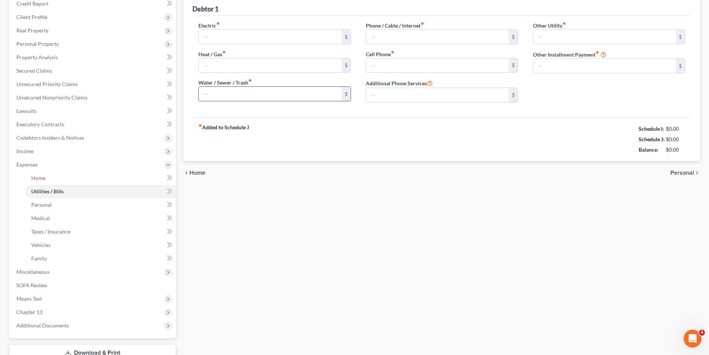
type input "0.00"
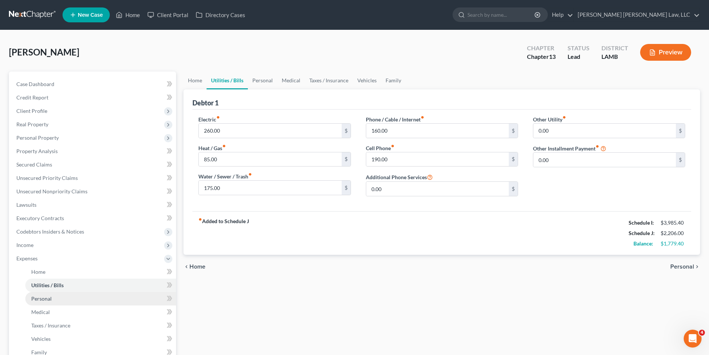
scroll to position [148, 0]
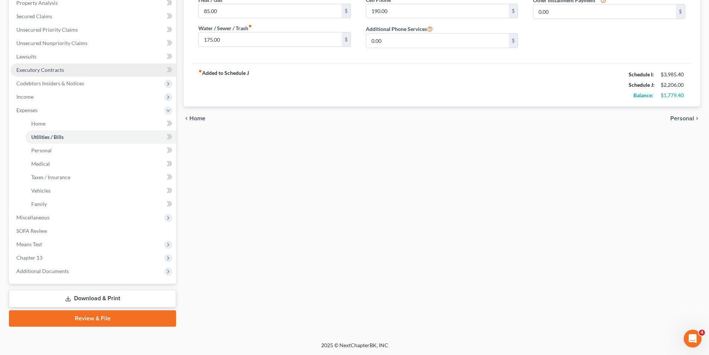
click at [50, 71] on span "Executory Contracts" at bounding box center [40, 70] width 48 height 6
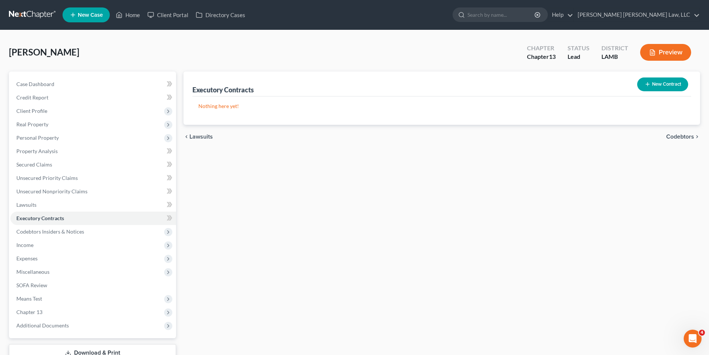
click at [25, 10] on link at bounding box center [33, 14] width 48 height 13
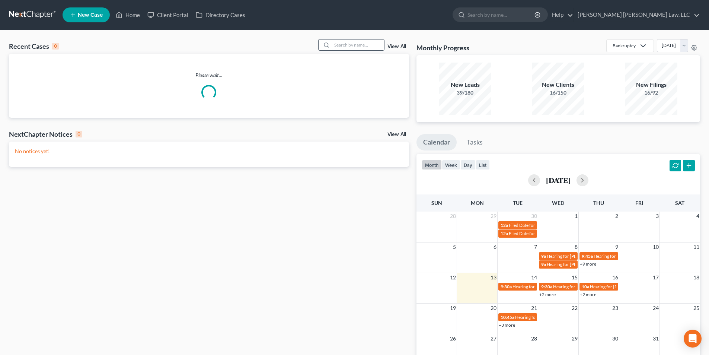
click at [345, 47] on input "search" at bounding box center [358, 44] width 52 height 11
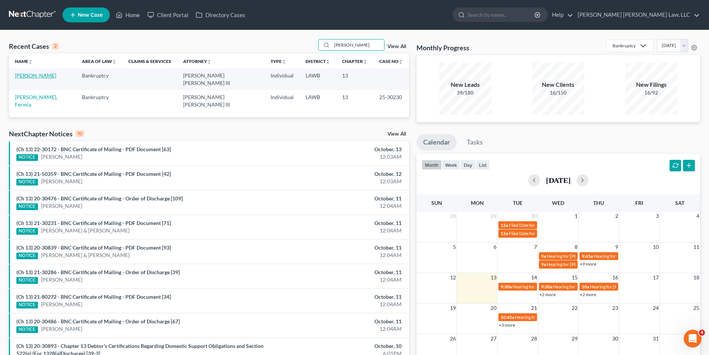
type input "[PERSON_NAME]"
click at [31, 74] on link "[PERSON_NAME]" at bounding box center [35, 75] width 41 height 6
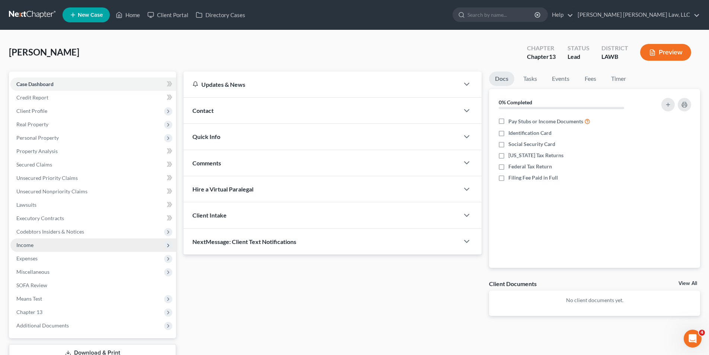
click at [22, 243] on span "Income" at bounding box center [24, 244] width 17 height 6
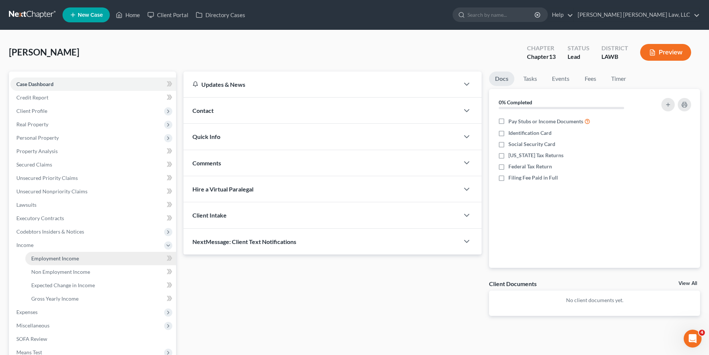
click at [34, 253] on link "Employment Income" at bounding box center [100, 257] width 151 height 13
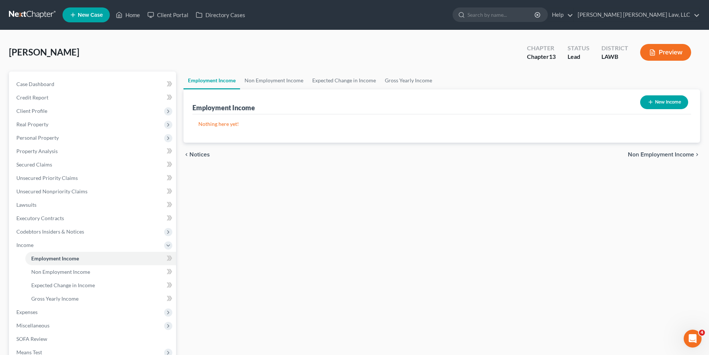
click at [666, 102] on button "New Income" at bounding box center [664, 102] width 48 height 14
select select "0"
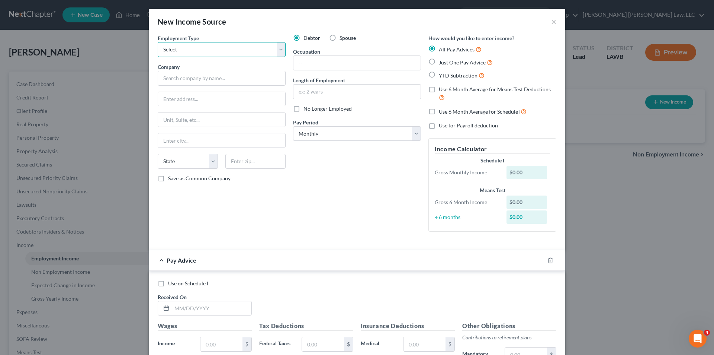
click at [176, 48] on select "Select Full or [DEMOGRAPHIC_DATA] Employment Self Employment" at bounding box center [222, 49] width 128 height 15
select select "0"
click at [158, 42] on select "Select Full or [DEMOGRAPHIC_DATA] Employment Self Employment" at bounding box center [222, 49] width 128 height 15
click at [176, 79] on input "text" at bounding box center [222, 78] width 128 height 15
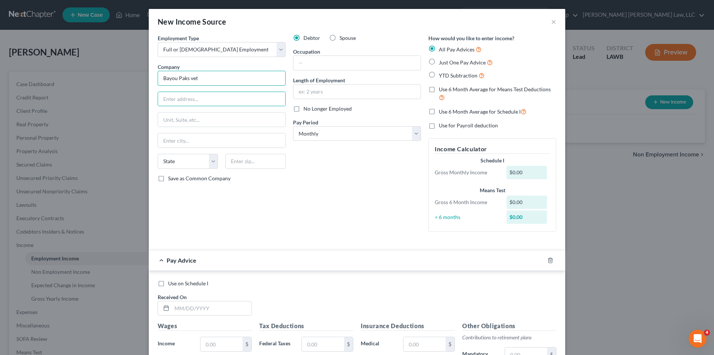
click at [178, 78] on input "Bayou Paks vet" at bounding box center [222, 78] width 128 height 15
click at [207, 77] on input "Bayou Oaks vet" at bounding box center [222, 78] width 128 height 15
click at [207, 76] on input "[GEOGRAPHIC_DATA] Vet" at bounding box center [222, 78] width 128 height 15
type input "[GEOGRAPHIC_DATA], LLC"
click at [167, 95] on input "text" at bounding box center [221, 99] width 127 height 14
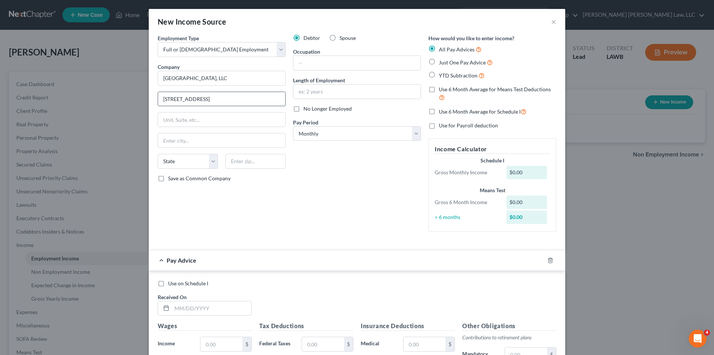
type input "[STREET_ADDRESS]"
type input "71203"
type input "Monroe"
select select "19"
click at [331, 60] on input "text" at bounding box center [357, 63] width 127 height 14
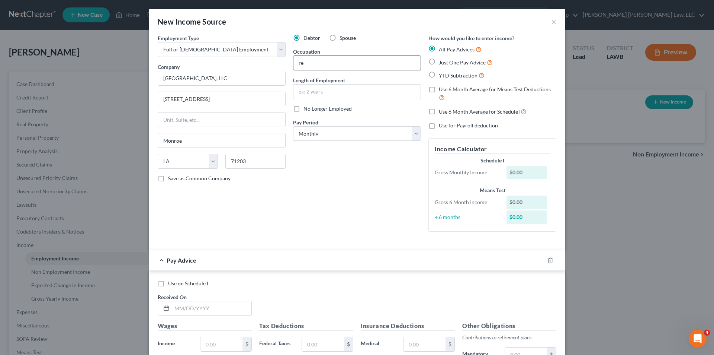
type input "r"
type input "Receptionist"
type input "16 months"
click at [439, 61] on label "Just One Pay Advice" at bounding box center [466, 62] width 54 height 9
click at [442, 61] on input "Just One Pay Advice" at bounding box center [444, 60] width 5 height 5
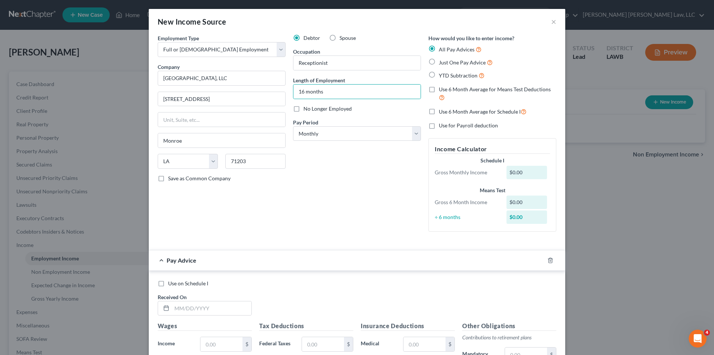
radio input "true"
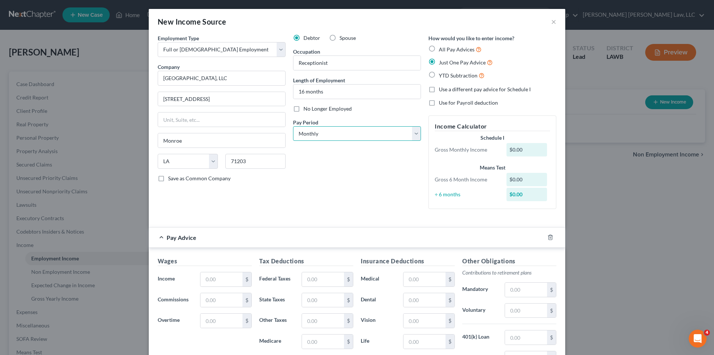
click at [316, 132] on select "Select Monthly Twice Monthly Every Other Week Weekly" at bounding box center [357, 133] width 128 height 15
select select "2"
click at [293, 126] on select "Select Monthly Twice Monthly Every Other Week Weekly" at bounding box center [357, 133] width 128 height 15
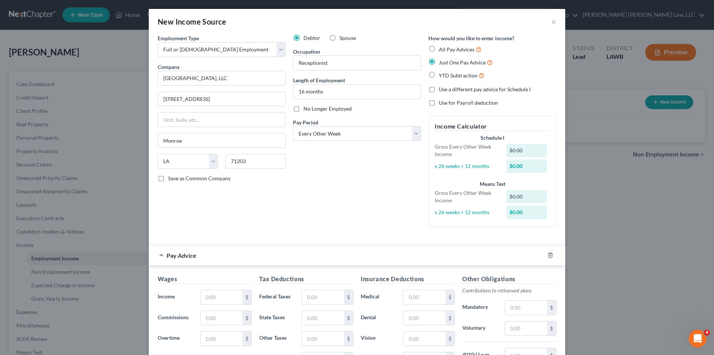
click at [211, 278] on h5 "Wages" at bounding box center [205, 278] width 94 height 9
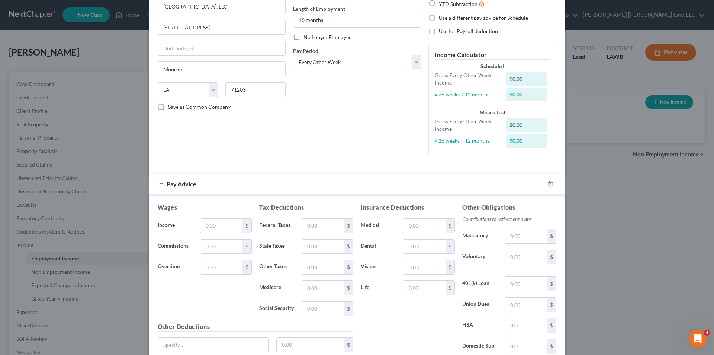
scroll to position [133, 0]
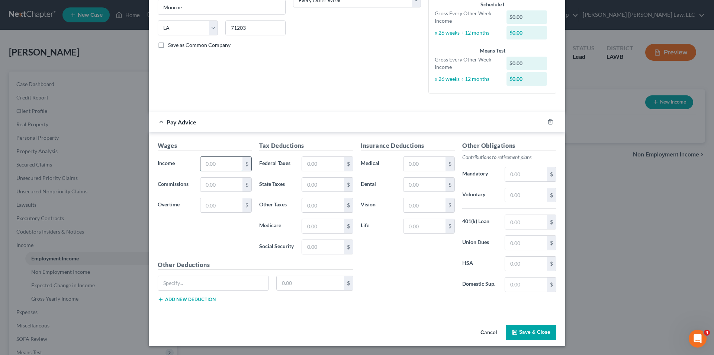
click at [213, 163] on input "text" at bounding box center [222, 164] width 42 height 14
type input "1,083.70"
type input "52.10"
click at [326, 176] on div "Tax Deductions Federal Taxes 52.10 $ State Taxes $ Other Taxes $ Medicare $ Soc…" at bounding box center [307, 200] width 102 height 119
click at [309, 185] on input "text" at bounding box center [323, 184] width 42 height 14
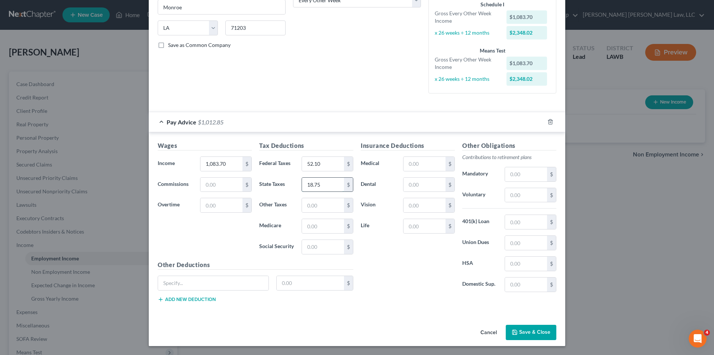
type input "18.75"
type input "15.77"
type input "67.44"
click at [322, 166] on input "52.10" at bounding box center [323, 164] width 42 height 14
type input "52.12"
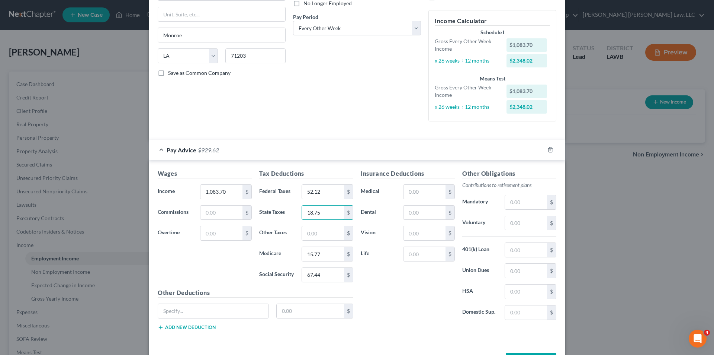
scroll to position [59, 0]
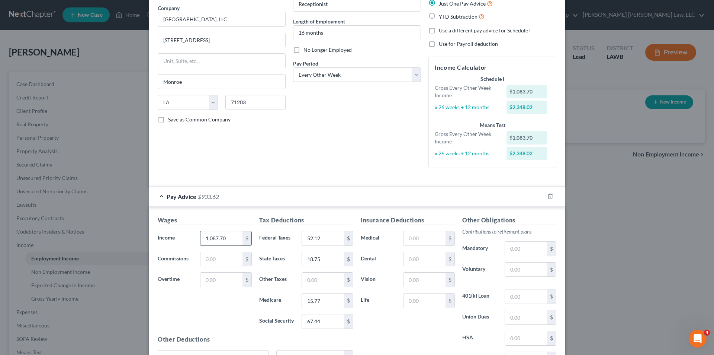
type input "1,087.70"
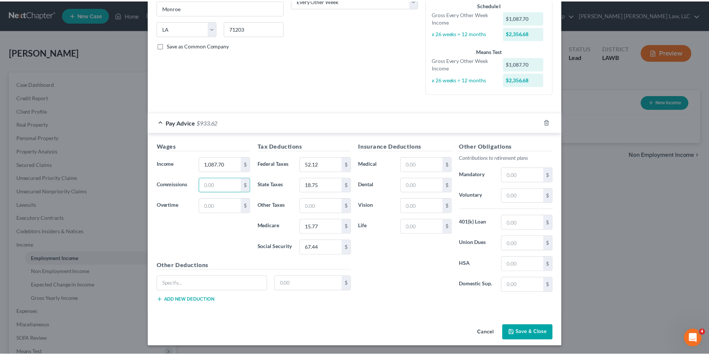
scroll to position [133, 0]
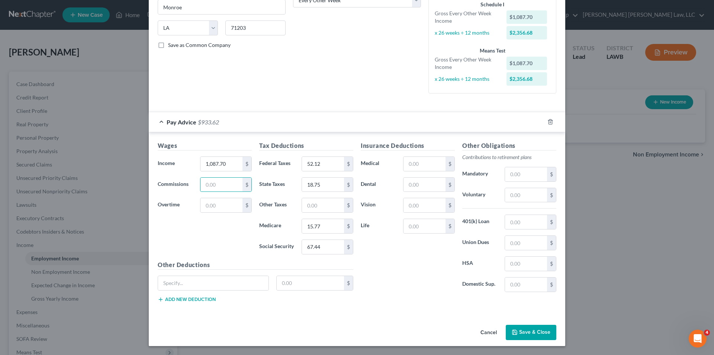
click at [532, 331] on button "Save & Close" at bounding box center [531, 332] width 51 height 16
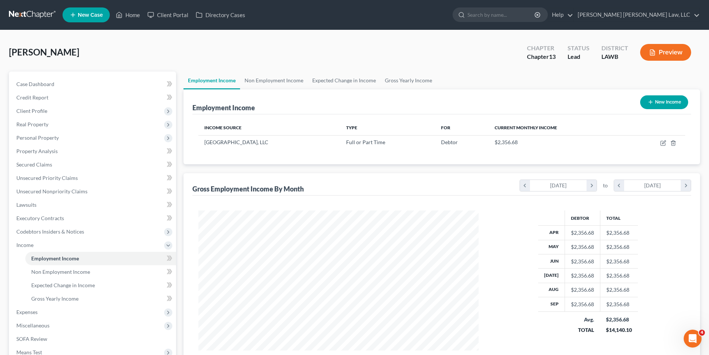
scroll to position [371876, 371722]
click at [23, 312] on span "Expenses" at bounding box center [26, 311] width 21 height 6
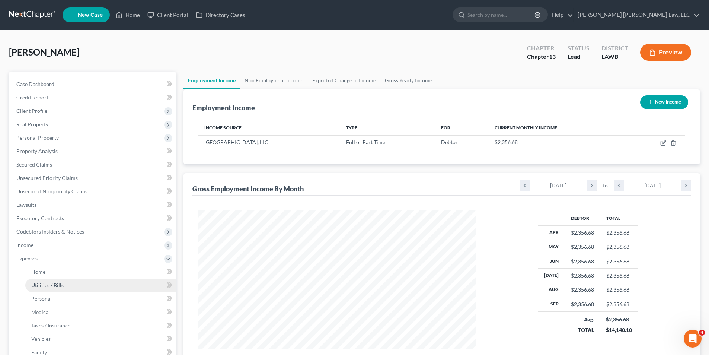
click at [39, 282] on span "Utilities / Bills" at bounding box center [47, 285] width 32 height 6
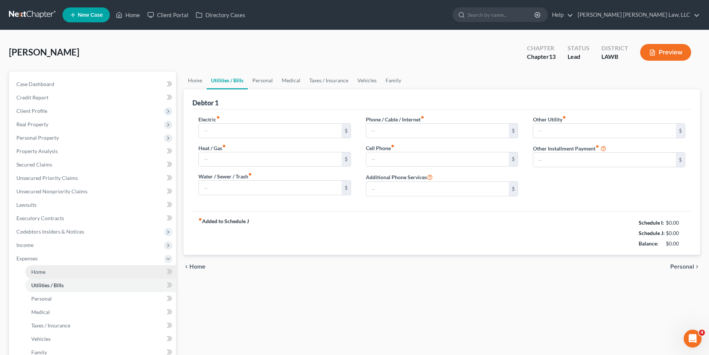
type input "0.00"
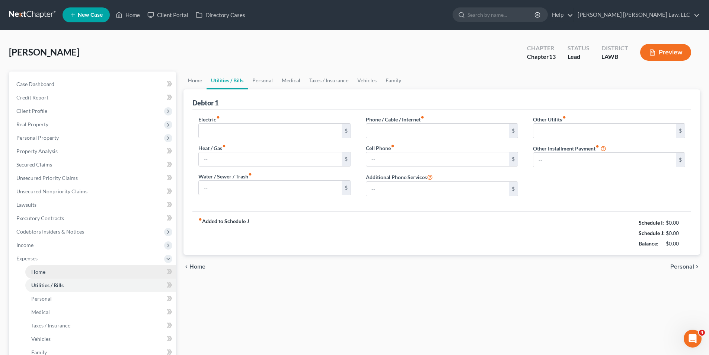
type input "0.00"
click at [39, 275] on link "Home" at bounding box center [100, 271] width 151 height 13
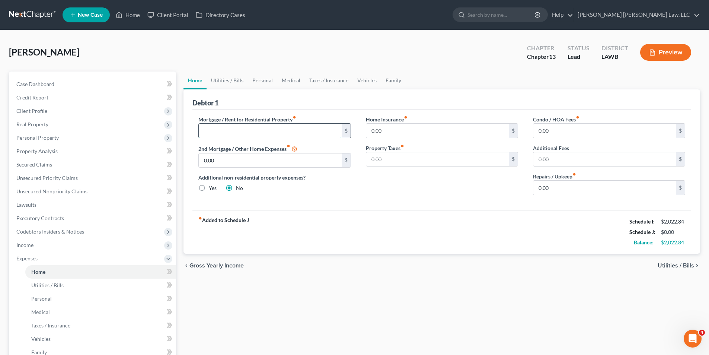
click at [232, 134] on input "text" at bounding box center [270, 131] width 142 height 14
type input "398.00"
click at [229, 80] on link "Utilities / Bills" at bounding box center [226, 80] width 41 height 18
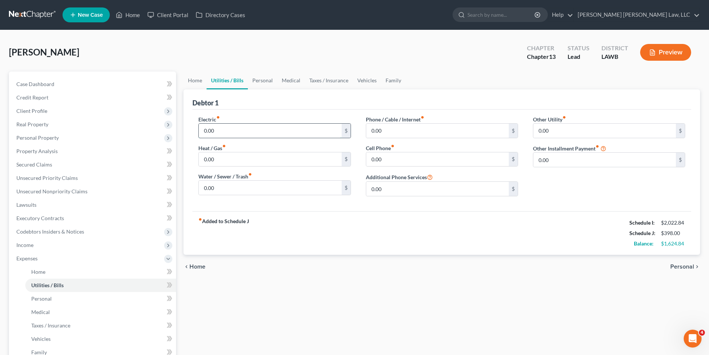
click at [232, 131] on input "0.00" at bounding box center [270, 131] width 142 height 14
type input "100.00"
click at [222, 196] on div "Electric fiber_manual_record 100.00 $ Heat / Gas fiber_manual_record 0.00 $ Wat…" at bounding box center [274, 158] width 167 height 87
click at [222, 188] on input "0.00" at bounding box center [270, 187] width 142 height 14
type input "55.00"
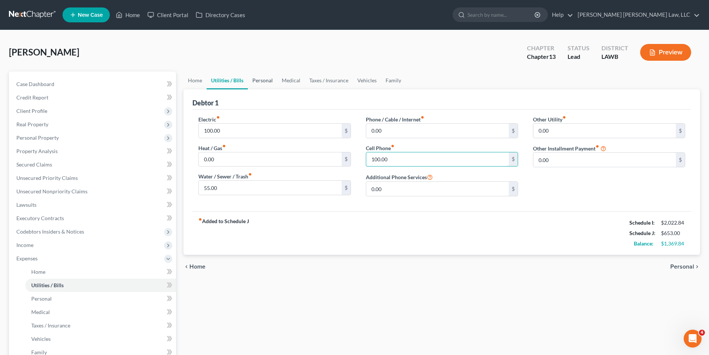
type input "100.00"
click at [261, 80] on link "Personal" at bounding box center [262, 80] width 29 height 18
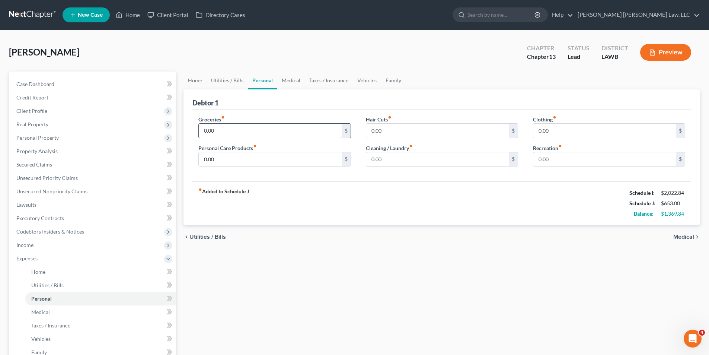
click at [220, 132] on input "0.00" at bounding box center [270, 131] width 142 height 14
type input "487.00"
type input "50.00"
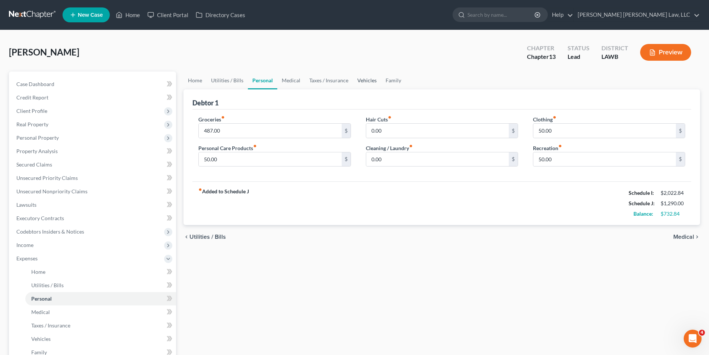
click at [359, 80] on link "Vehicles" at bounding box center [367, 80] width 28 height 18
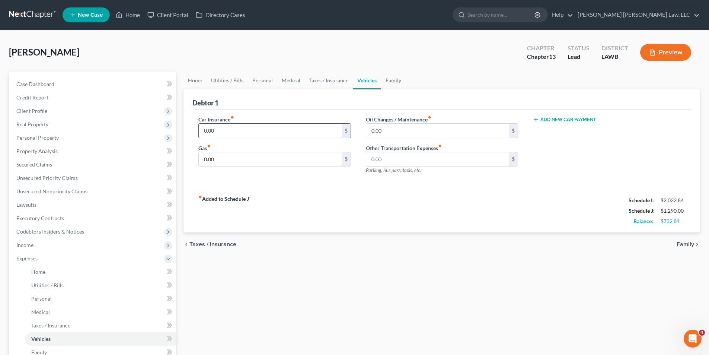
click at [216, 129] on input "0.00" at bounding box center [270, 131] width 142 height 14
type input "1"
type input "252.00"
type input "100.00"
click at [393, 81] on link "Family" at bounding box center [393, 80] width 25 height 18
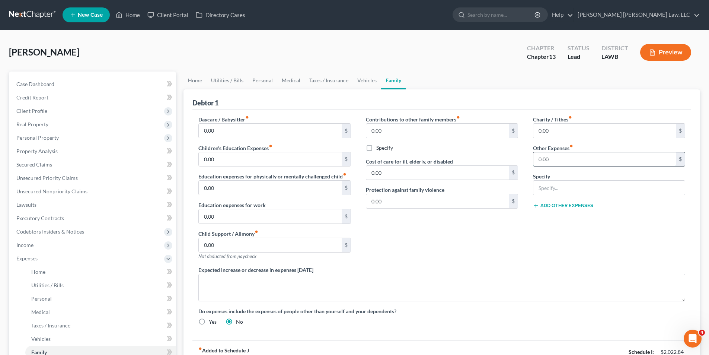
click at [558, 158] on input "0.00" at bounding box center [604, 159] width 142 height 14
type input "50.00"
click at [563, 183] on input "text" at bounding box center [608, 187] width 151 height 14
type input "other monthly /misc expenses"
click at [196, 80] on link "Home" at bounding box center [194, 80] width 23 height 18
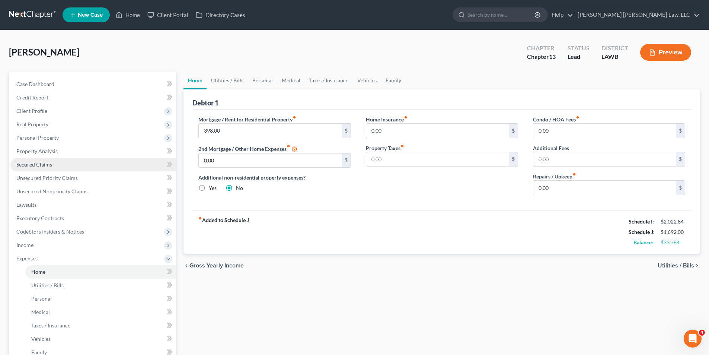
click at [28, 166] on span "Secured Claims" at bounding box center [34, 164] width 36 height 6
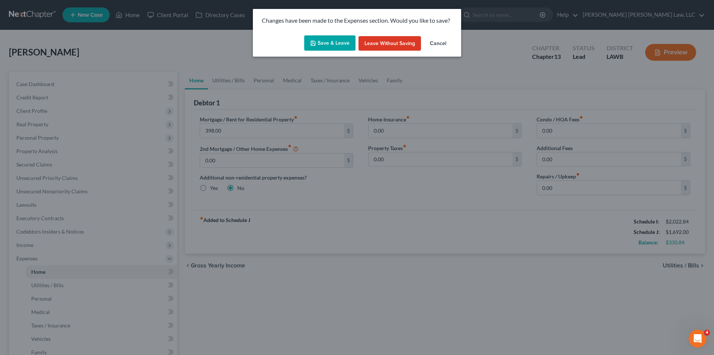
click at [329, 45] on button "Save & Leave" at bounding box center [329, 43] width 51 height 16
